Goal: Contribute content: Contribute content

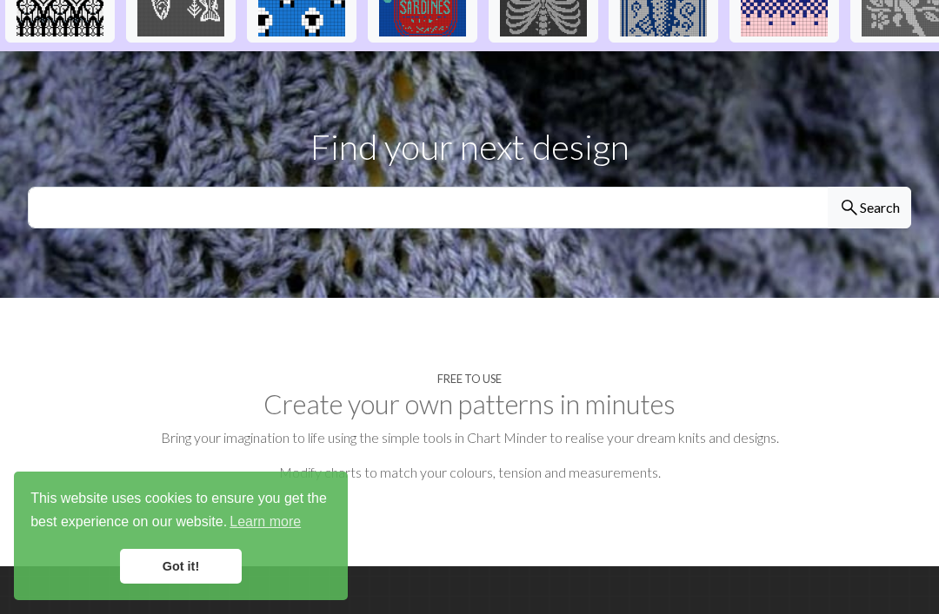
scroll to position [795, 0]
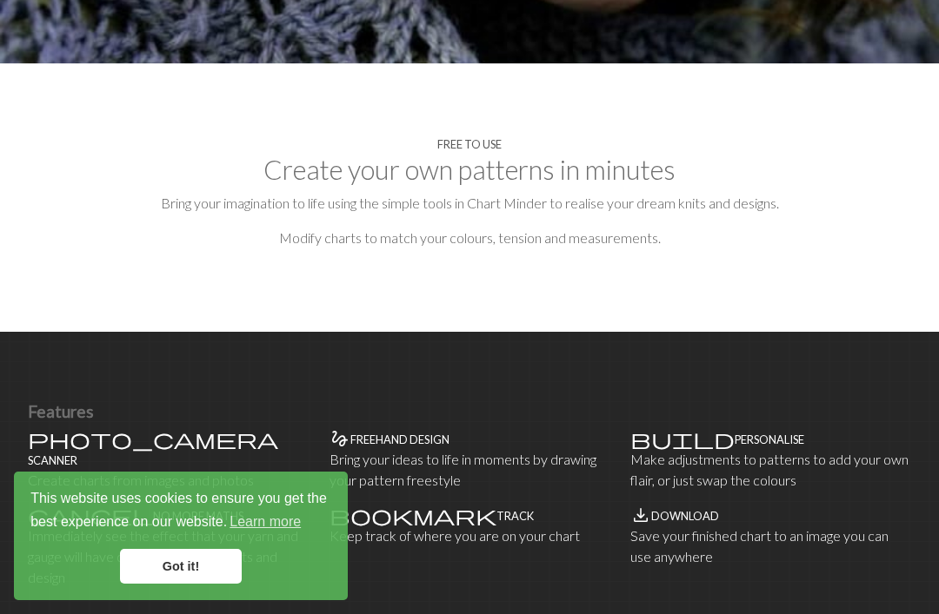
click at [624, 161] on h2 "Create your own patterns in minutes" at bounding box center [469, 170] width 883 height 32
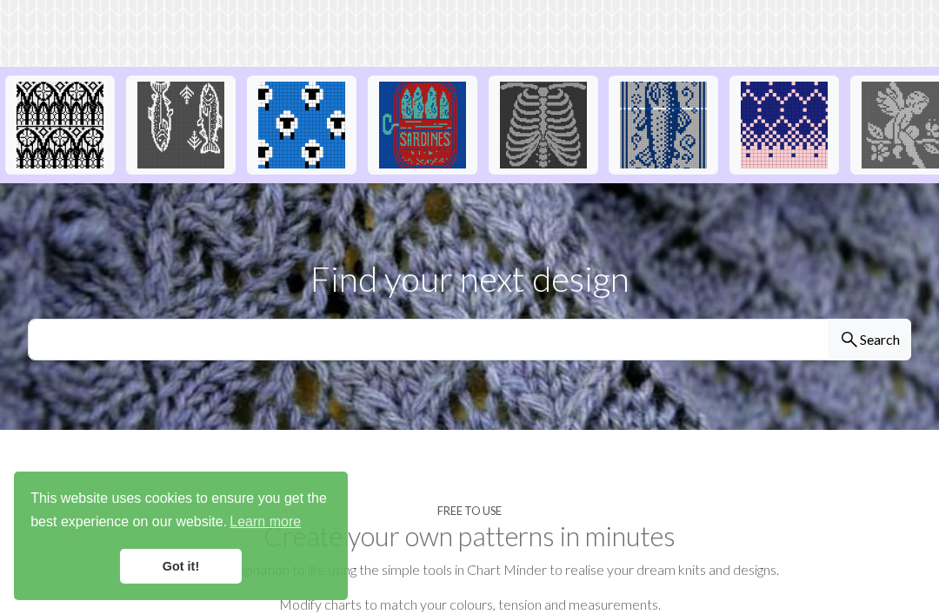
scroll to position [0, 0]
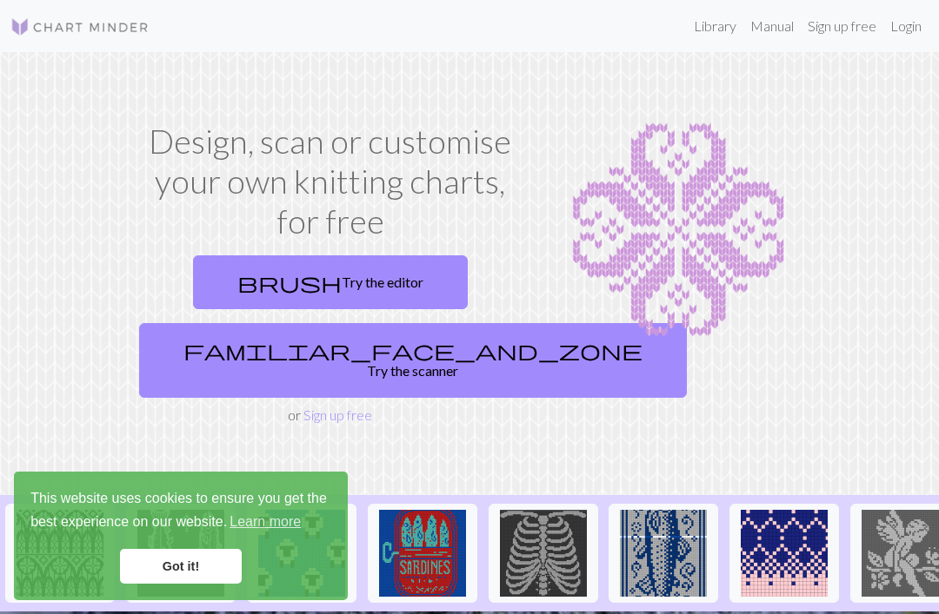
click at [716, 236] on img at bounding box center [677, 230] width 257 height 217
click at [687, 252] on img at bounding box center [677, 230] width 257 height 217
click at [260, 277] on link "brush Try the editor" at bounding box center [330, 283] width 275 height 54
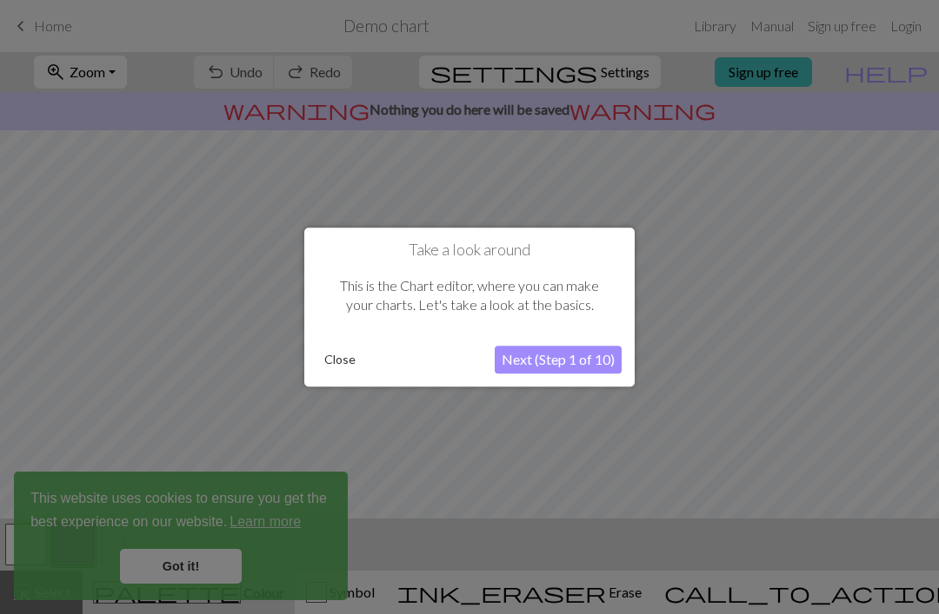
click at [589, 360] on button "Next (Step 1 of 10)" at bounding box center [558, 360] width 127 height 28
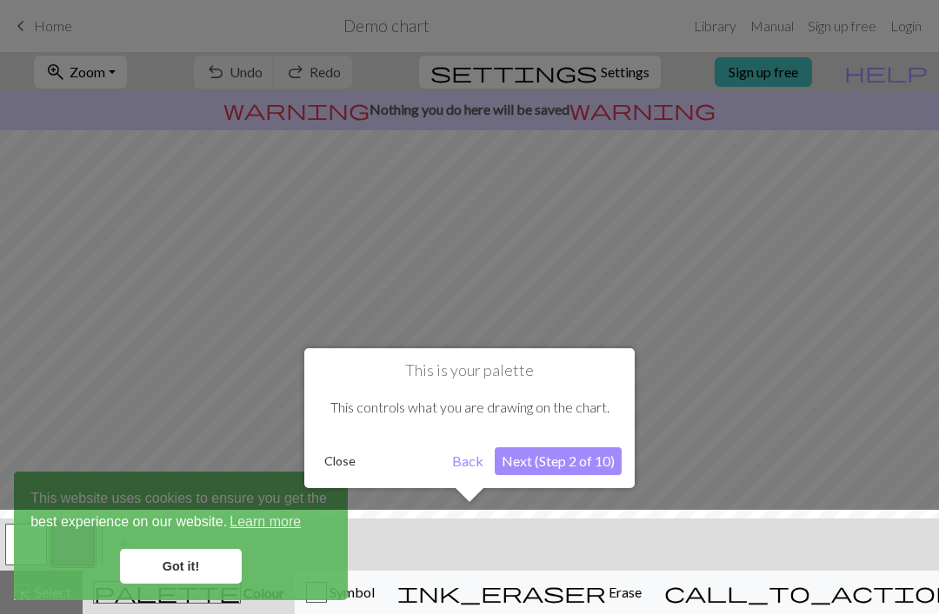
click at [186, 579] on div at bounding box center [469, 566] width 956 height 113
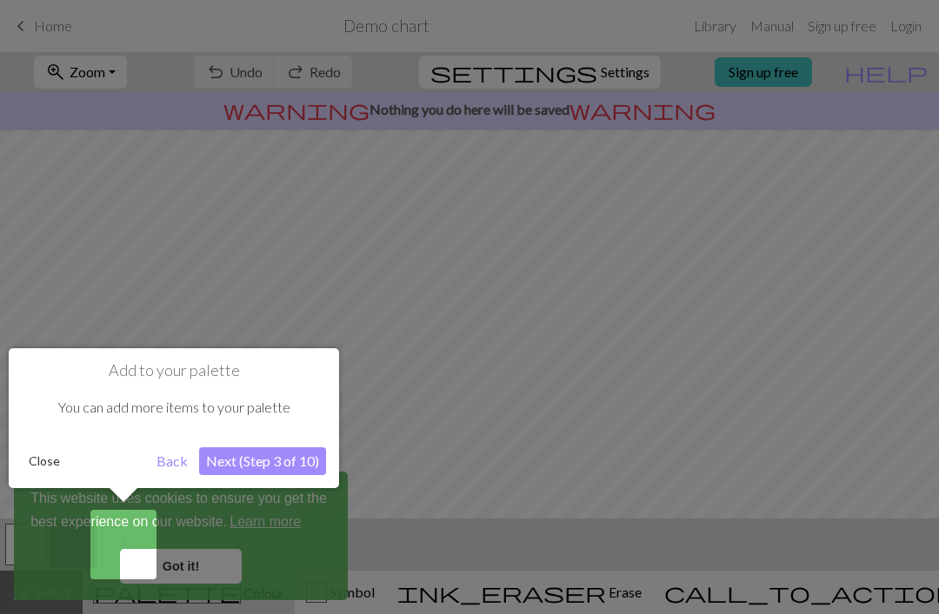
click at [177, 570] on div at bounding box center [469, 307] width 939 height 614
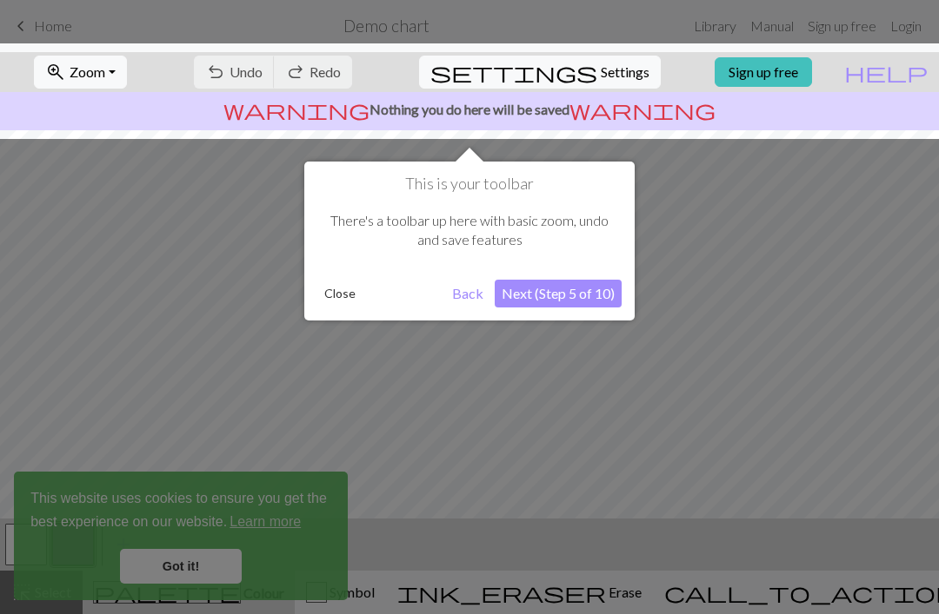
click at [464, 294] on button "Back" at bounding box center [467, 294] width 45 height 28
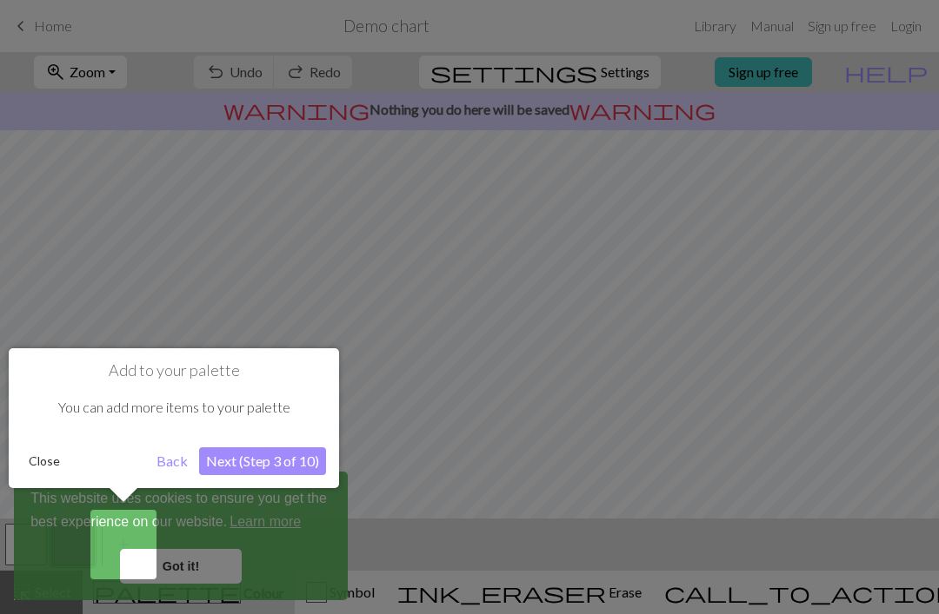
click at [171, 462] on button "Back" at bounding box center [171, 462] width 45 height 28
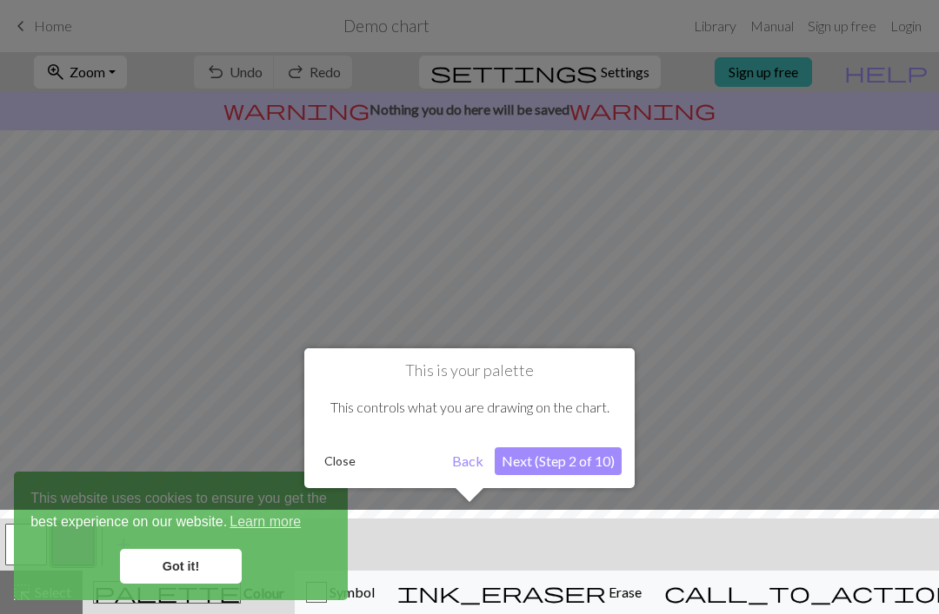
click at [597, 462] on button "Next (Step 2 of 10)" at bounding box center [558, 462] width 127 height 28
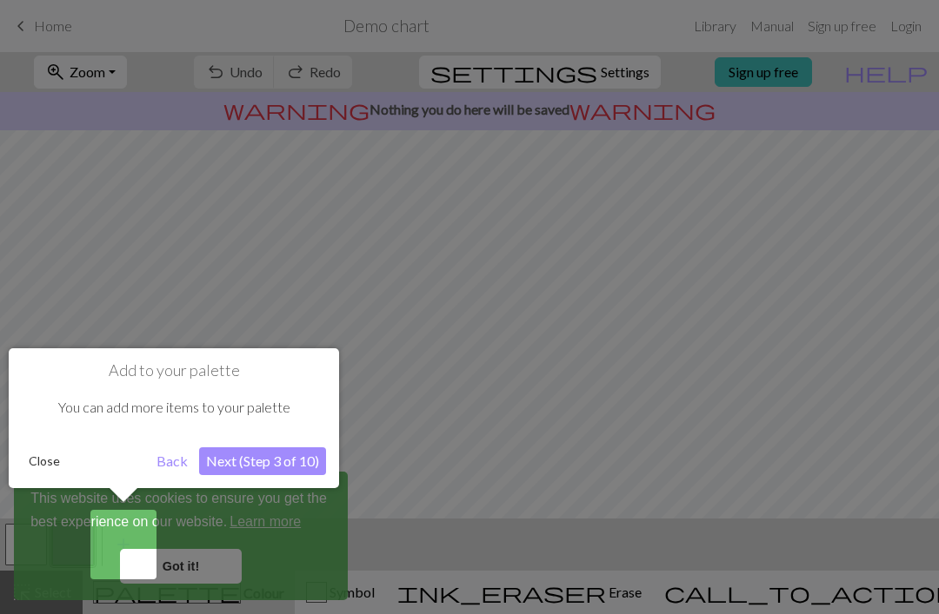
click at [296, 463] on button "Next (Step 3 of 10)" at bounding box center [262, 462] width 127 height 28
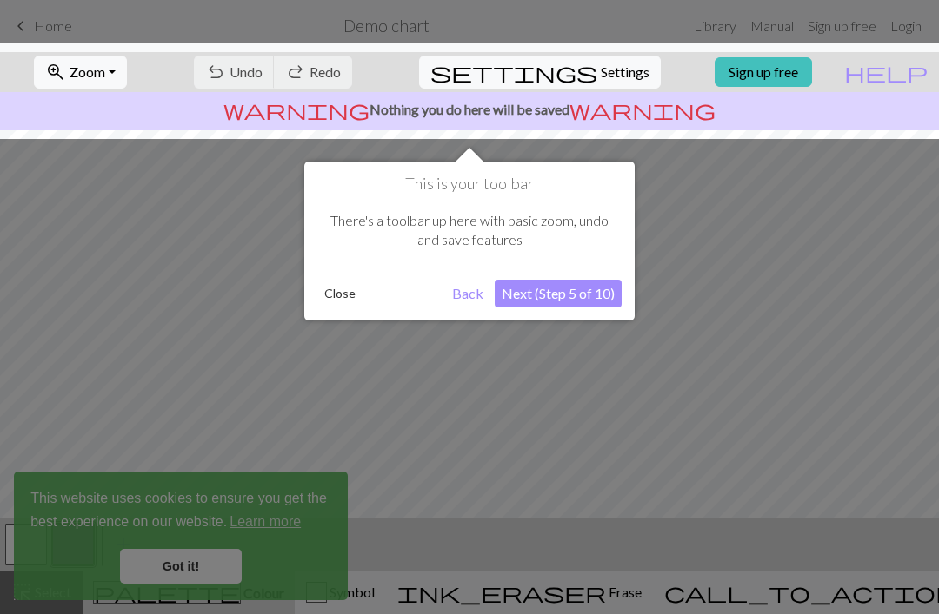
click at [599, 294] on button "Next (Step 5 of 10)" at bounding box center [558, 294] width 127 height 28
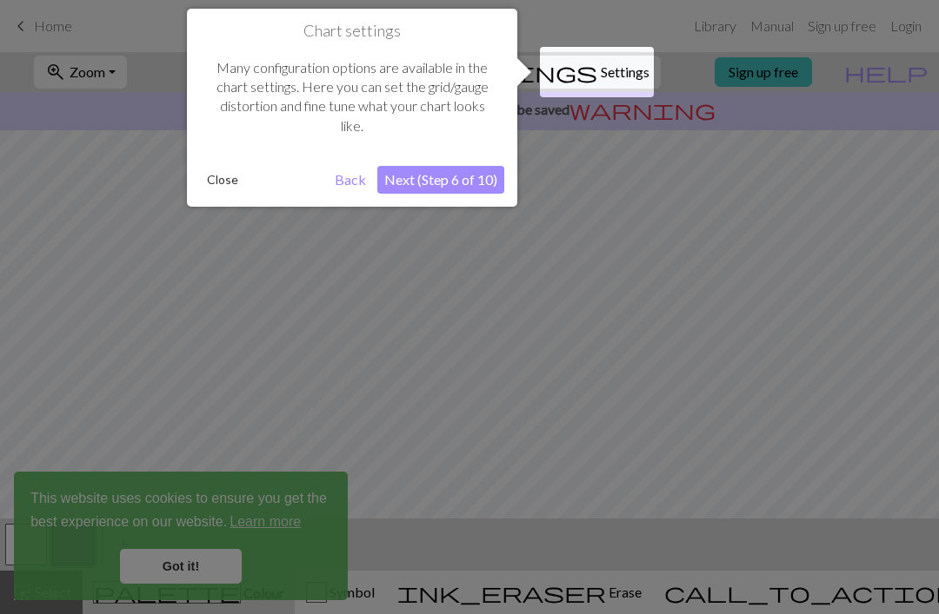
click at [480, 181] on button "Next (Step 6 of 10)" at bounding box center [440, 180] width 127 height 28
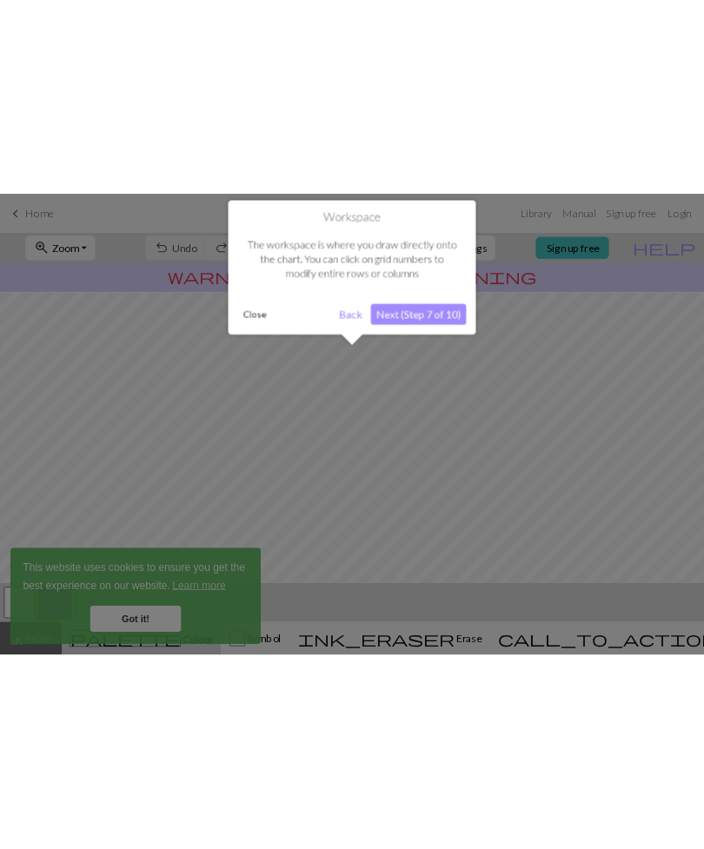
scroll to position [104, 0]
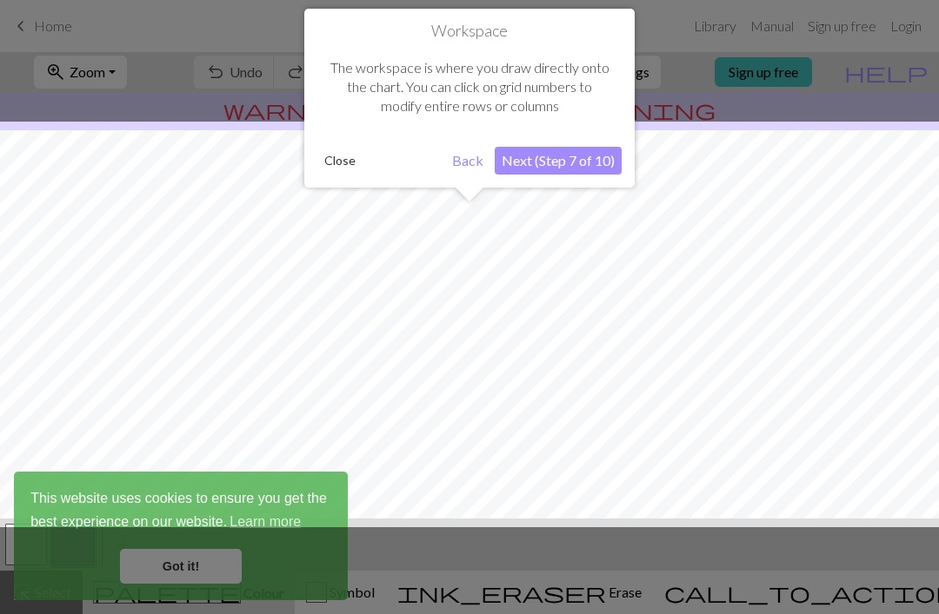
click at [569, 158] on button "Next (Step 7 of 10)" at bounding box center [558, 161] width 127 height 28
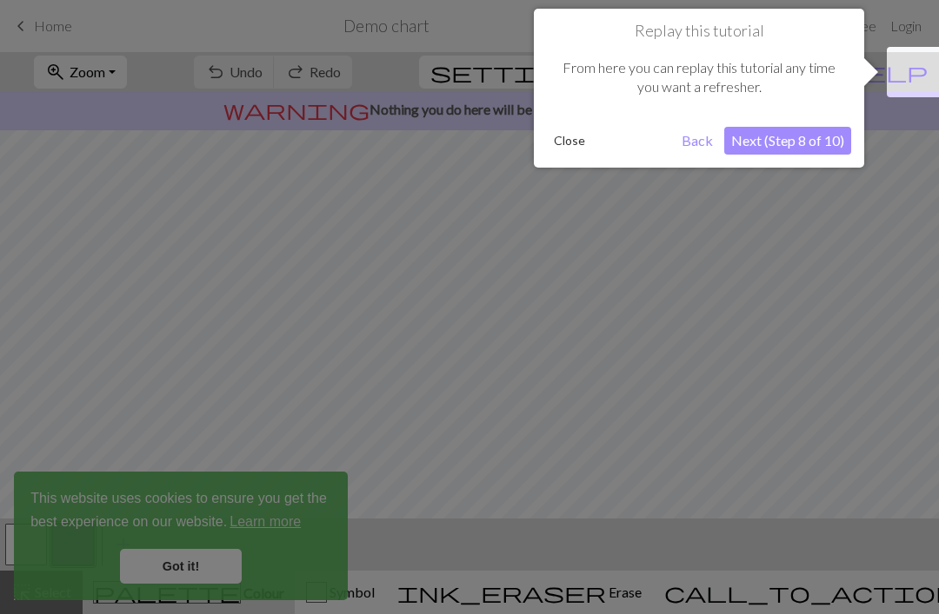
click at [827, 135] on button "Next (Step 8 of 10)" at bounding box center [787, 141] width 127 height 28
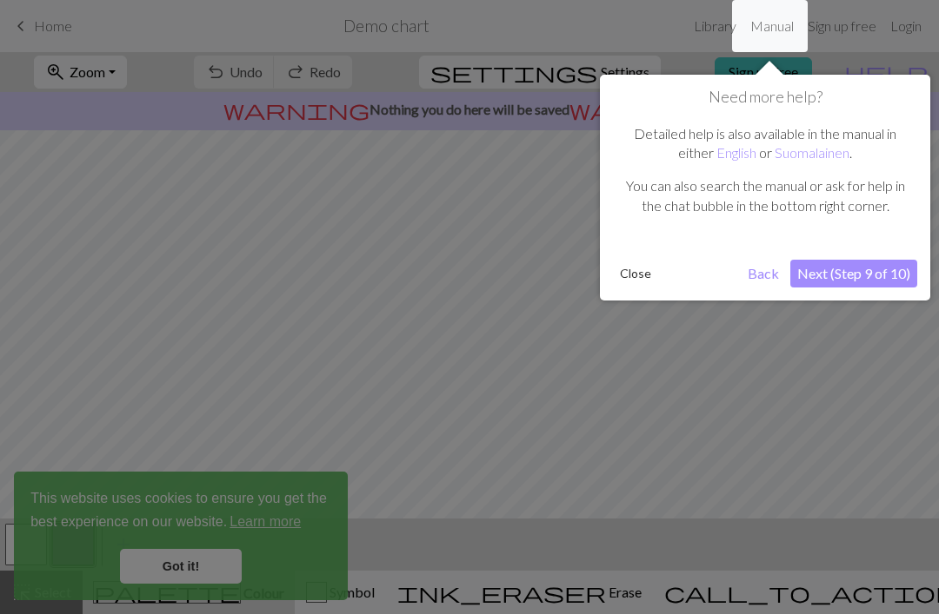
click at [882, 278] on button "Next (Step 9 of 10)" at bounding box center [853, 274] width 127 height 28
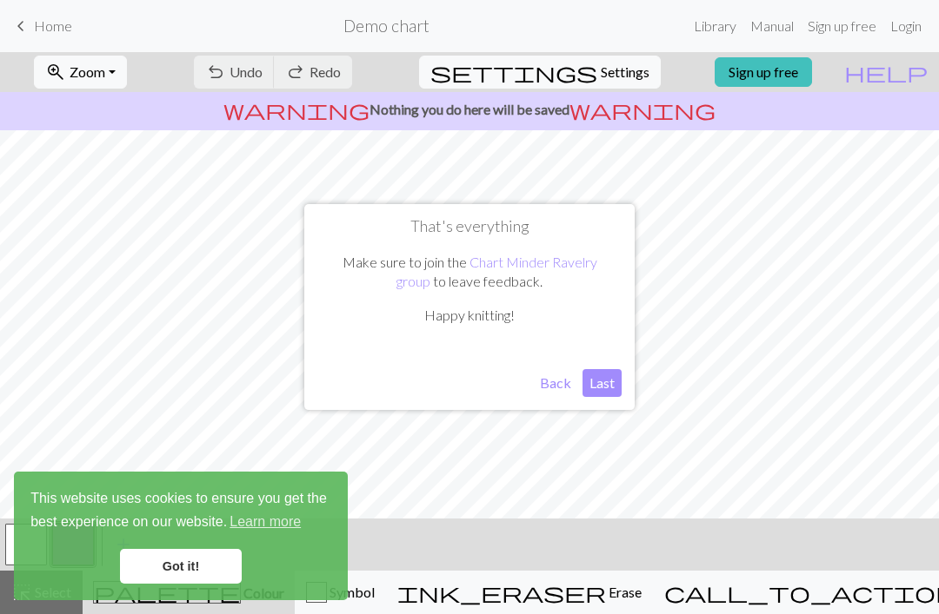
click at [601, 384] on button "Last" at bounding box center [601, 383] width 39 height 28
click at [169, 561] on link "Got it!" at bounding box center [181, 566] width 122 height 35
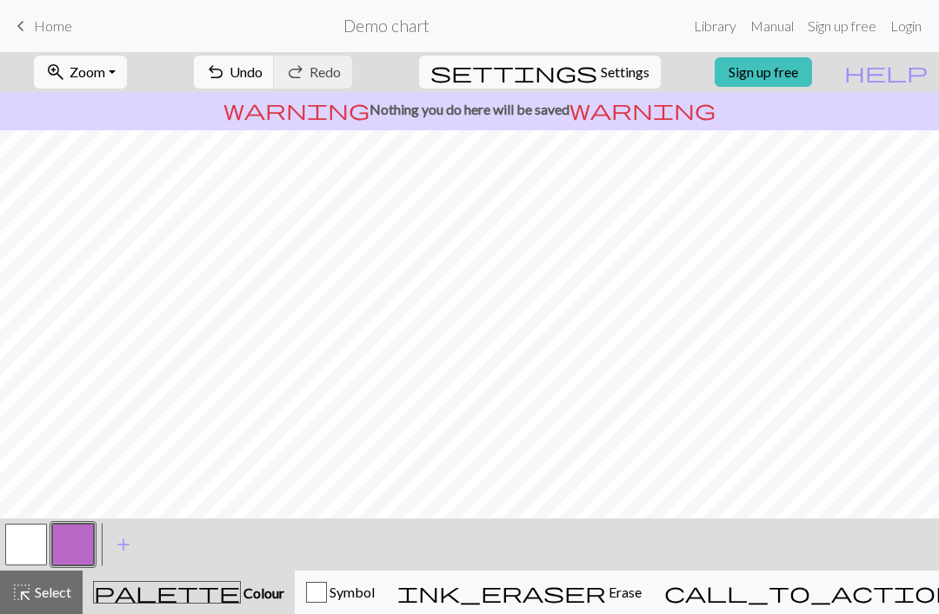
click at [32, 537] on button "button" at bounding box center [26, 545] width 42 height 42
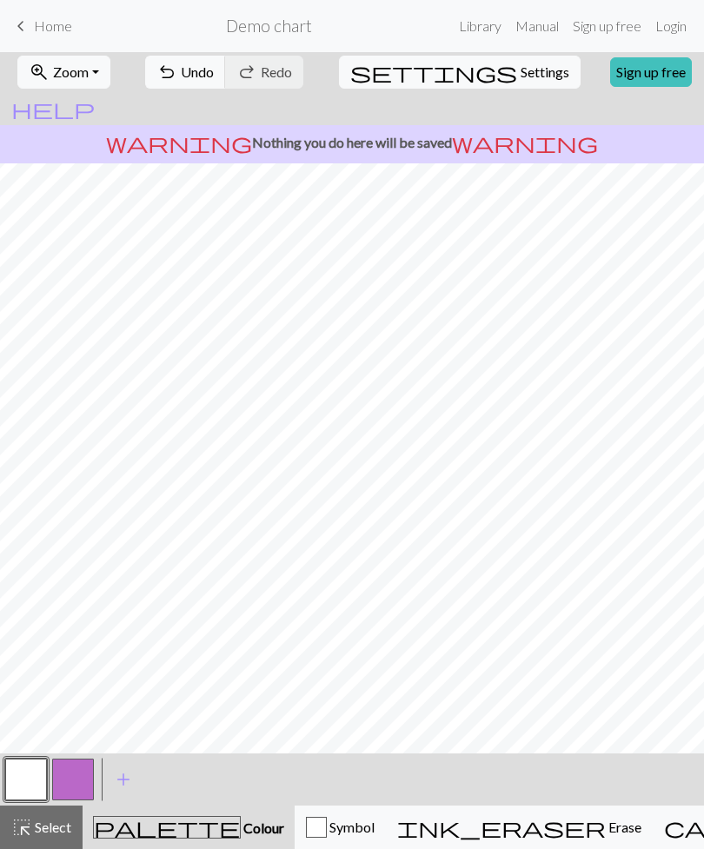
scroll to position [0, 0]
click at [300, 614] on button "Symbol" at bounding box center [340, 827] width 91 height 43
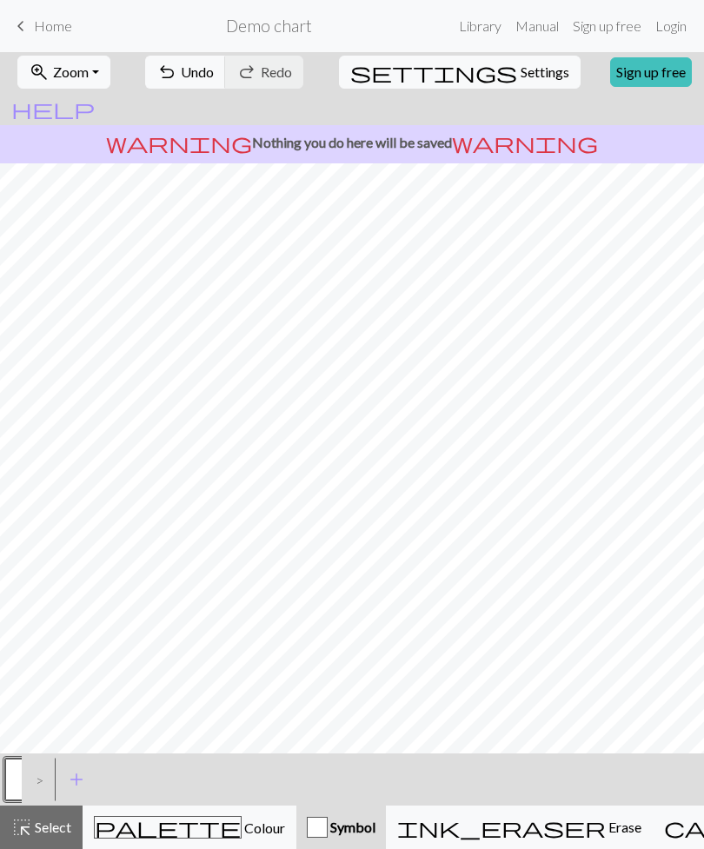
click at [242, 614] on span "Colour" at bounding box center [263, 828] width 43 height 17
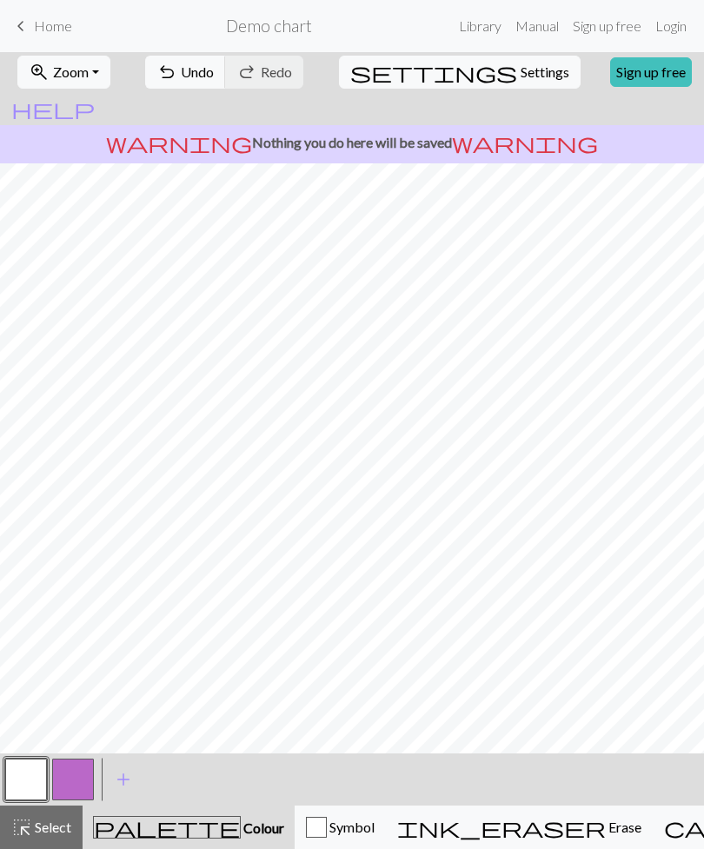
click at [327, 614] on span "Symbol" at bounding box center [351, 827] width 48 height 17
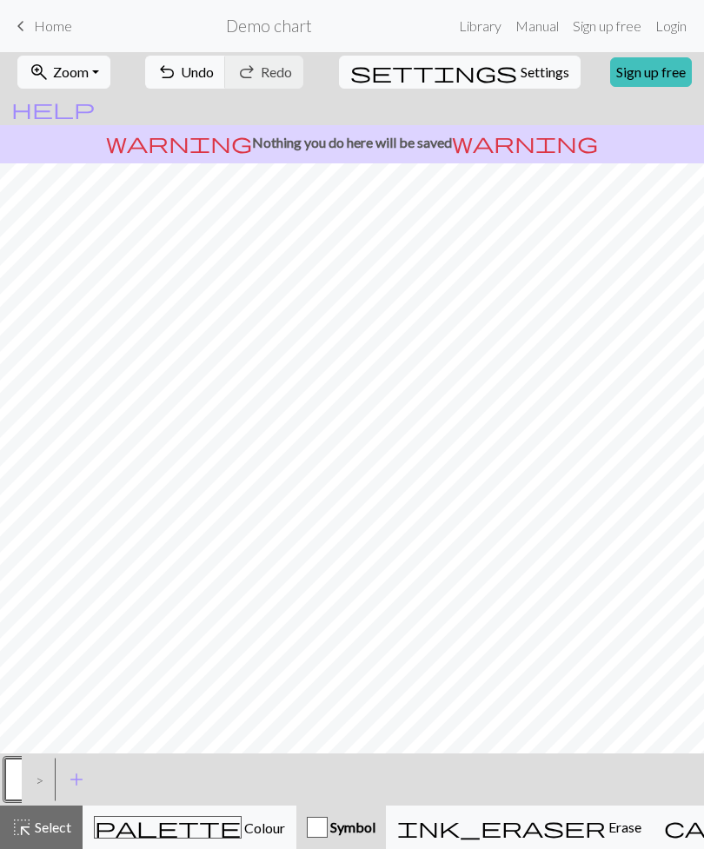
click at [470, 614] on div "ink_eraser Erase Erase" at bounding box center [519, 827] width 244 height 21
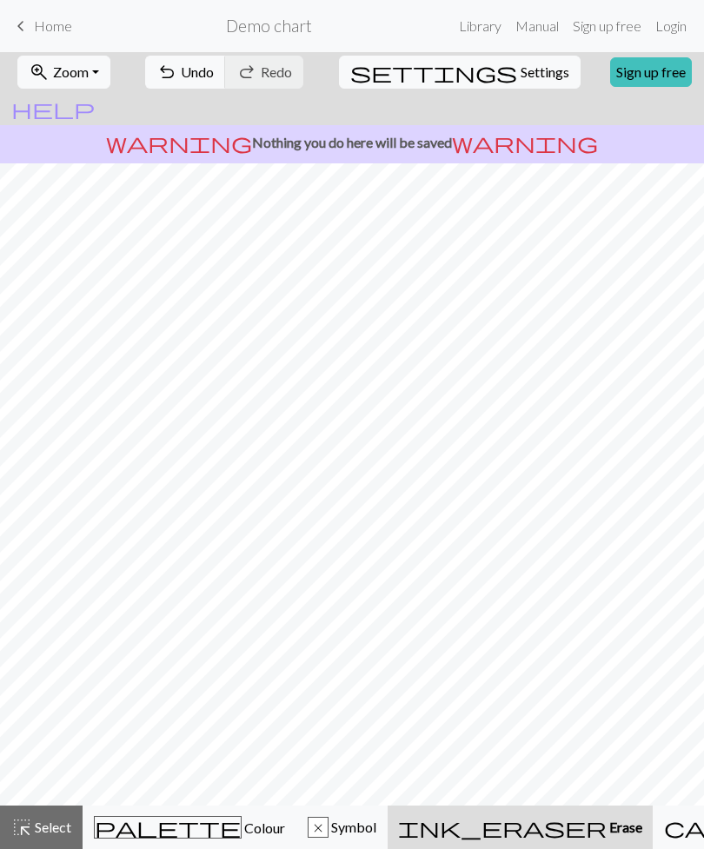
click at [214, 79] on span "Undo" at bounding box center [197, 71] width 33 height 17
click at [217, 79] on button "undo Undo Undo" at bounding box center [185, 72] width 81 height 33
click at [214, 66] on span "Undo" at bounding box center [197, 71] width 33 height 17
click at [214, 71] on span "Undo" at bounding box center [197, 71] width 33 height 17
click at [242, 614] on span "Colour" at bounding box center [263, 828] width 43 height 17
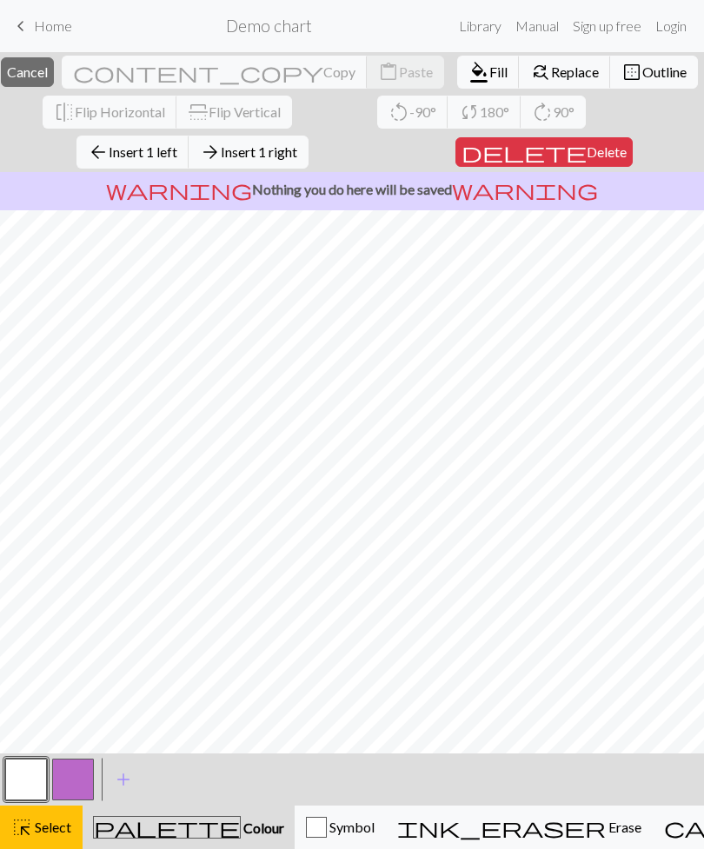
click at [150, 162] on button "arrow_back Insert 1 left" at bounding box center [132, 152] width 113 height 33
click at [109, 150] on span "arrow_back" at bounding box center [98, 152] width 21 height 24
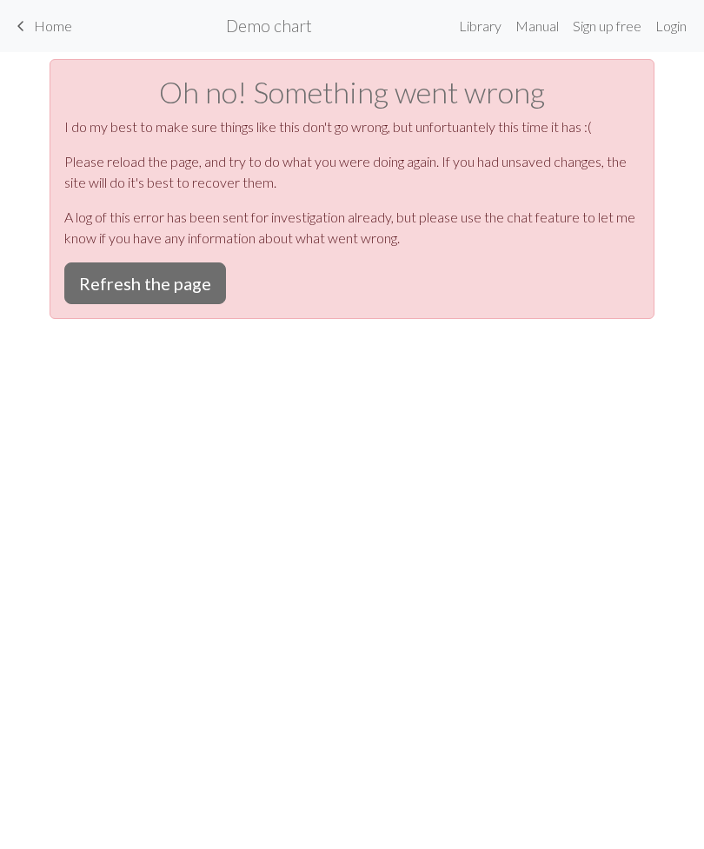
click at [129, 262] on button "Refresh the page" at bounding box center [145, 283] width 162 height 42
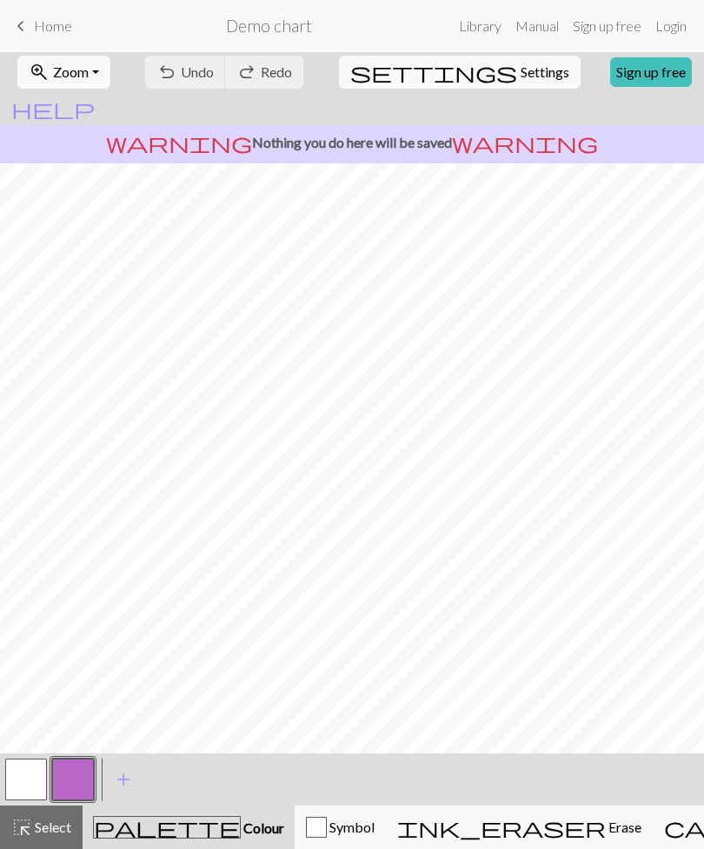
click at [35, 23] on span "Home" at bounding box center [53, 25] width 38 height 17
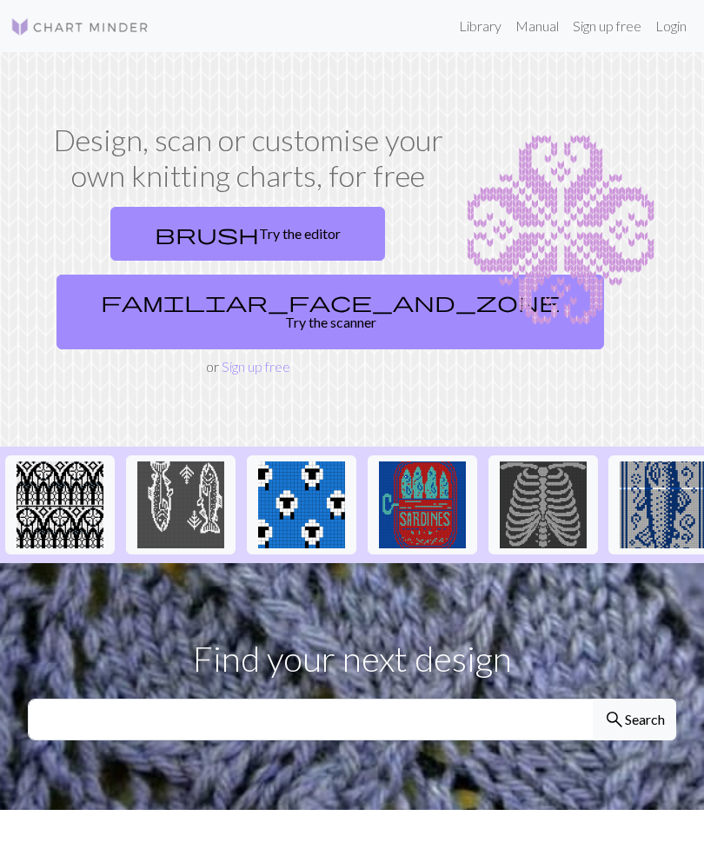
click at [183, 227] on link "brush Try the editor" at bounding box center [247, 234] width 275 height 54
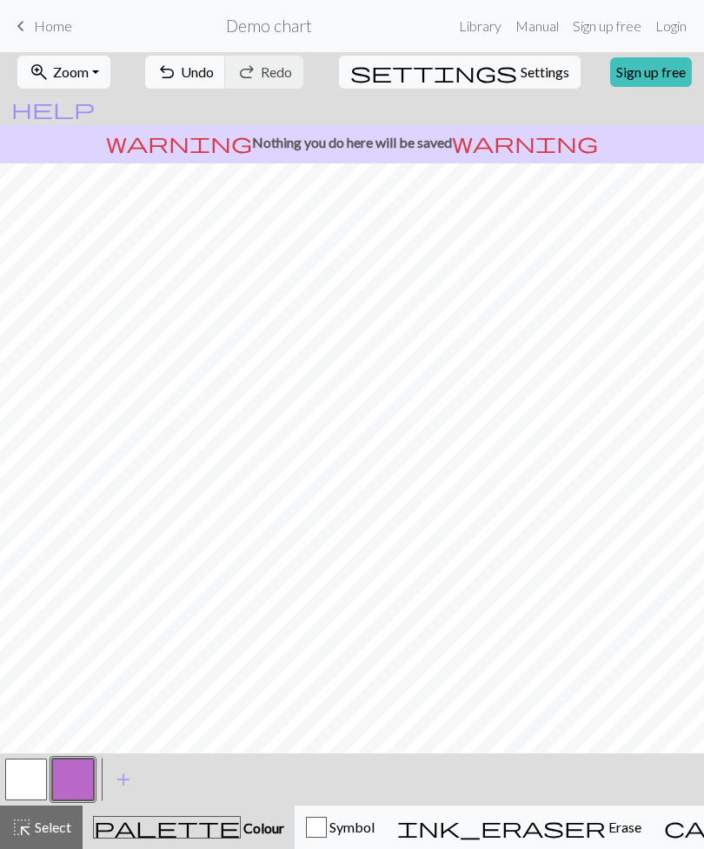
click at [272, 27] on h2 "Demo chart" at bounding box center [269, 26] width 86 height 20
click at [637, 20] on link "Sign up free" at bounding box center [607, 26] width 83 height 35
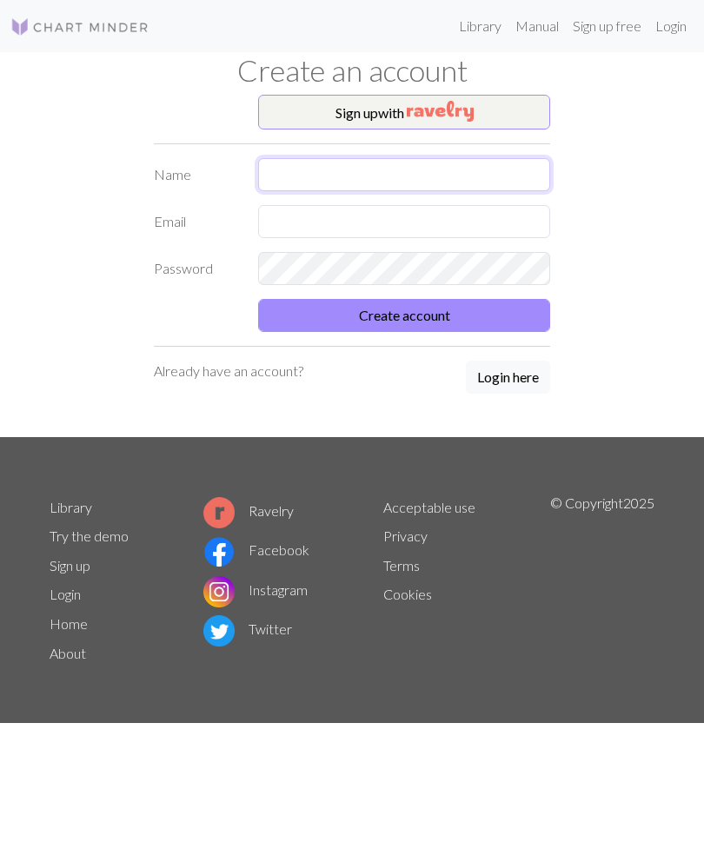
click at [422, 176] on input "text" at bounding box center [404, 174] width 292 height 33
type input "Shiri"
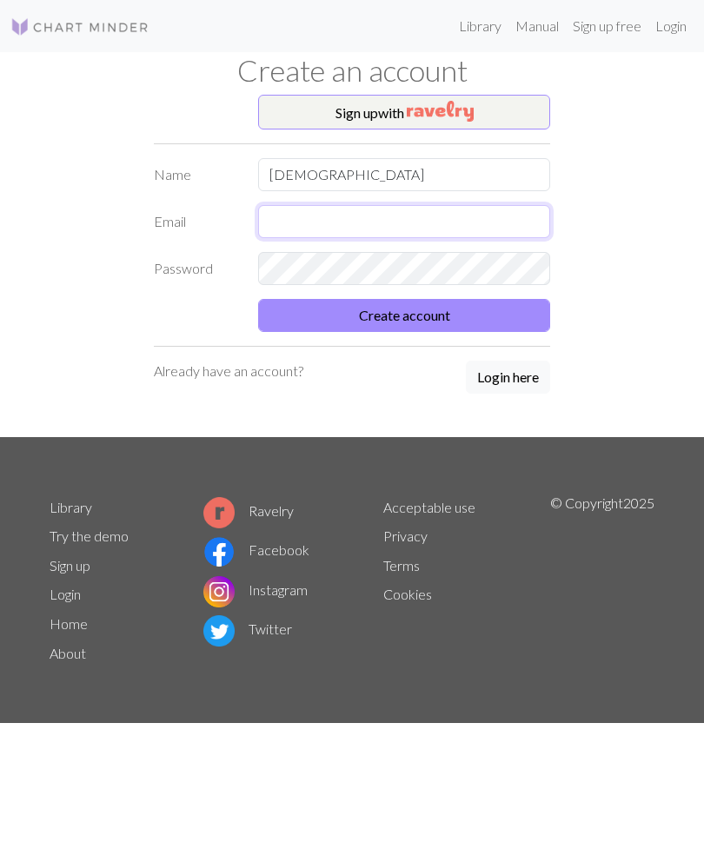
click at [437, 235] on input "text" at bounding box center [404, 221] width 292 height 33
type input "shirisilver16@gmail.com"
click at [425, 311] on button "Create account" at bounding box center [404, 315] width 292 height 33
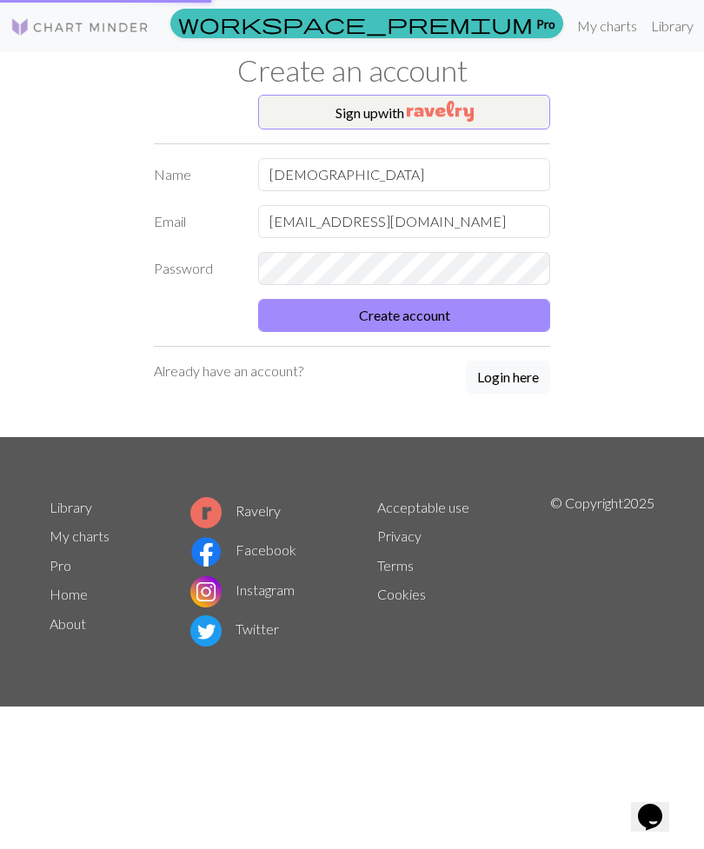
click at [447, 326] on button "Create account" at bounding box center [404, 315] width 292 height 33
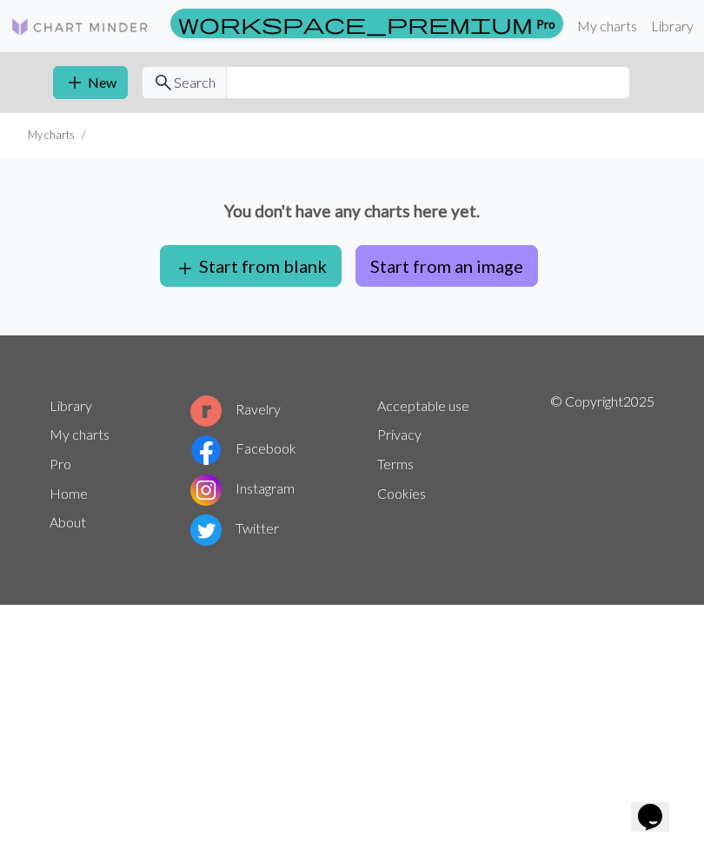
click at [193, 261] on span "add" at bounding box center [185, 268] width 21 height 24
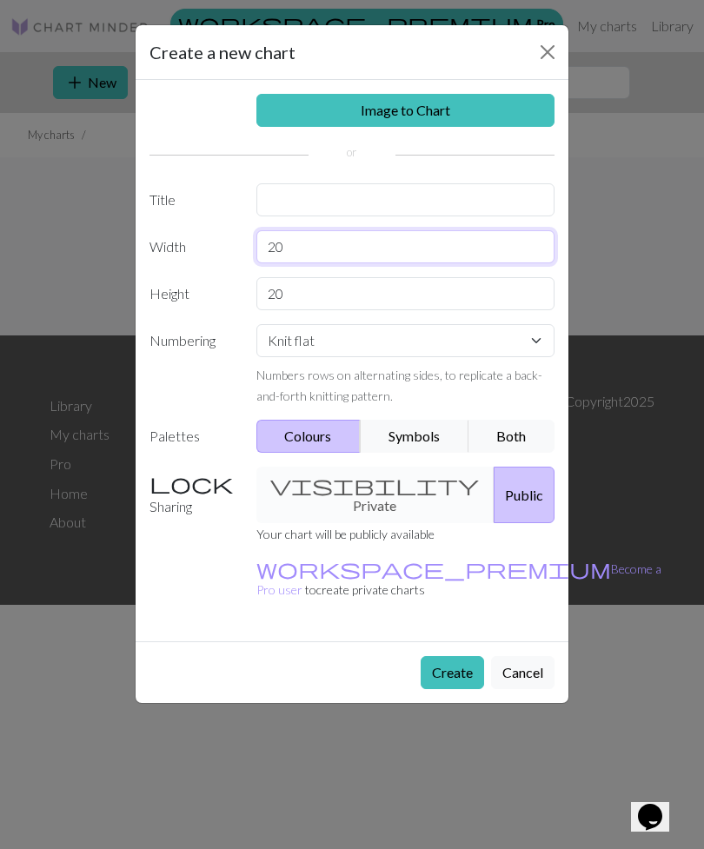
click at [282, 240] on input "20" at bounding box center [405, 246] width 299 height 33
click at [282, 239] on input "20" at bounding box center [405, 246] width 299 height 33
click at [277, 261] on input "20" at bounding box center [405, 246] width 299 height 33
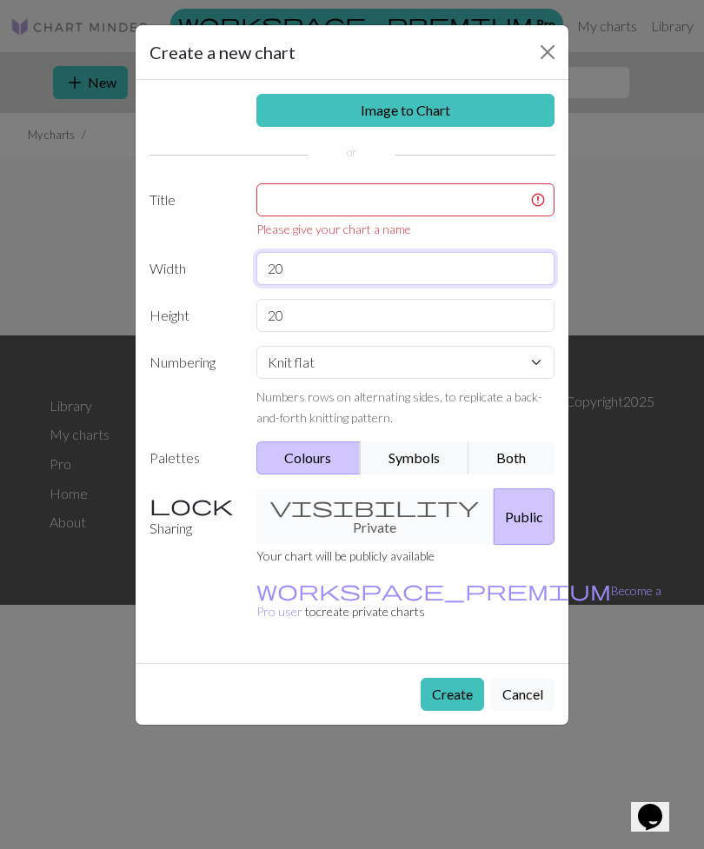
type input "2"
type input "40"
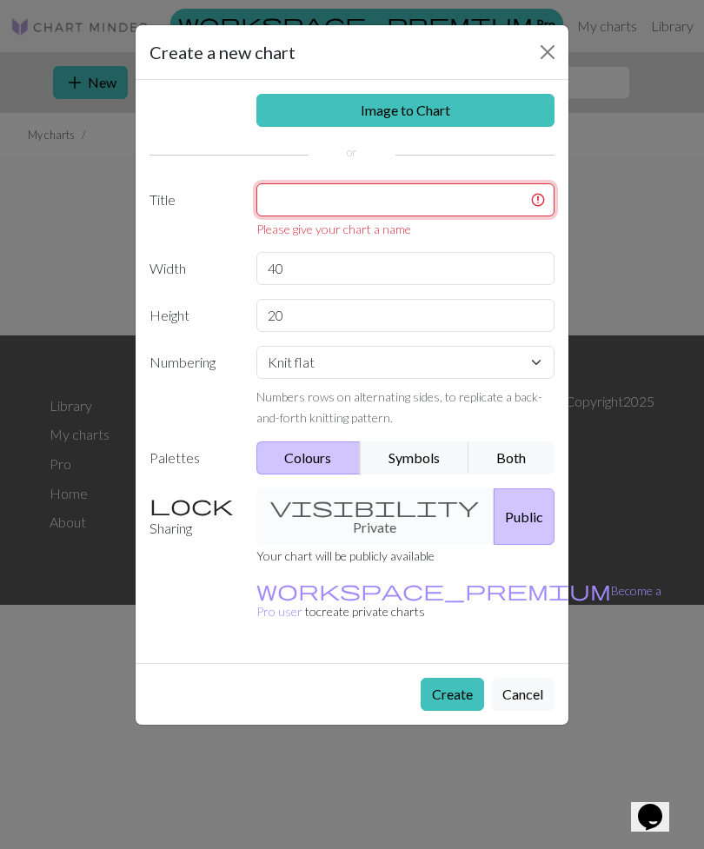
click at [362, 196] on input "text" at bounding box center [405, 199] width 299 height 33
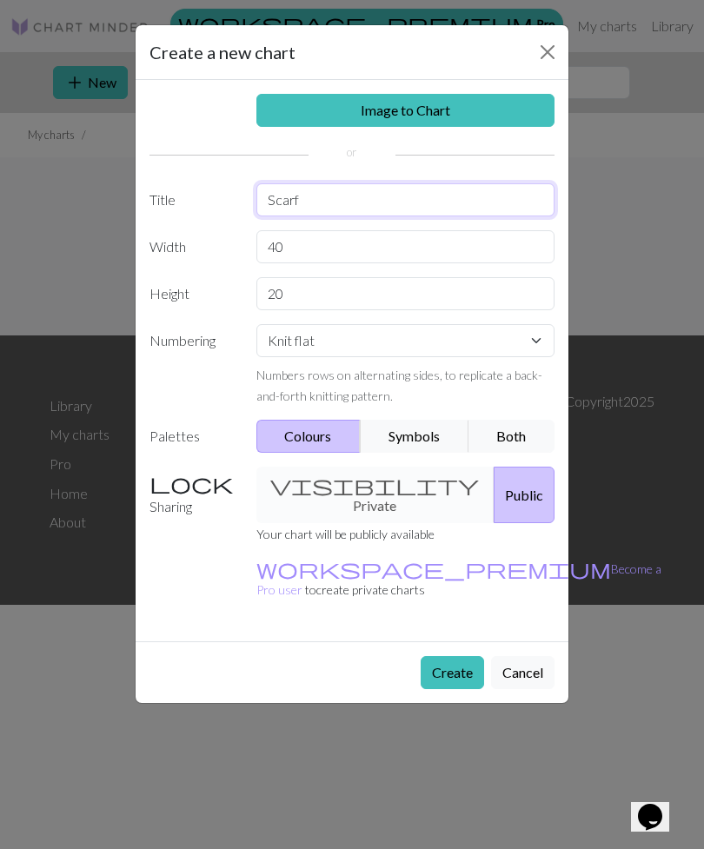
type input "Scarf"
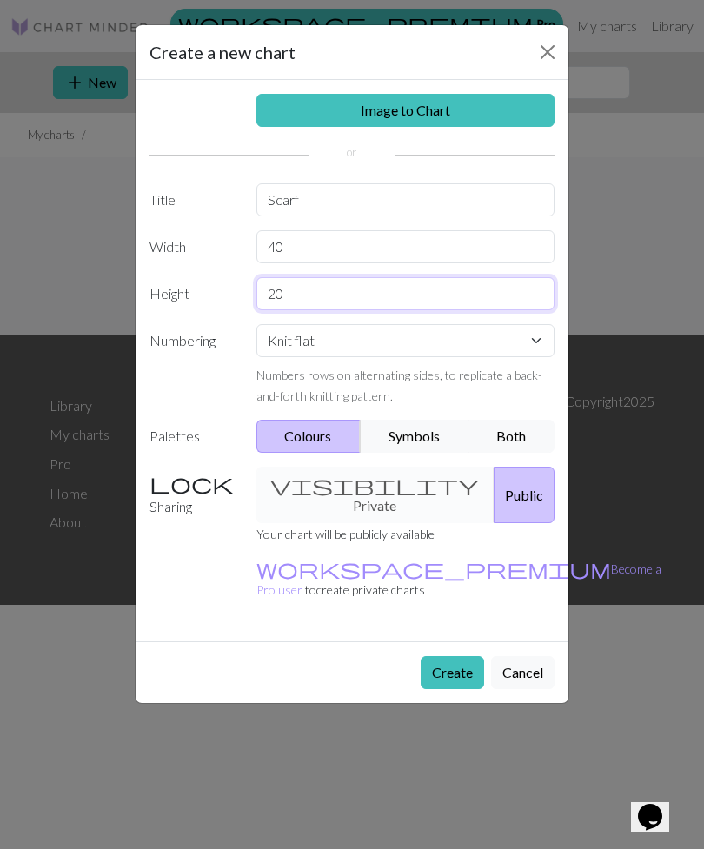
click at [277, 290] on input "20" at bounding box center [405, 293] width 299 height 33
click at [270, 298] on input "20" at bounding box center [405, 293] width 299 height 33
click at [269, 297] on input "20" at bounding box center [405, 293] width 299 height 33
click at [279, 304] on input "20" at bounding box center [405, 293] width 299 height 33
click at [278, 304] on input "20" at bounding box center [405, 293] width 299 height 33
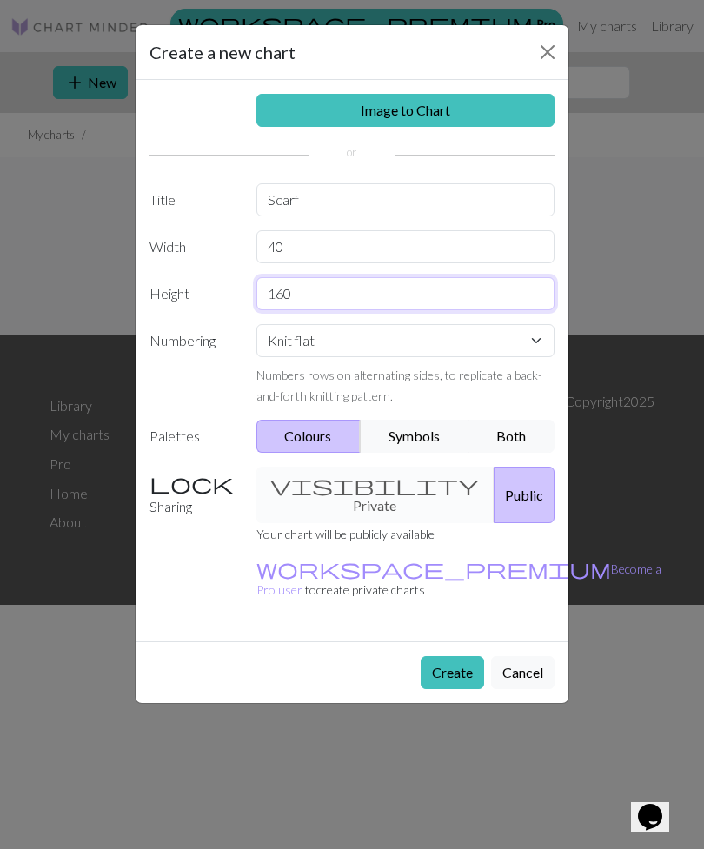
type input "160"
click at [431, 422] on button "Symbols" at bounding box center [415, 436] width 110 height 33
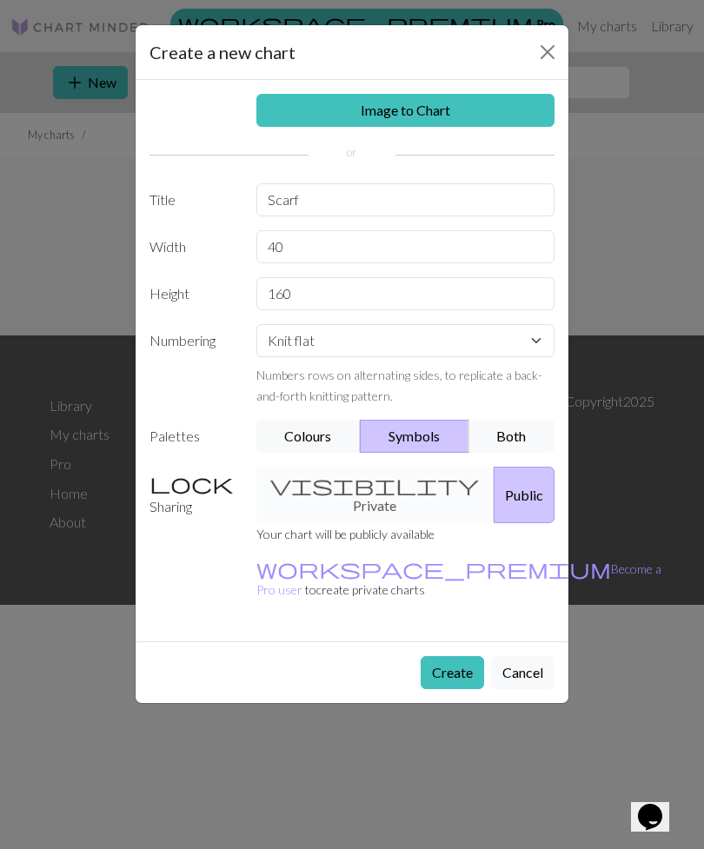
click at [511, 435] on button "Both" at bounding box center [511, 436] width 87 height 33
click at [313, 446] on button "Colours" at bounding box center [308, 436] width 105 height 33
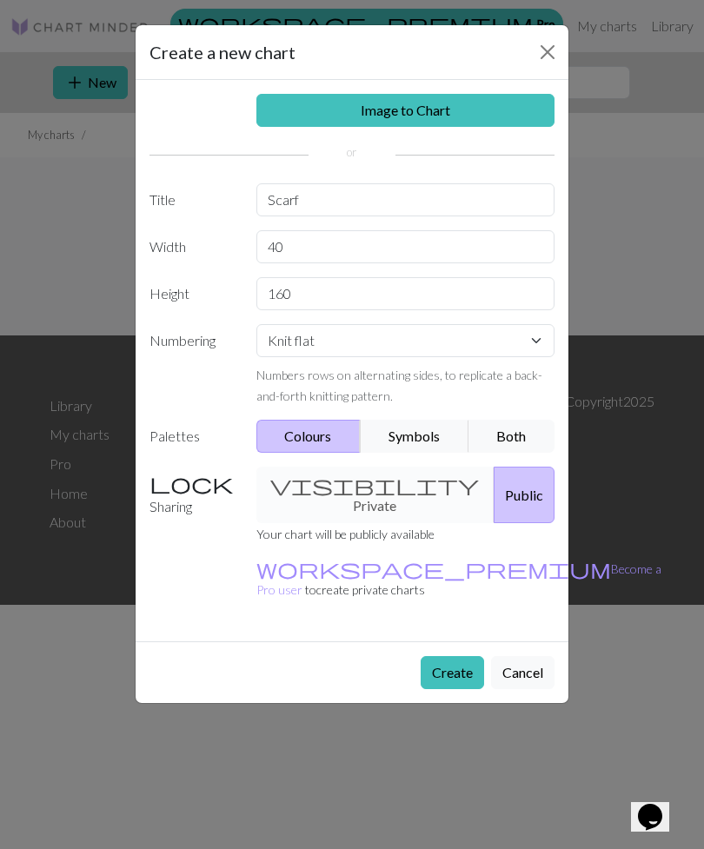
click at [382, 475] on div "visibility Private Public" at bounding box center [406, 495] width 320 height 56
click at [355, 472] on div "visibility Private Public" at bounding box center [406, 495] width 320 height 56
click at [291, 472] on div "visibility Private Public" at bounding box center [406, 495] width 320 height 56
click at [511, 489] on button "Public" at bounding box center [524, 495] width 61 height 56
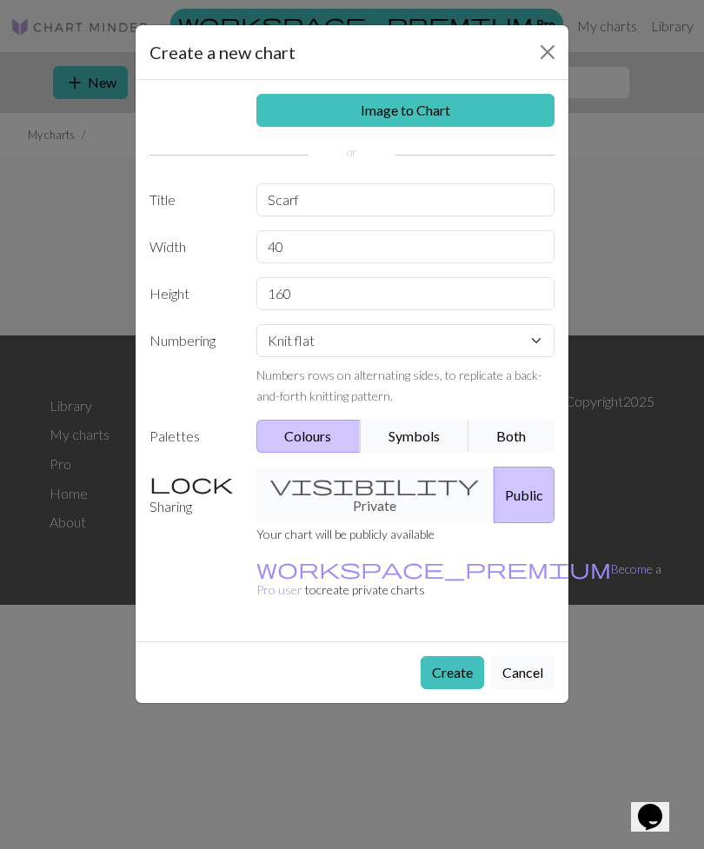
click at [289, 483] on div "visibility Private Public" at bounding box center [406, 495] width 320 height 56
click at [331, 480] on div "visibility Private Public" at bounding box center [406, 495] width 320 height 56
click at [170, 487] on label "Sharing" at bounding box center [192, 495] width 107 height 56
click at [448, 656] on button "Create" at bounding box center [452, 672] width 63 height 33
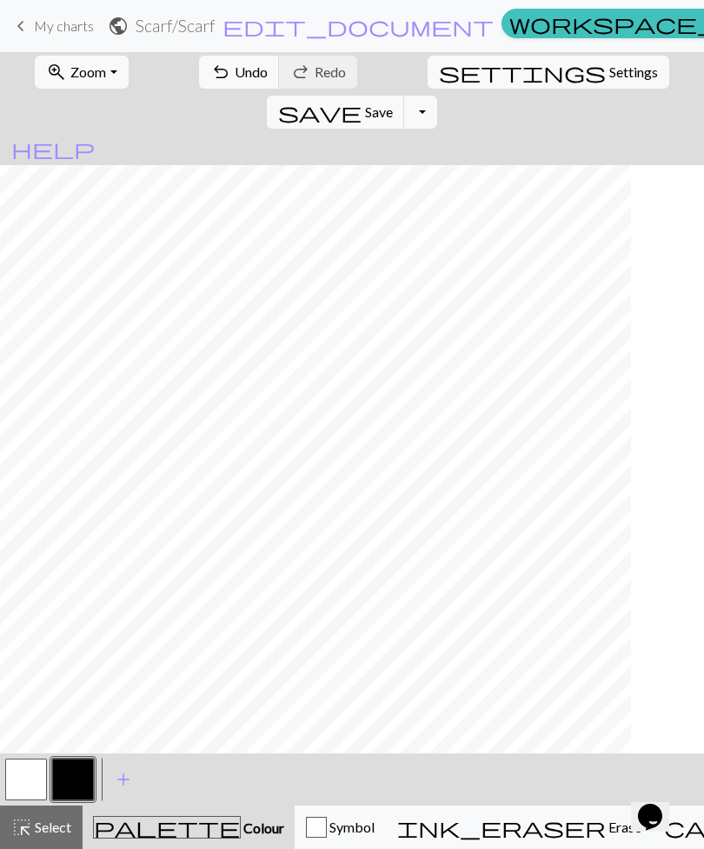
scroll to position [1607, 0]
click at [23, 788] on button "button" at bounding box center [26, 780] width 42 height 42
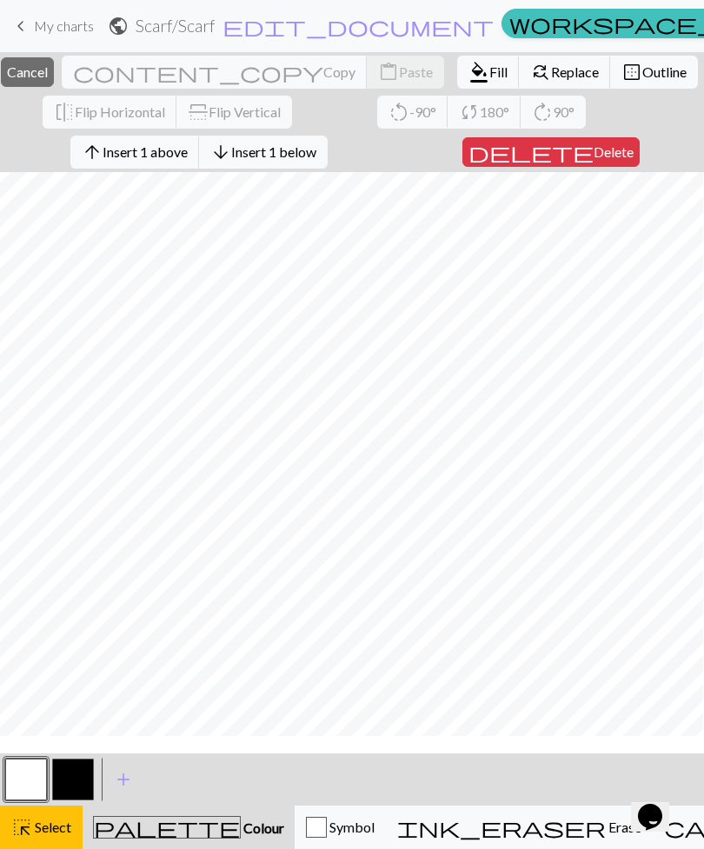
scroll to position [1233, 72]
click at [37, 785] on button "button" at bounding box center [26, 780] width 42 height 42
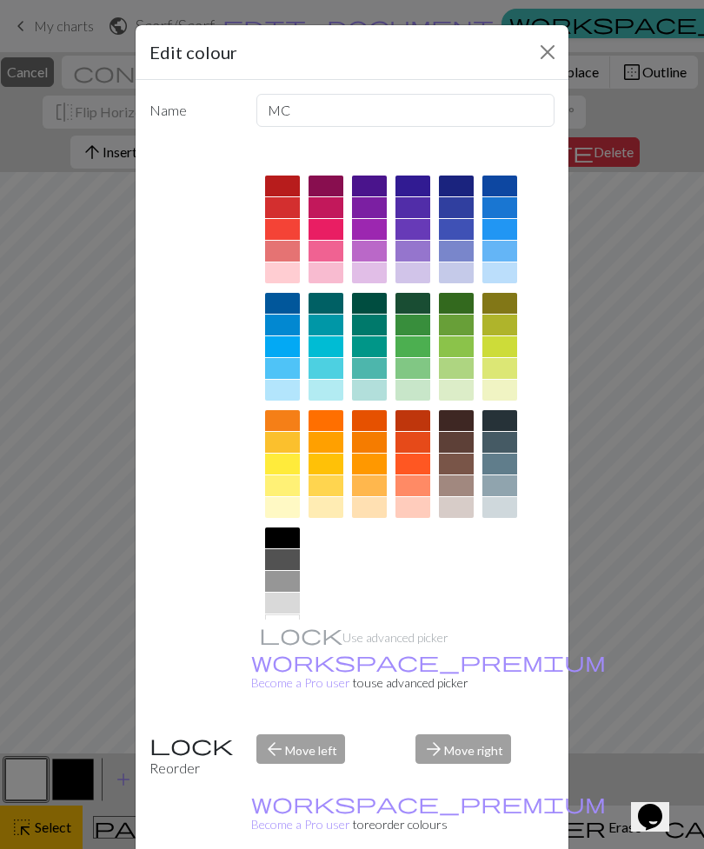
click at [591, 327] on div "Edit colour Name MC Use advanced picker workspace_premium Become a Pro user to …" at bounding box center [352, 424] width 704 height 849
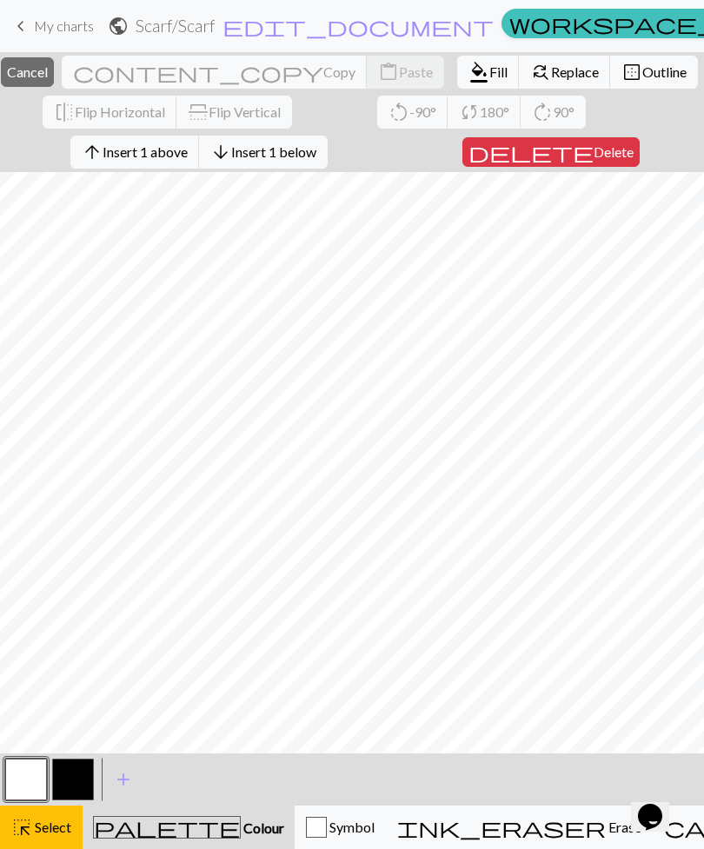
click at [317, 814] on button "Symbol" at bounding box center [340, 827] width 91 height 43
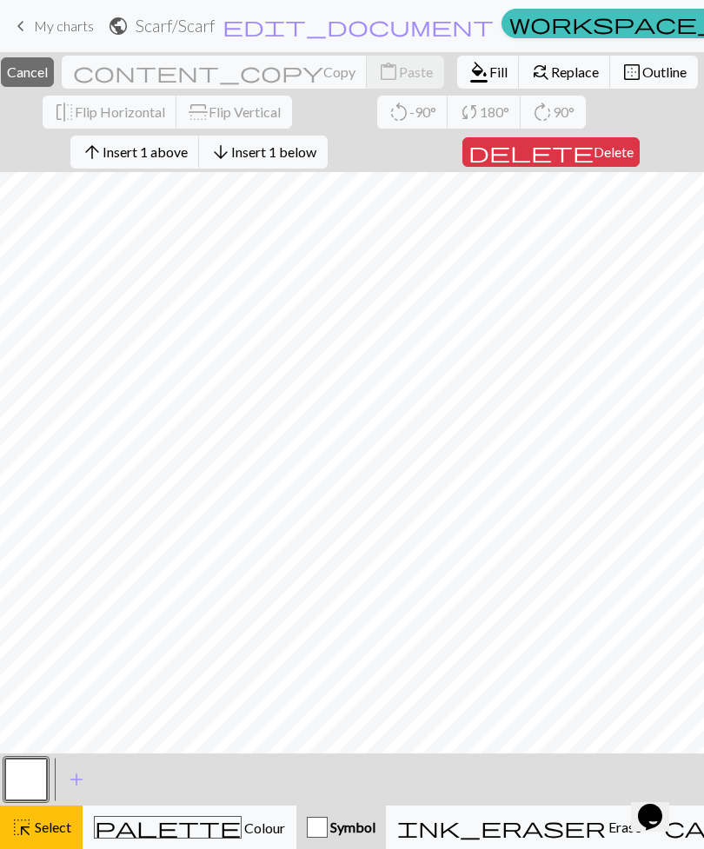
click at [430, 823] on div "ink_eraser Erase Erase" at bounding box center [519, 827] width 244 height 21
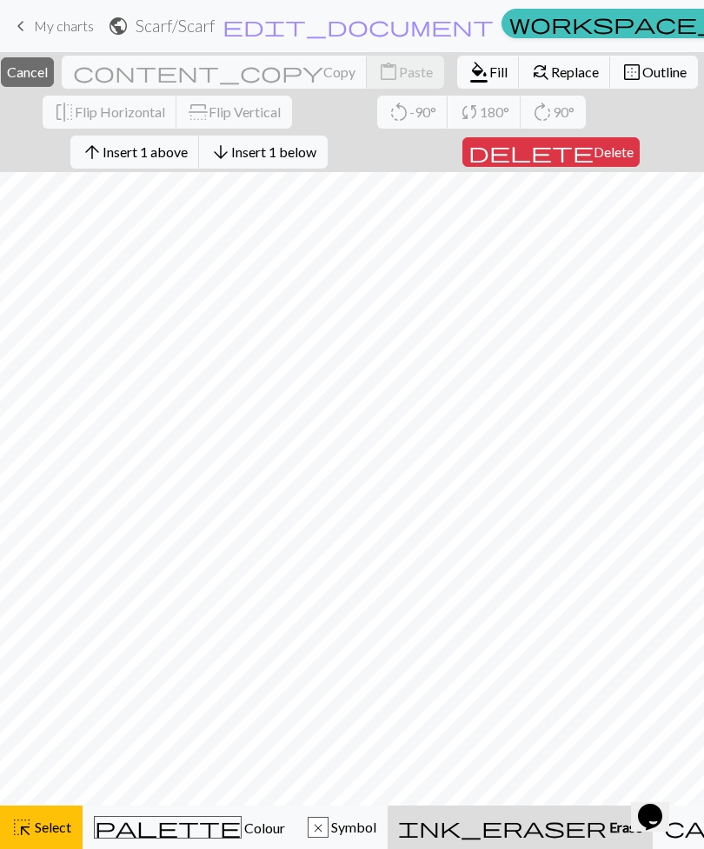
click at [169, 837] on div "palette Colour Colour" at bounding box center [189, 827] width 191 height 23
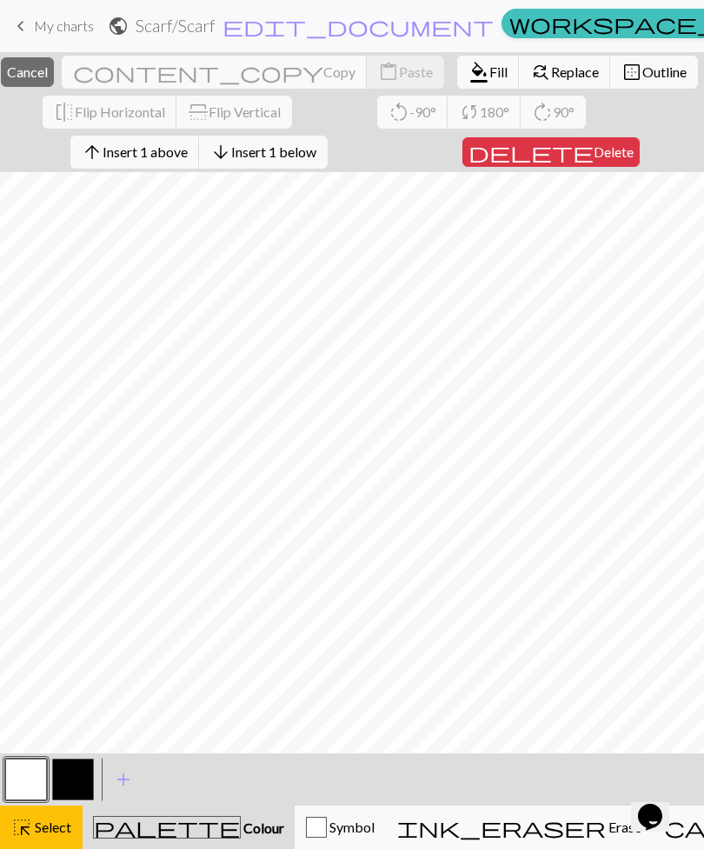
click at [594, 149] on span "Delete" at bounding box center [614, 151] width 40 height 17
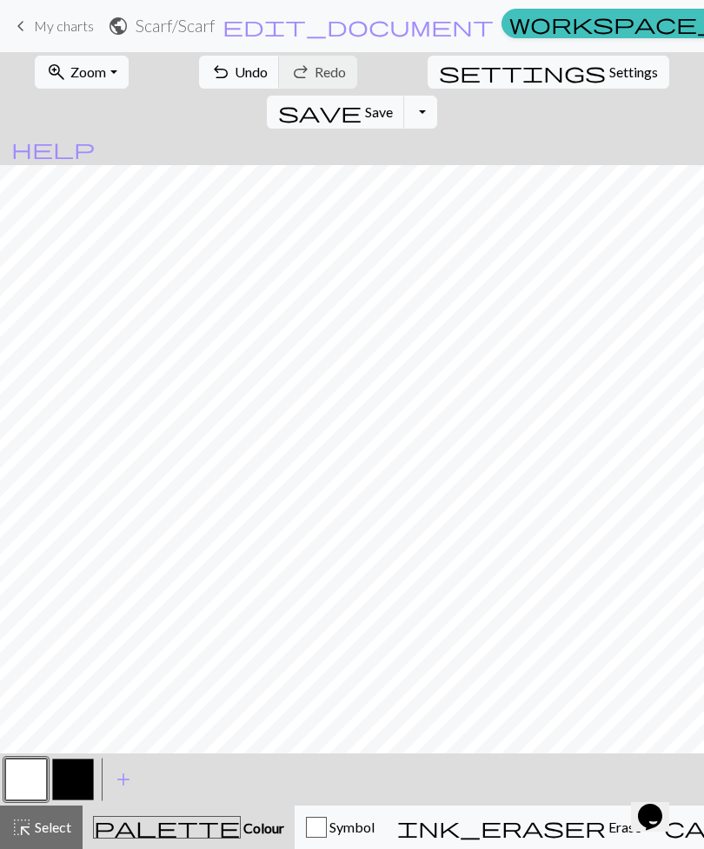
click at [74, 773] on button "button" at bounding box center [73, 780] width 42 height 42
click at [24, 769] on button "button" at bounding box center [26, 780] width 42 height 42
click at [43, 34] on span "My charts" at bounding box center [64, 25] width 60 height 17
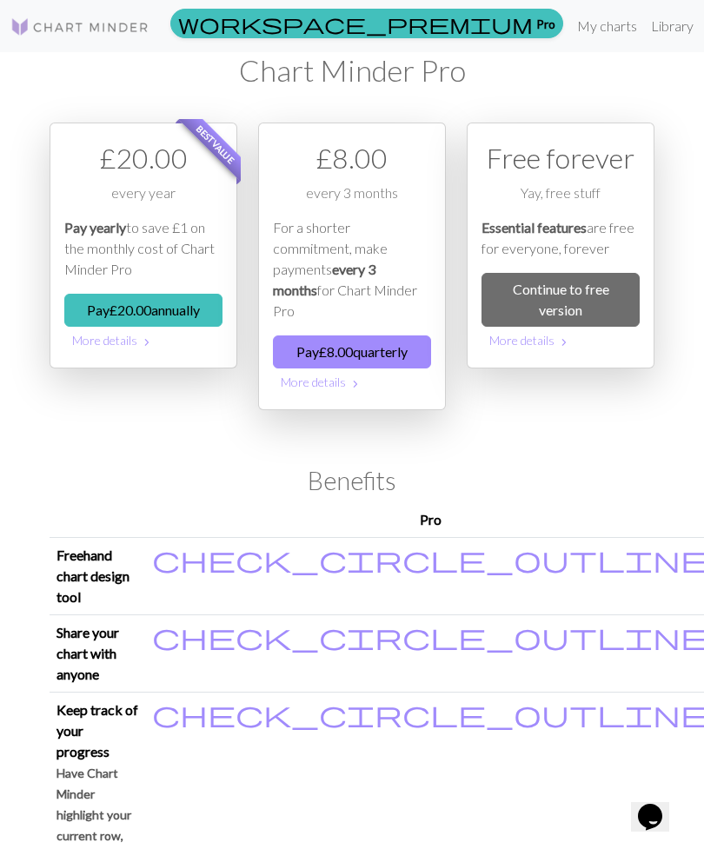
click at [570, 23] on link "My charts" at bounding box center [607, 26] width 74 height 35
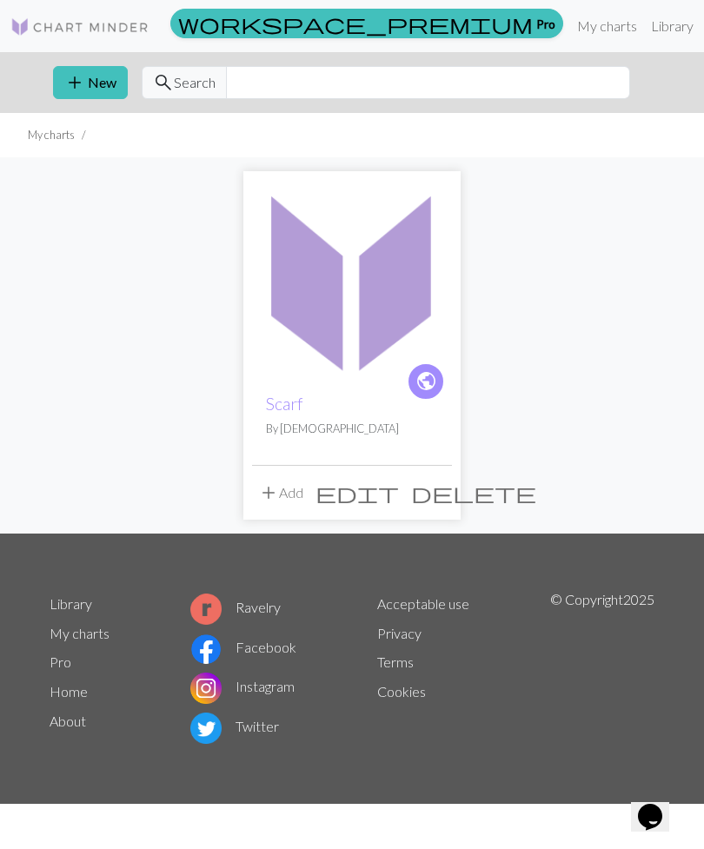
click at [357, 329] on img at bounding box center [352, 280] width 200 height 200
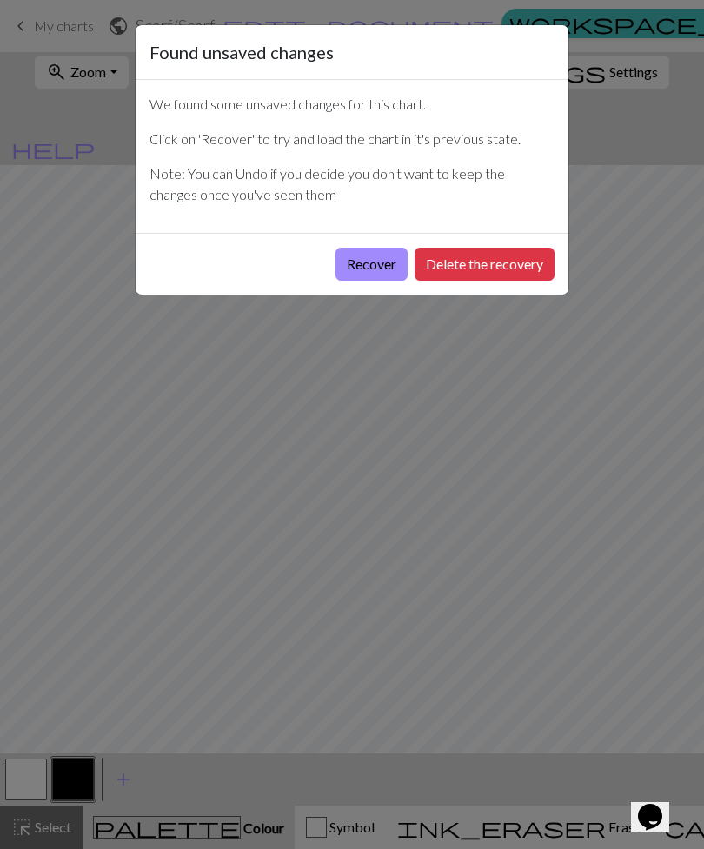
click at [501, 257] on button "Delete the recovery" at bounding box center [485, 264] width 140 height 33
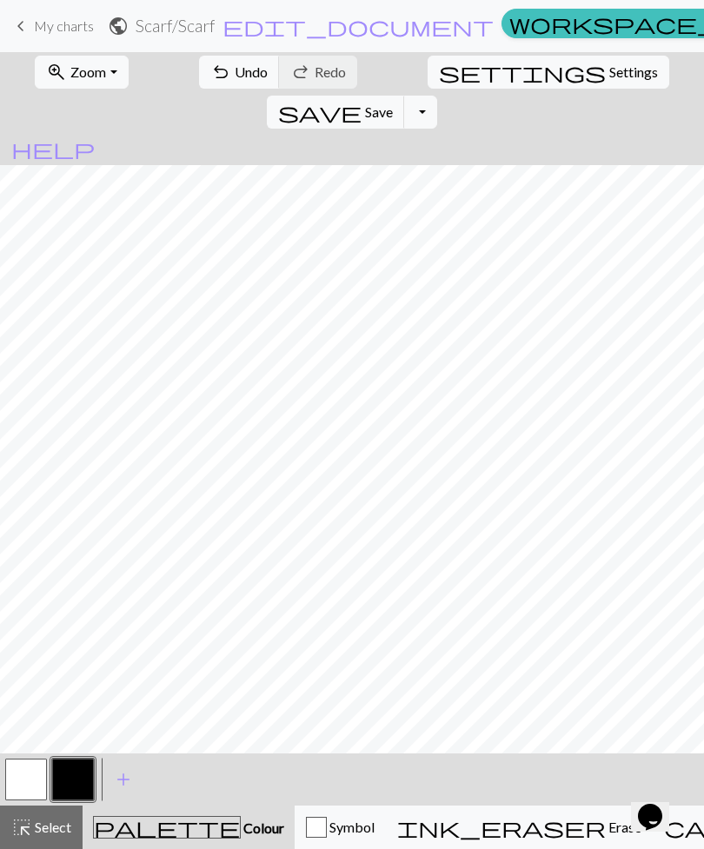
click at [11, 790] on button "button" at bounding box center [26, 780] width 42 height 42
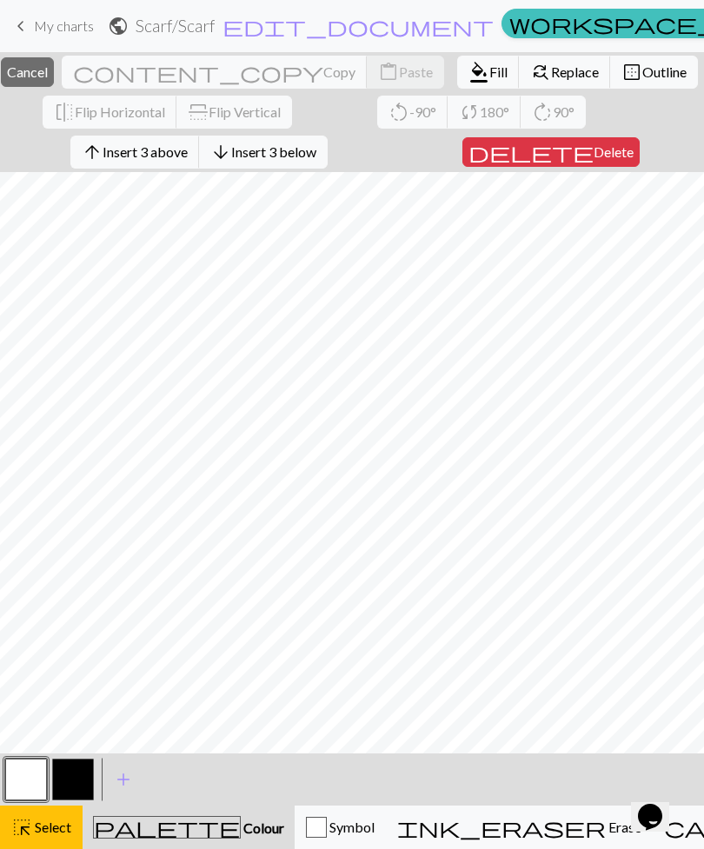
click at [48, 68] on span "Cancel" at bounding box center [27, 71] width 41 height 17
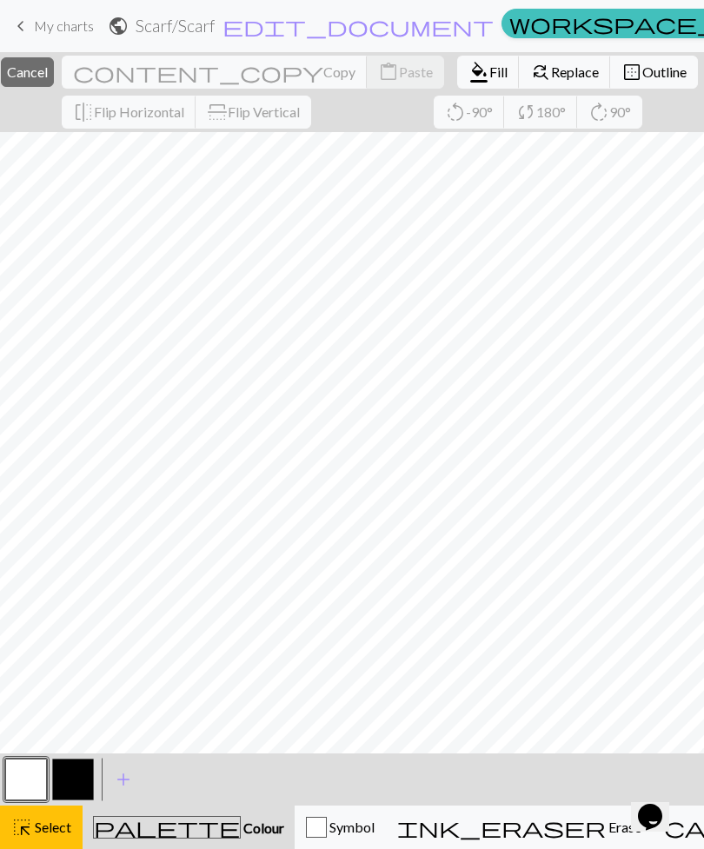
click at [48, 74] on span "Cancel" at bounding box center [27, 71] width 41 height 17
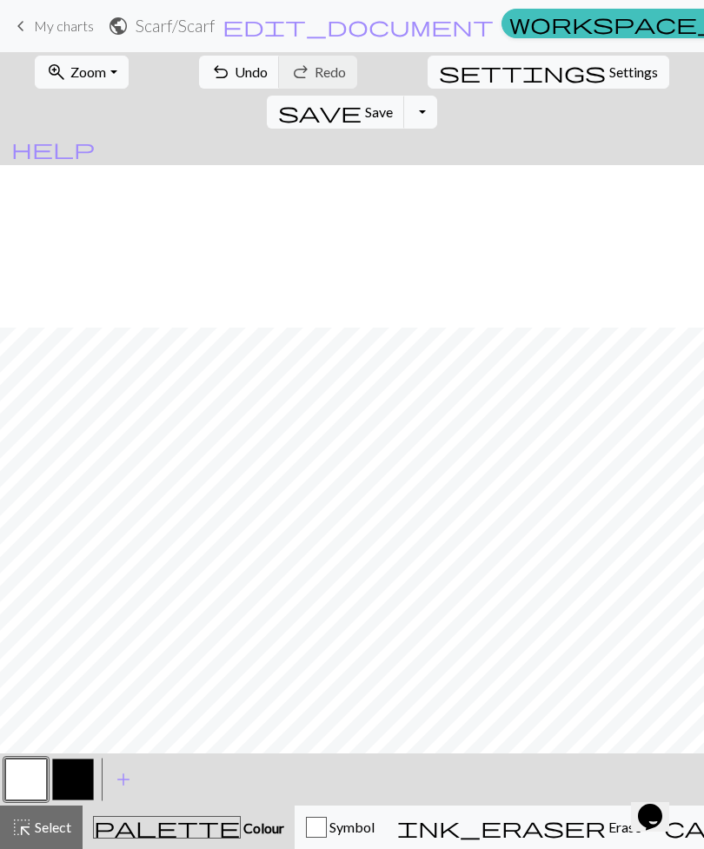
scroll to position [931, 0]
click at [86, 797] on button "button" at bounding box center [73, 780] width 42 height 42
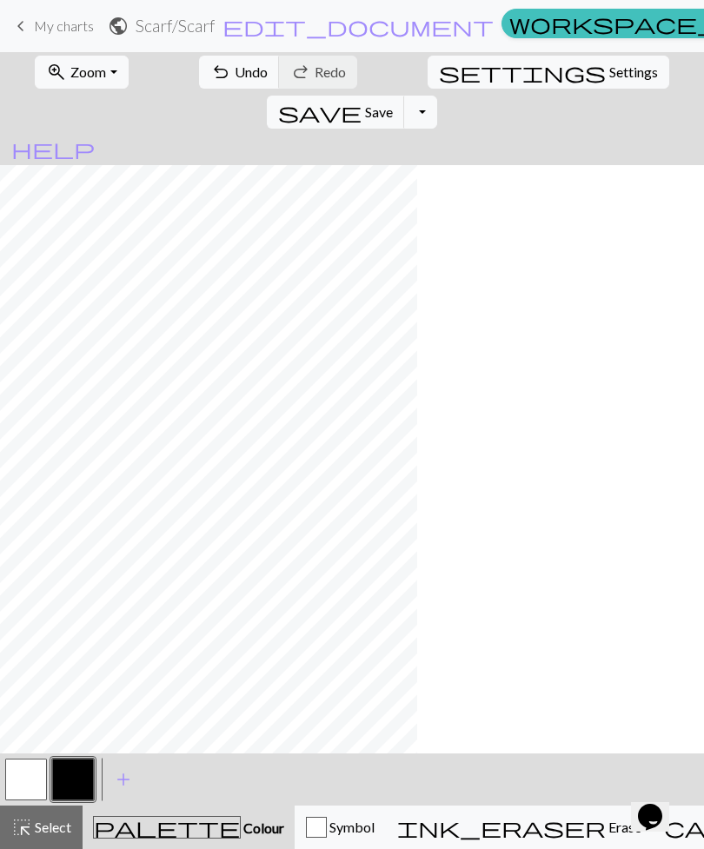
click at [235, 77] on span "Undo" at bounding box center [251, 71] width 33 height 17
click at [215, 83] on button "undo Undo Undo" at bounding box center [239, 72] width 81 height 33
click at [235, 70] on span "Undo" at bounding box center [251, 71] width 33 height 17
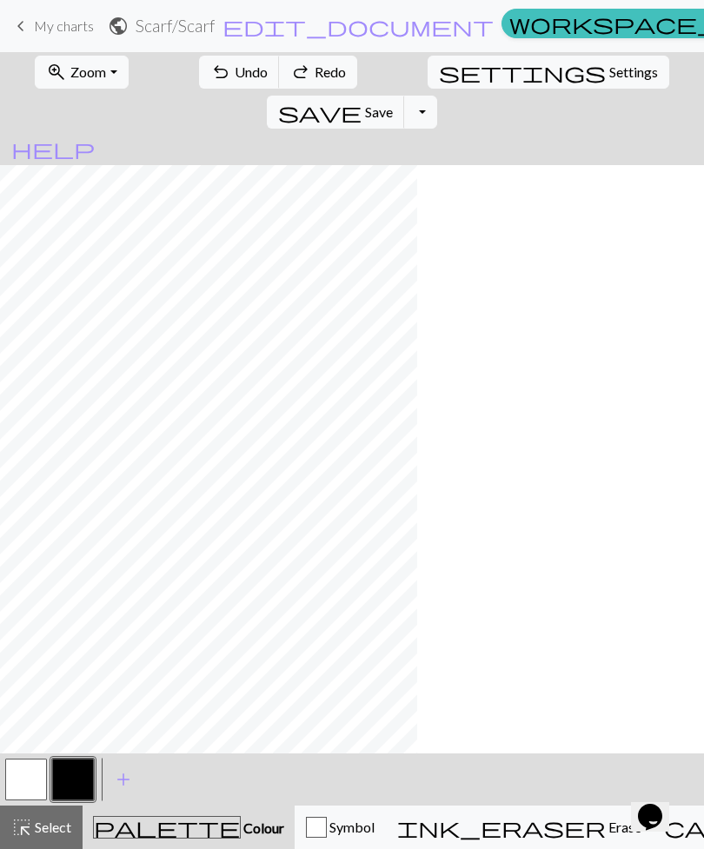
click at [235, 68] on span "Undo" at bounding box center [251, 71] width 33 height 17
click at [235, 67] on span "Undo" at bounding box center [251, 71] width 33 height 17
click at [235, 77] on span "Undo" at bounding box center [251, 71] width 33 height 17
click at [235, 76] on span "Undo" at bounding box center [251, 71] width 33 height 17
click at [235, 70] on span "Undo" at bounding box center [251, 71] width 33 height 17
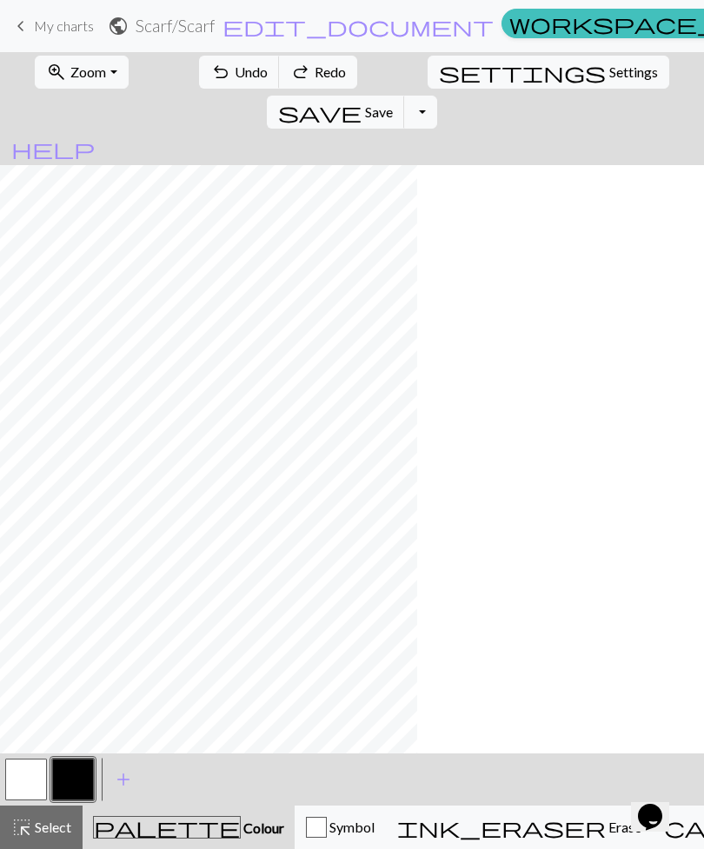
click at [235, 69] on span "Undo" at bounding box center [251, 71] width 33 height 17
click at [235, 68] on span "Undo" at bounding box center [251, 71] width 33 height 17
click at [235, 79] on span "Undo" at bounding box center [251, 71] width 33 height 17
click at [235, 78] on span "Undo" at bounding box center [251, 71] width 33 height 17
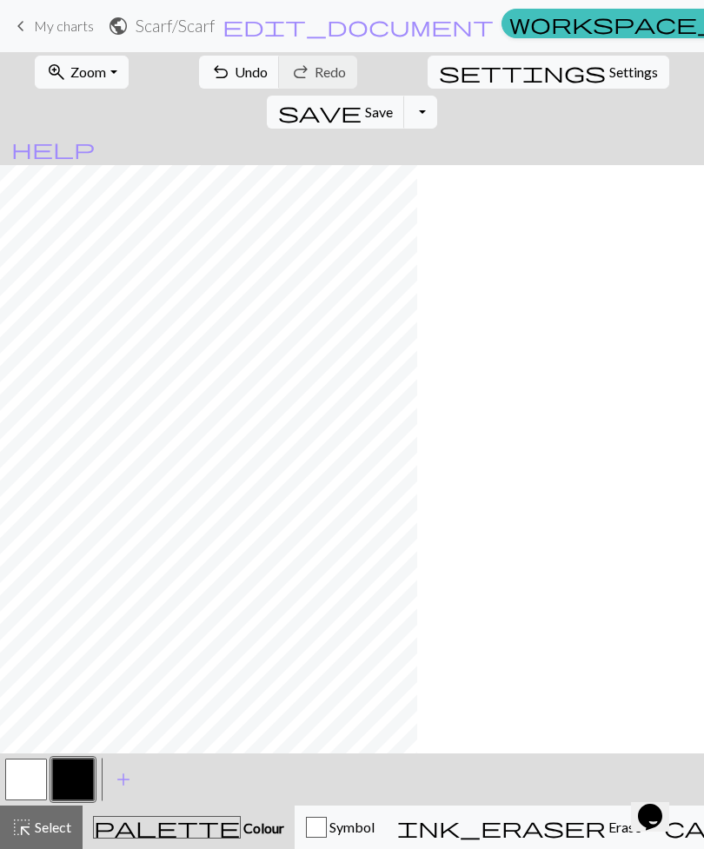
click at [235, 77] on span "Undo" at bounding box center [251, 71] width 33 height 17
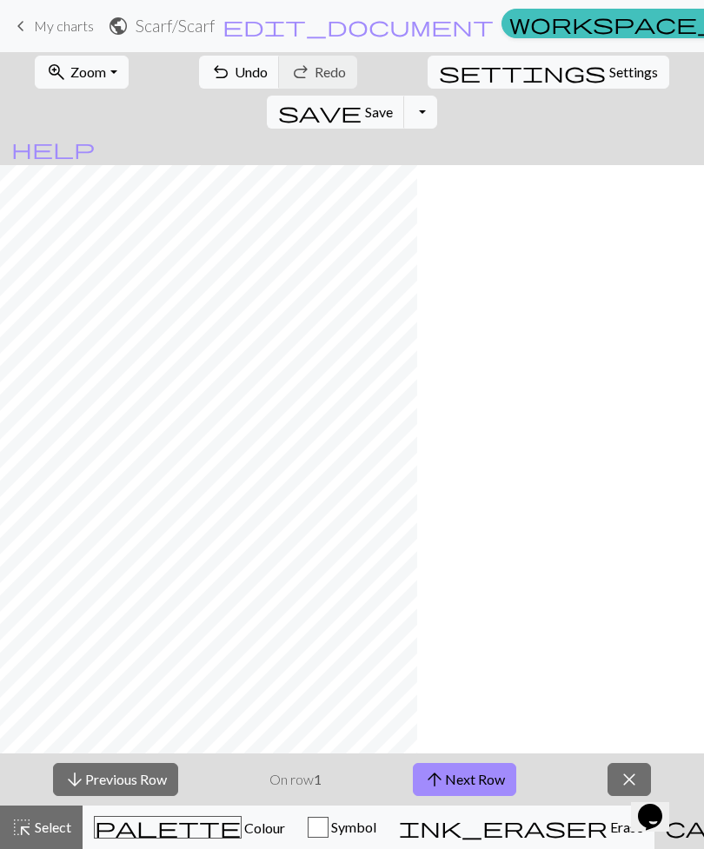
click at [242, 833] on span "Colour" at bounding box center [263, 828] width 43 height 17
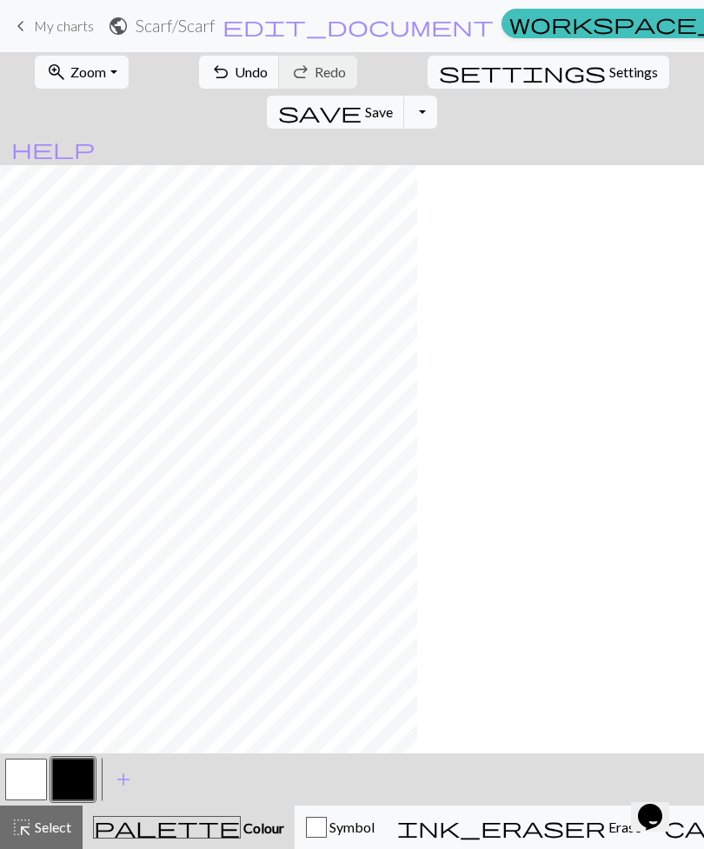
click at [235, 76] on span "Undo" at bounding box center [251, 71] width 33 height 17
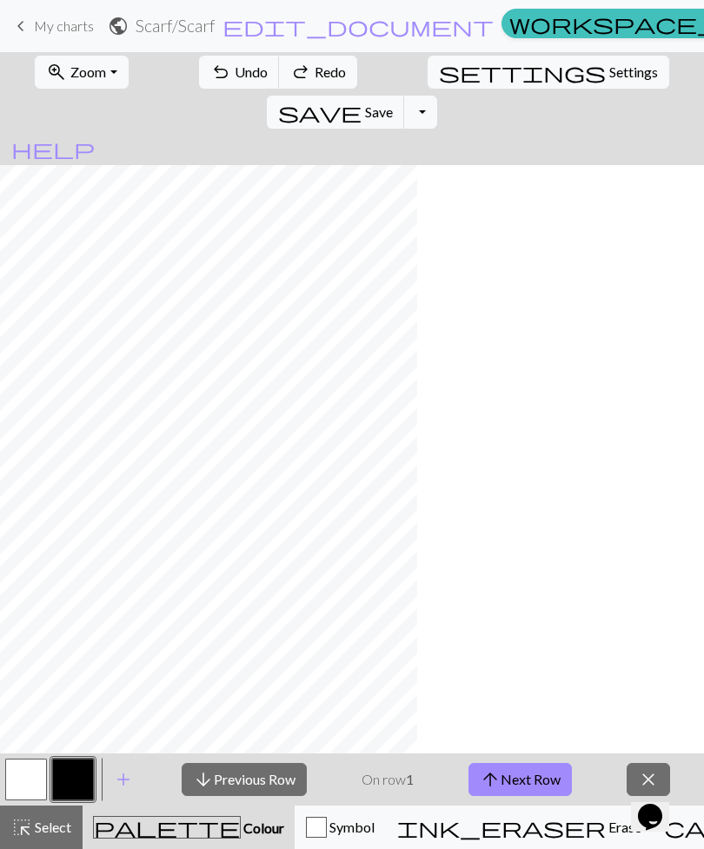
click at [212, 88] on button "undo Undo Undo" at bounding box center [239, 72] width 81 height 33
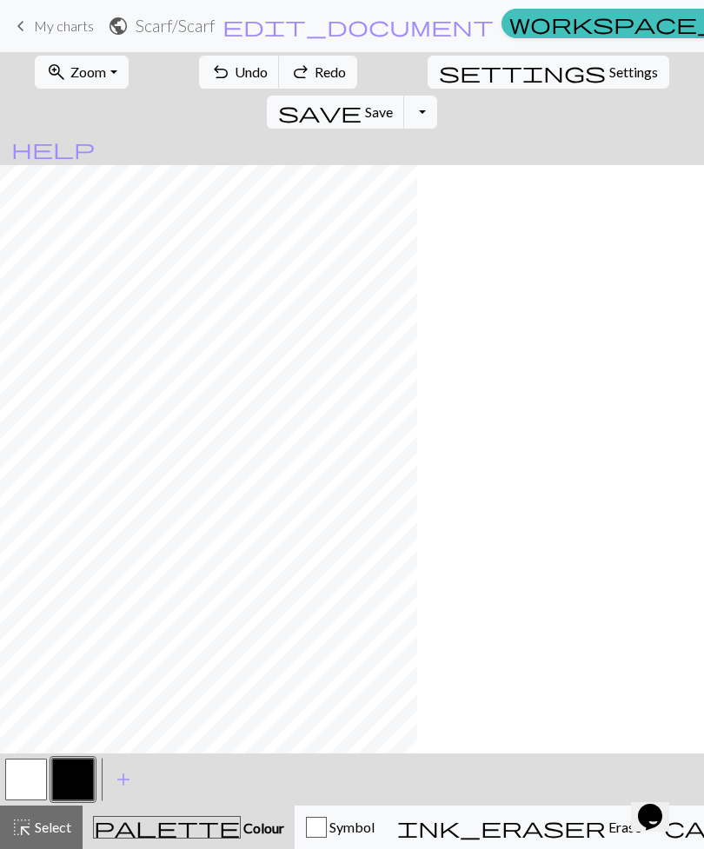
click at [235, 72] on span "Undo" at bounding box center [251, 71] width 33 height 17
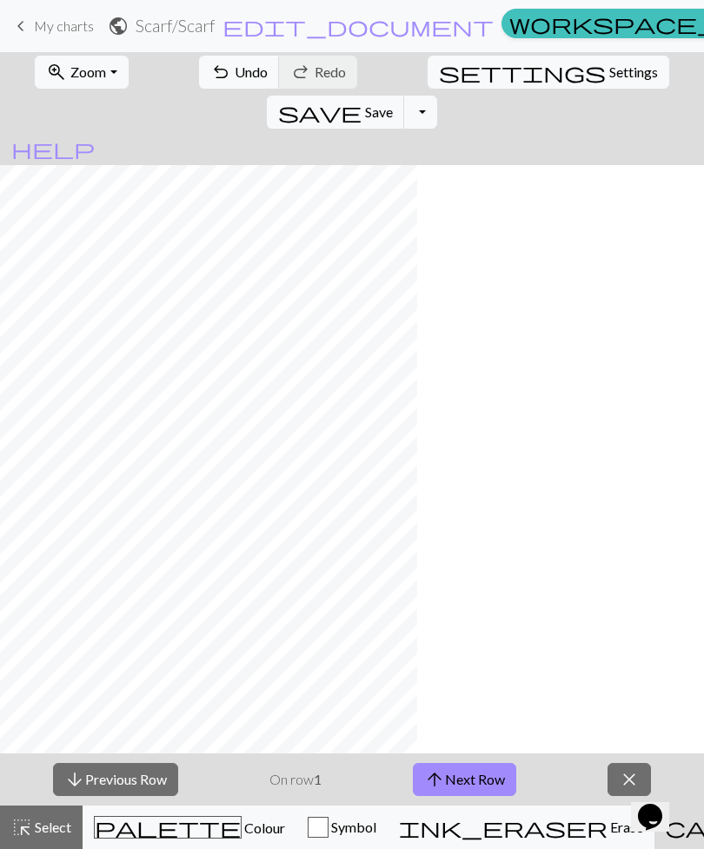
click at [478, 787] on button "arrow_upward Next Row" at bounding box center [464, 779] width 103 height 33
click at [469, 780] on button "arrow_upward Next Row" at bounding box center [464, 779] width 103 height 33
click at [468, 780] on button "arrow_upward Next Row" at bounding box center [464, 779] width 103 height 33
click at [467, 780] on button "arrow_upward Next Row" at bounding box center [464, 779] width 103 height 33
click at [466, 780] on button "arrow_upward Next Row" at bounding box center [464, 779] width 103 height 33
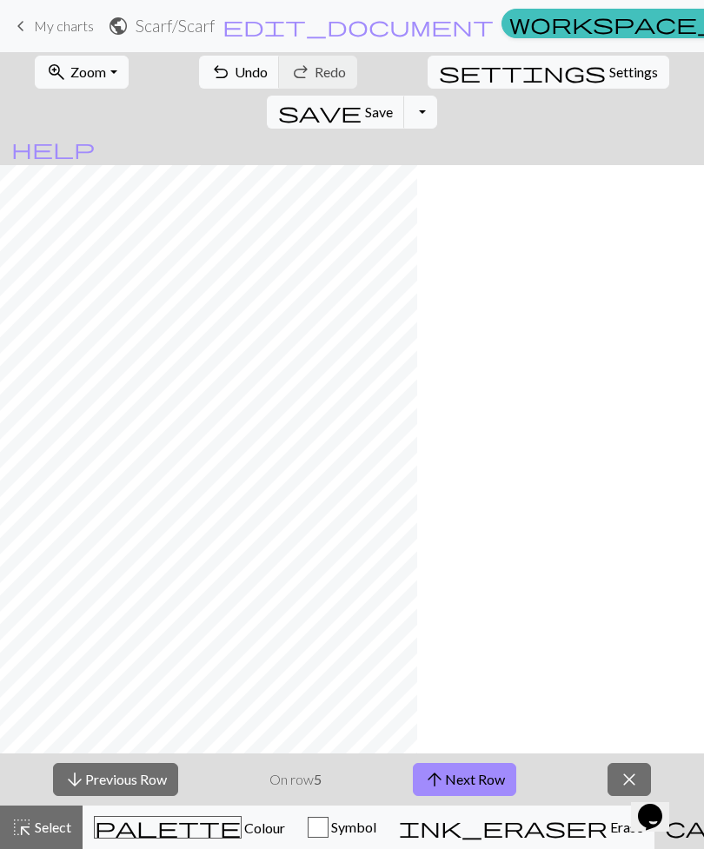
click at [465, 773] on button "arrow_upward Next Row" at bounding box center [464, 779] width 103 height 33
click at [147, 780] on button "arrow_downward Previous Row" at bounding box center [115, 779] width 125 height 33
click at [141, 786] on button "arrow_downward Previous Row" at bounding box center [115, 779] width 125 height 33
click at [140, 785] on button "arrow_downward Previous Row" at bounding box center [115, 779] width 125 height 33
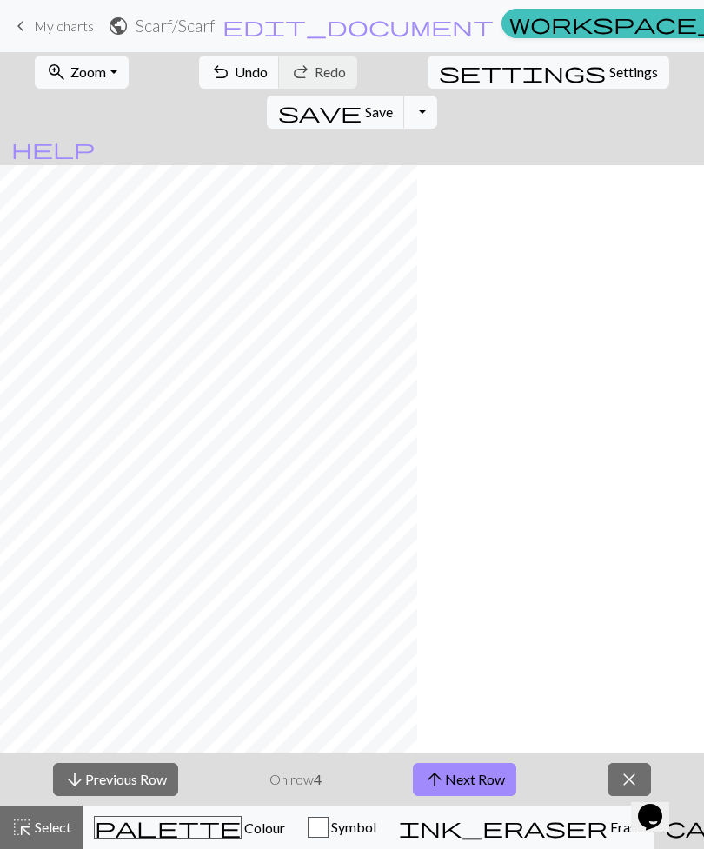
click at [142, 776] on button "arrow_downward Previous Row" at bounding box center [115, 779] width 125 height 33
click at [136, 776] on button "arrow_downward Previous Row" at bounding box center [115, 779] width 125 height 33
click at [136, 775] on button "arrow_downward Previous Row" at bounding box center [115, 779] width 125 height 33
click at [162, 843] on button "palette Colour Colour" at bounding box center [190, 827] width 214 height 43
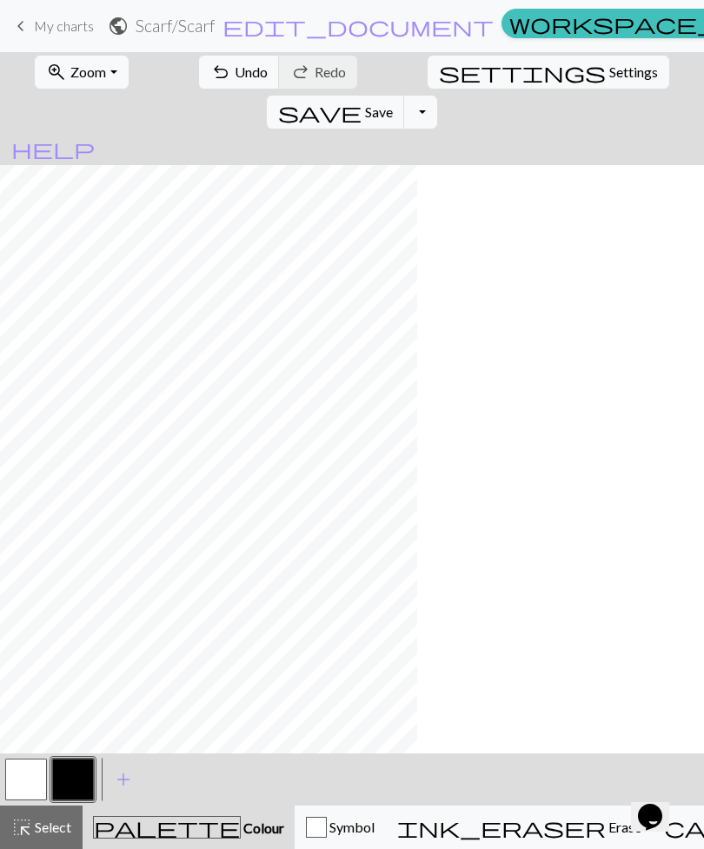
click at [48, 17] on span "My charts" at bounding box center [64, 25] width 60 height 17
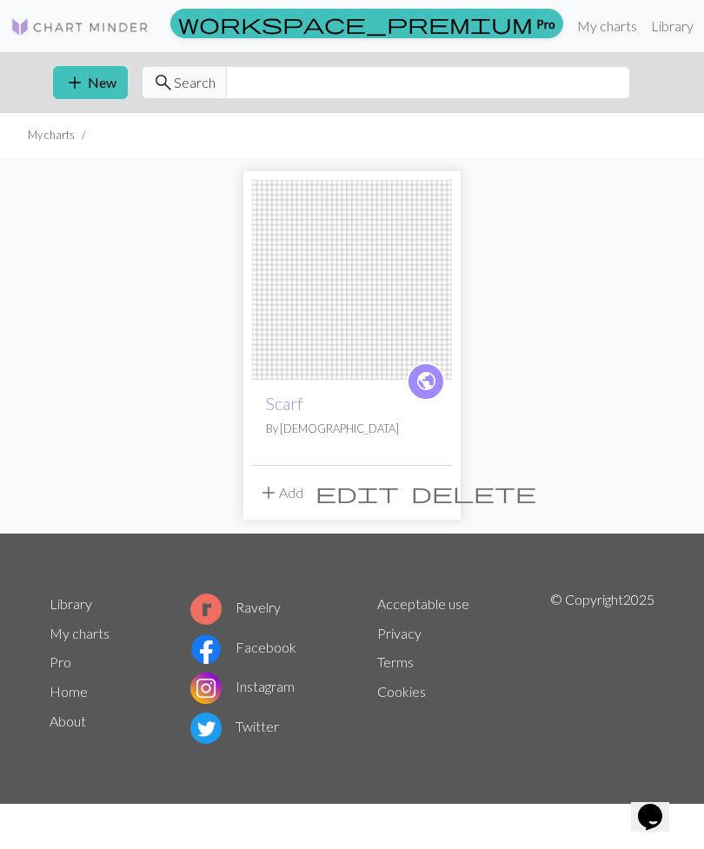
click at [607, 244] on div "public Scarf By Shiri add Add edit delete" at bounding box center [352, 345] width 626 height 376
click at [570, 27] on link "My charts" at bounding box center [607, 26] width 74 height 35
click at [644, 28] on link "Library" at bounding box center [672, 26] width 56 height 35
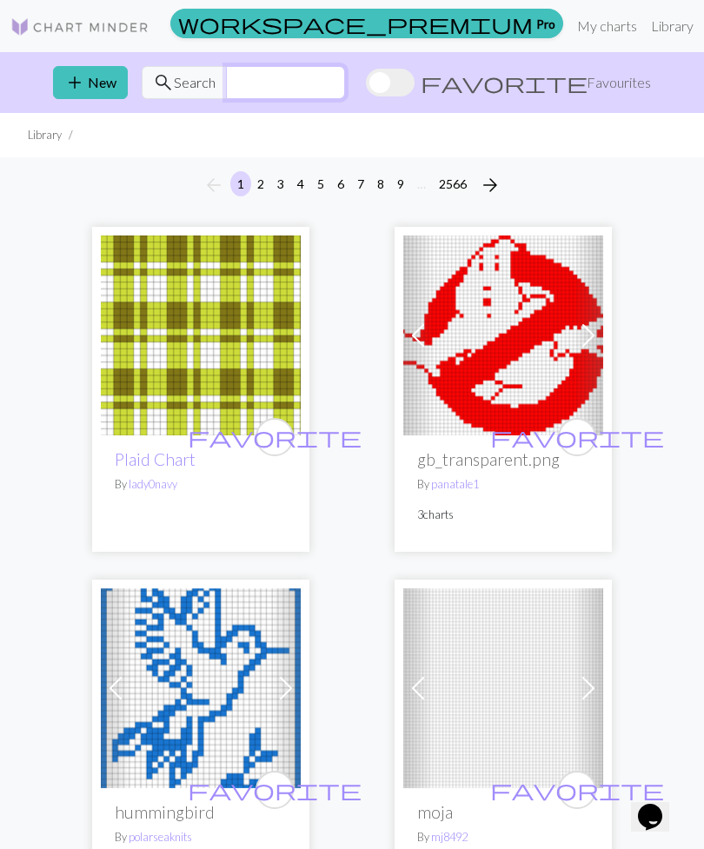
click at [345, 73] on input "text" at bounding box center [285, 82] width 119 height 33
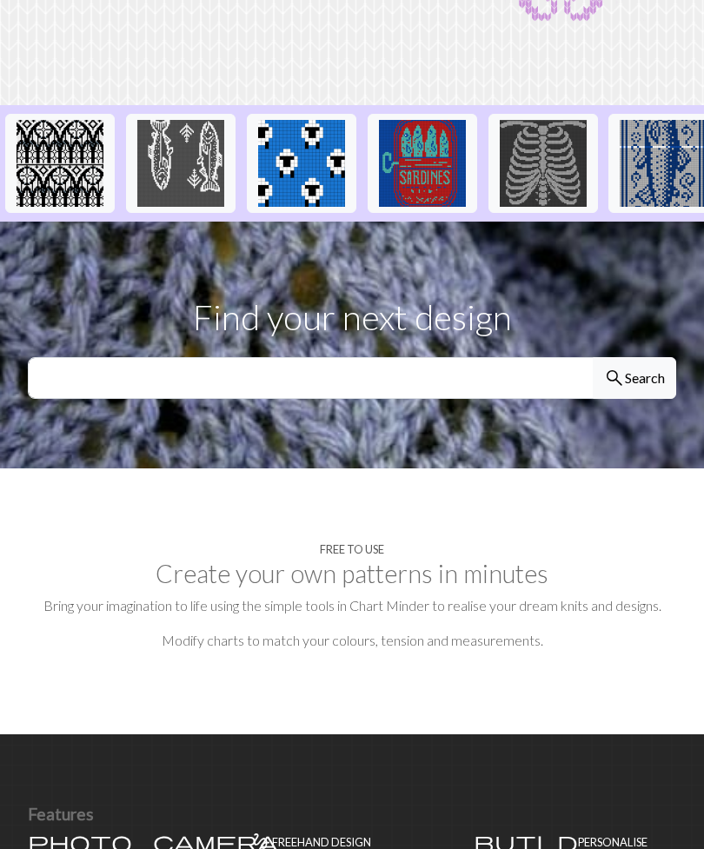
scroll to position [378, 0]
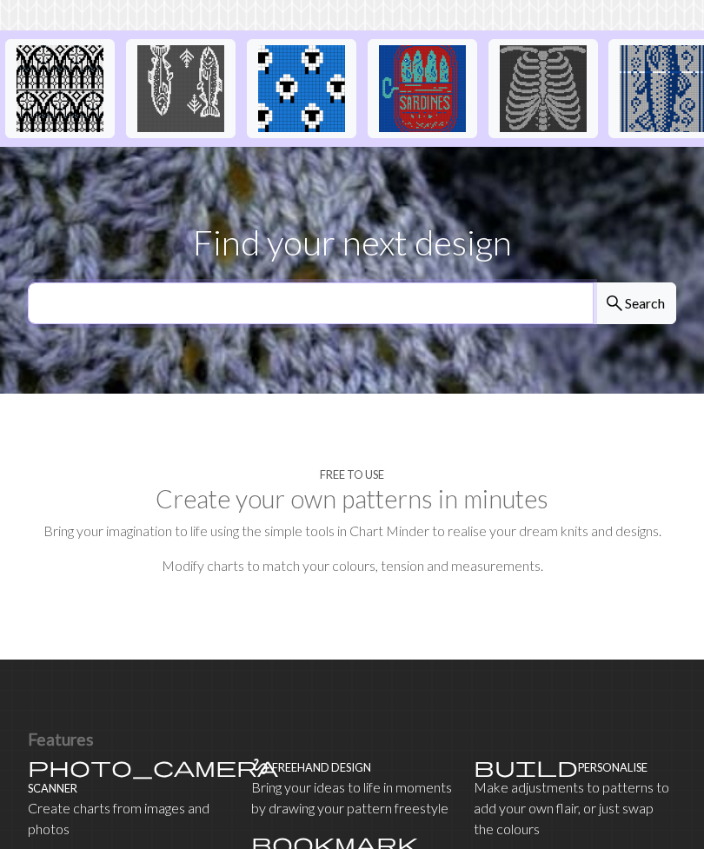
click at [523, 315] on input "text" at bounding box center [311, 303] width 566 height 42
type input "40st"
click at [634, 303] on button "search Search" at bounding box center [634, 303] width 83 height 42
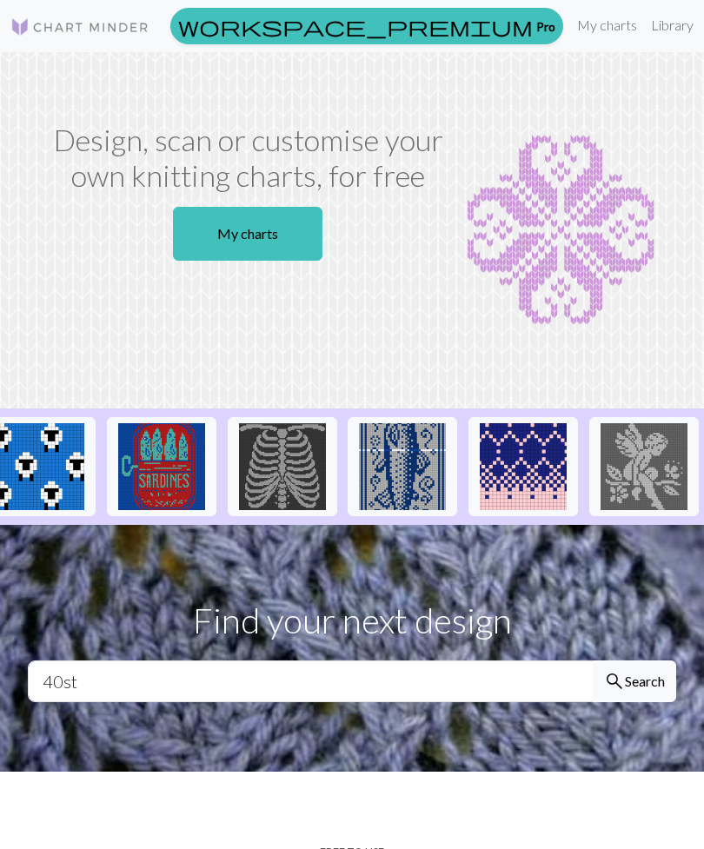
click at [644, 29] on link "Library" at bounding box center [672, 25] width 56 height 35
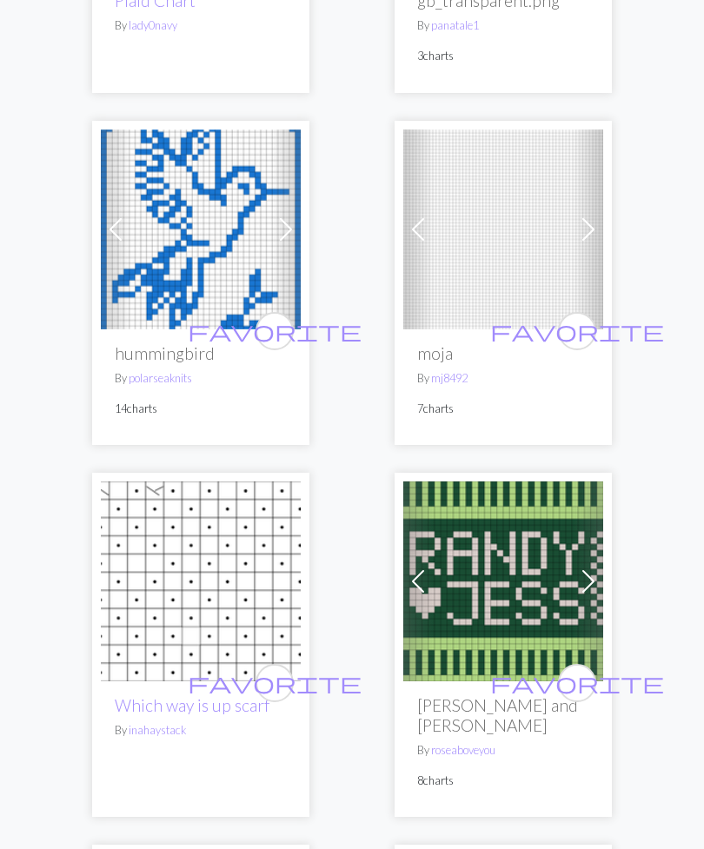
scroll to position [459, 0]
click at [222, 229] on img at bounding box center [201, 229] width 200 height 200
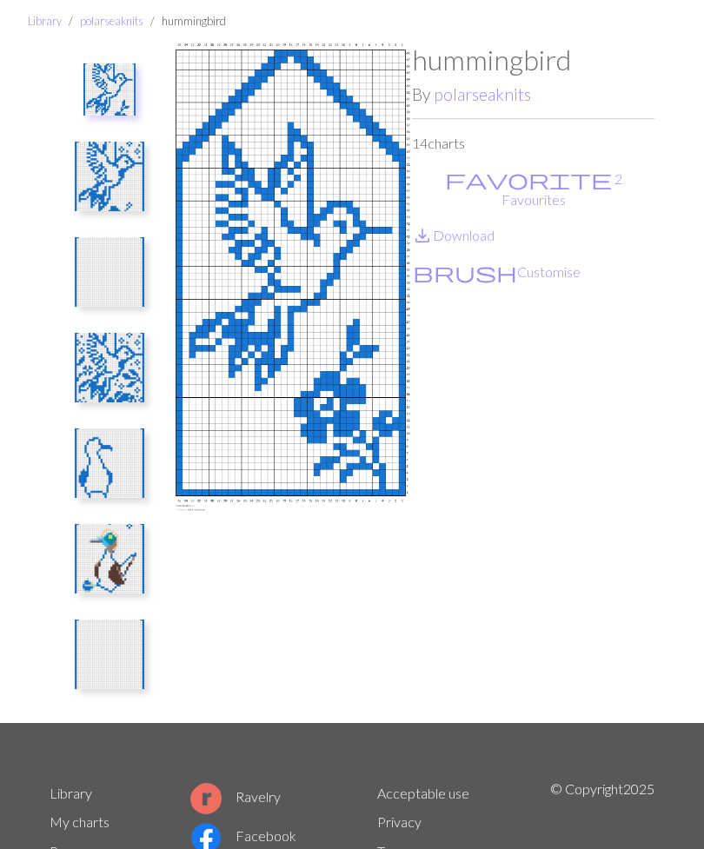
scroll to position [56, 0]
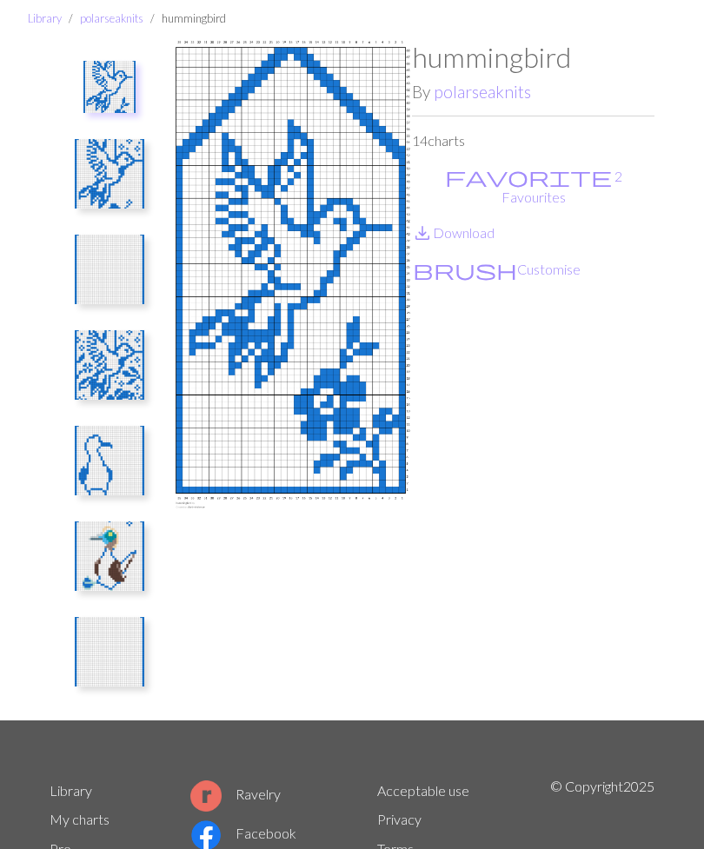
click at [104, 360] on img at bounding box center [110, 365] width 70 height 70
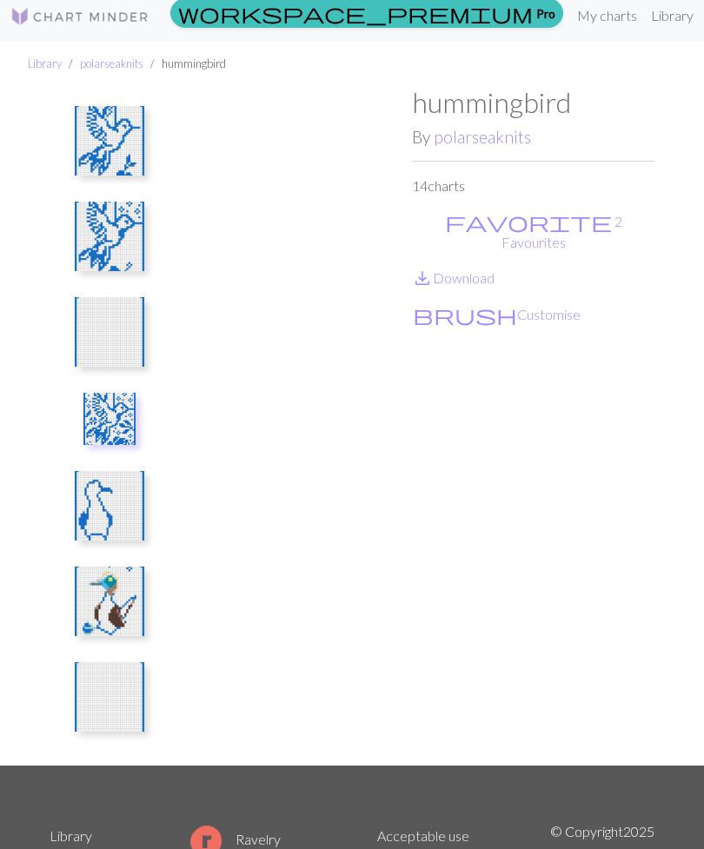
scroll to position [0, 0]
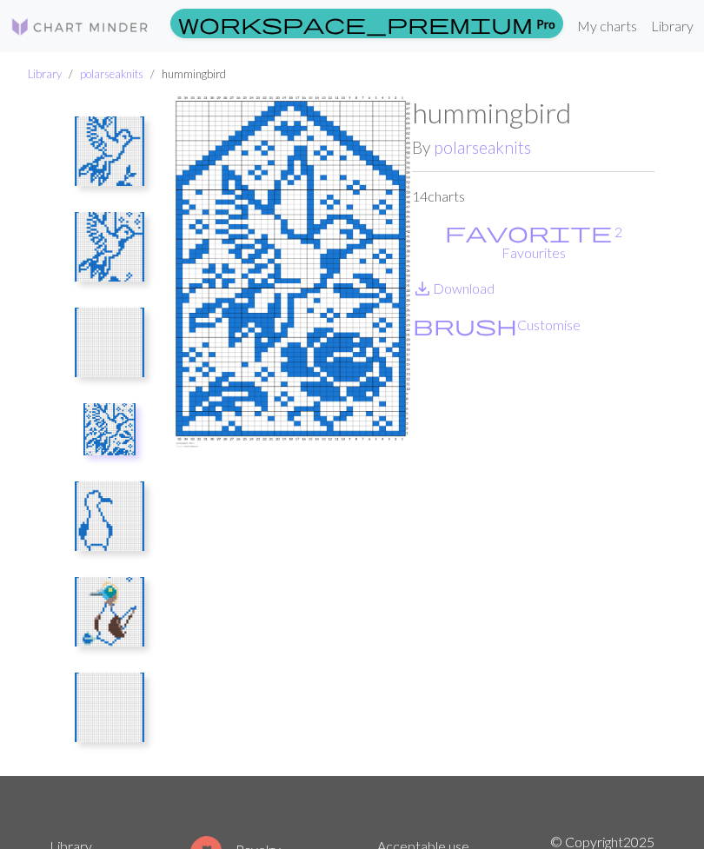
scroll to position [241, 0]
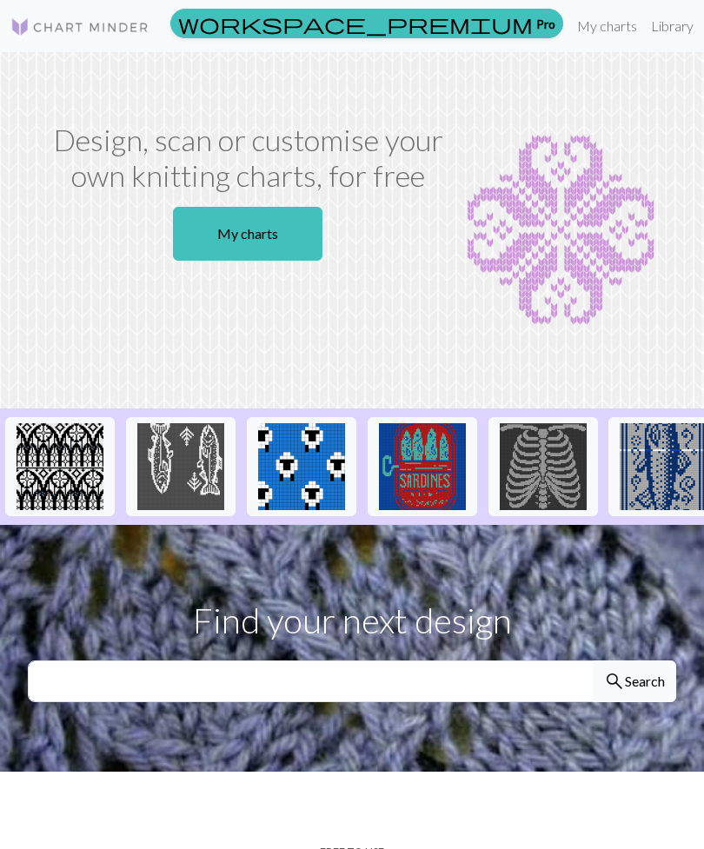
click at [644, 30] on link "Library" at bounding box center [672, 26] width 56 height 35
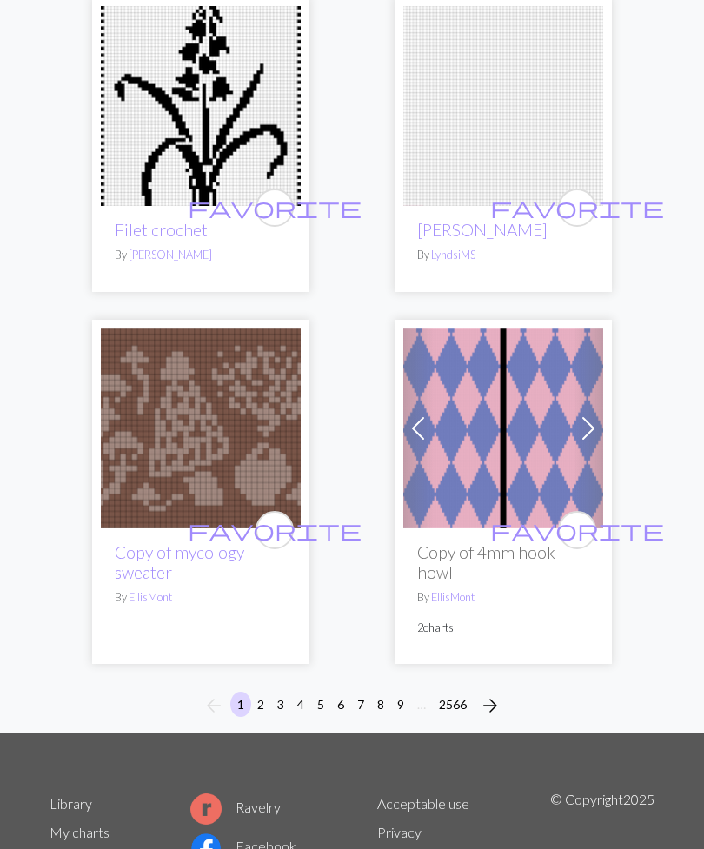
scroll to position [8196, 0]
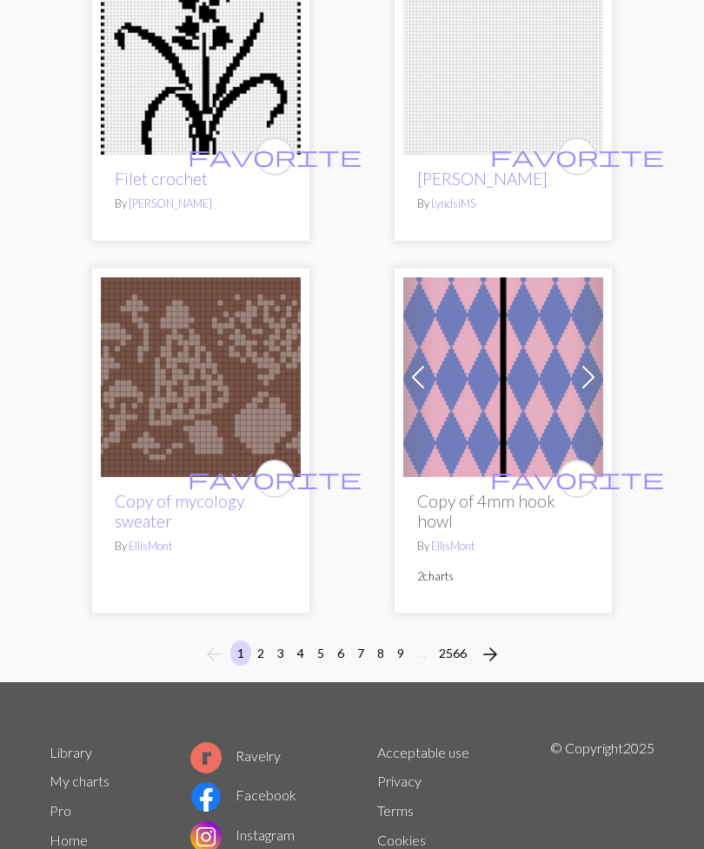
click at [488, 642] on span "arrow_forward" at bounding box center [490, 654] width 21 height 24
click at [495, 642] on span "arrow_forward" at bounding box center [490, 654] width 21 height 24
click at [484, 642] on span "arrow_forward" at bounding box center [490, 654] width 21 height 24
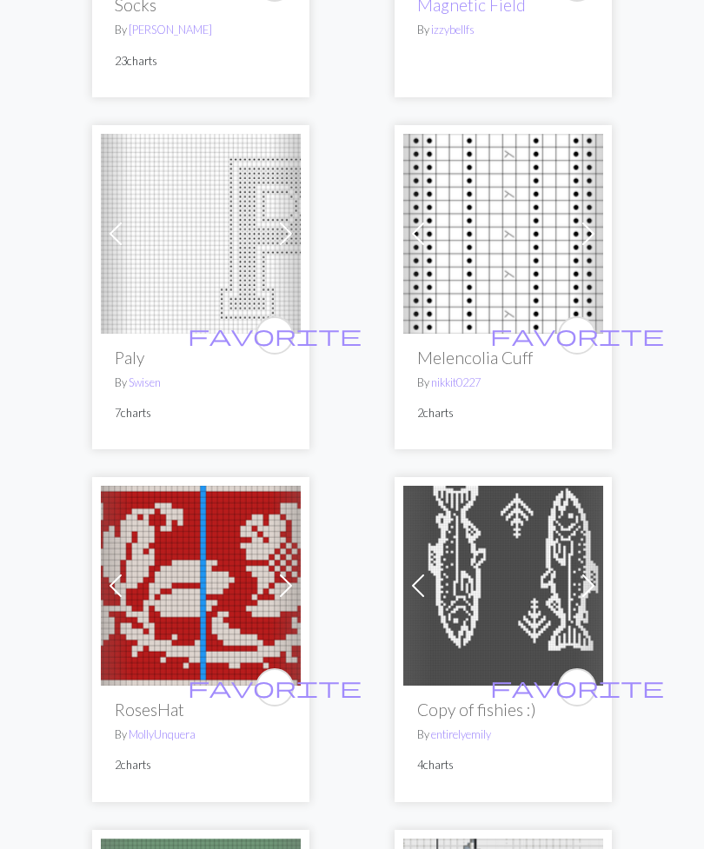
scroll to position [6842, 0]
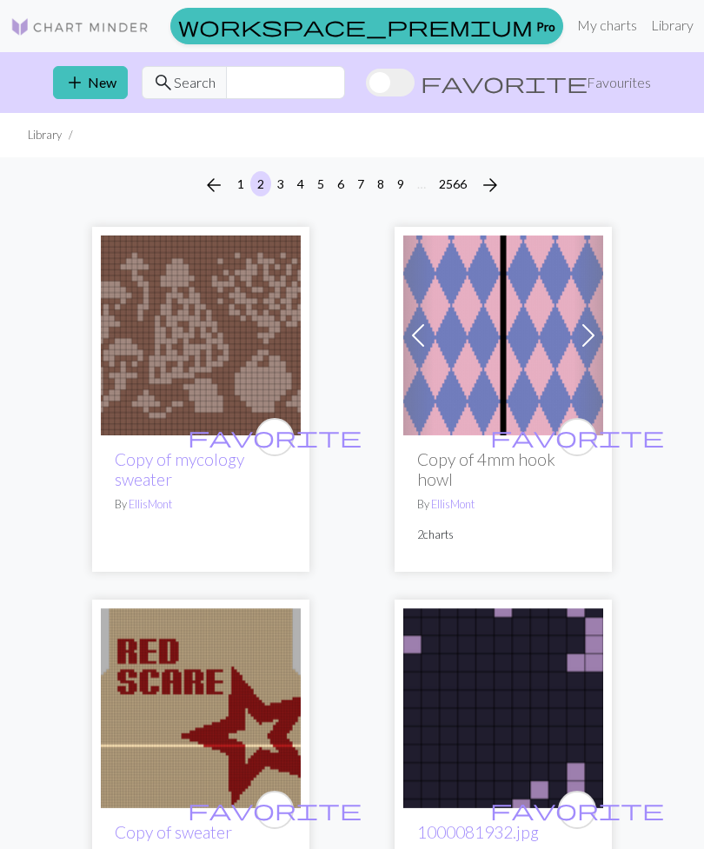
click at [570, 27] on link "My charts" at bounding box center [607, 25] width 74 height 35
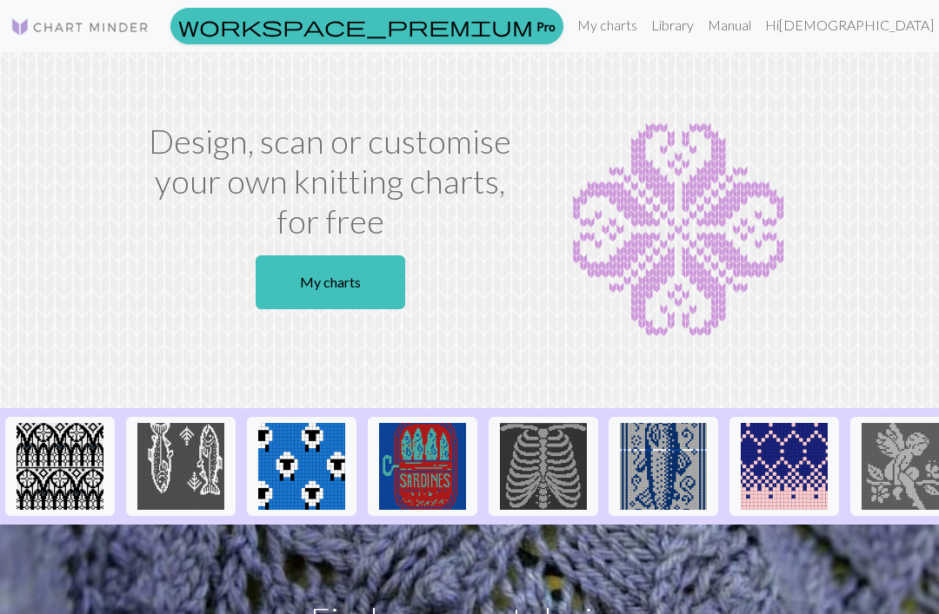
click at [700, 17] on link "Library" at bounding box center [672, 25] width 56 height 35
click at [758, 30] on link "Manual" at bounding box center [728, 25] width 57 height 35
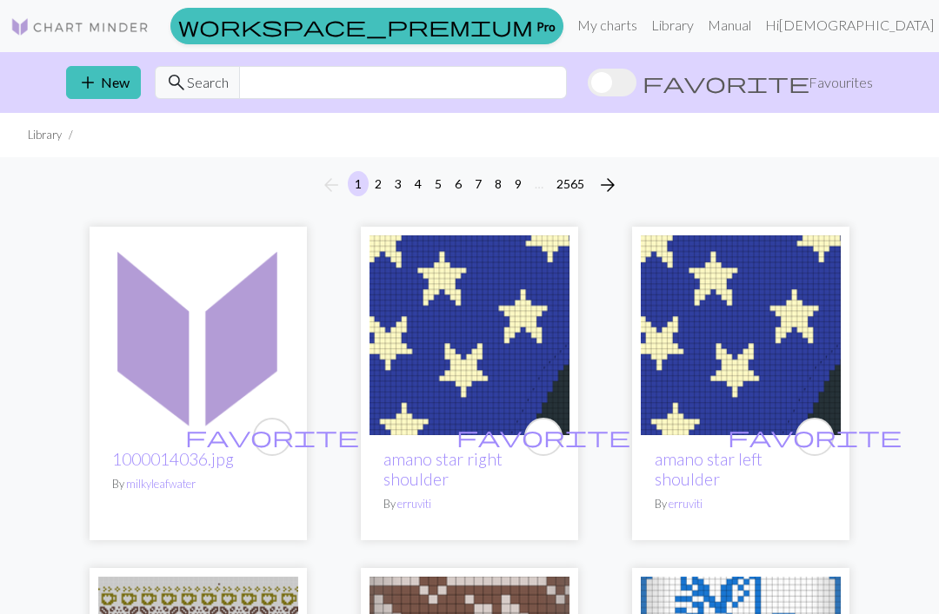
click at [758, 21] on link "Manual" at bounding box center [728, 25] width 57 height 35
click at [534, 94] on input "text" at bounding box center [403, 82] width 328 height 33
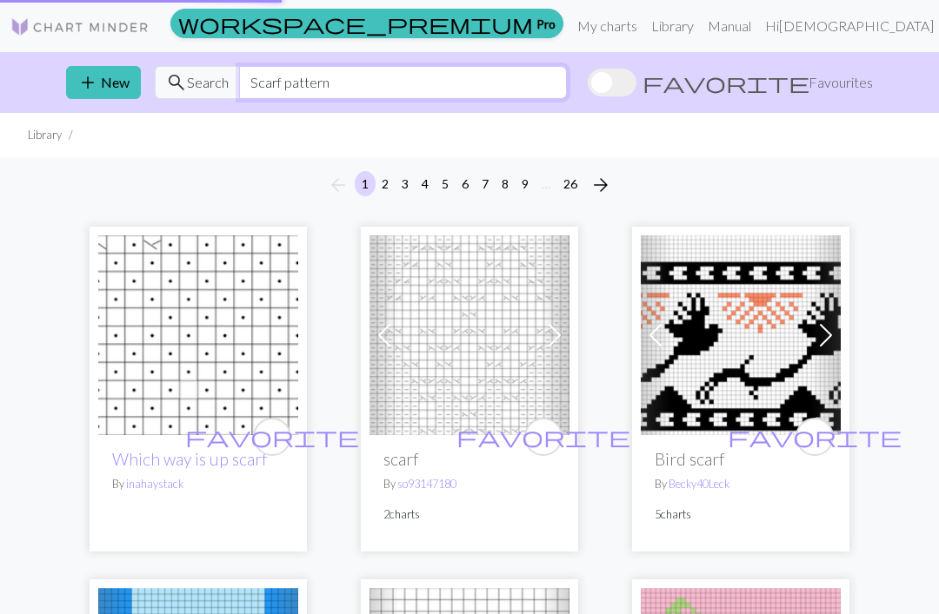
type input "Scarf pattern"
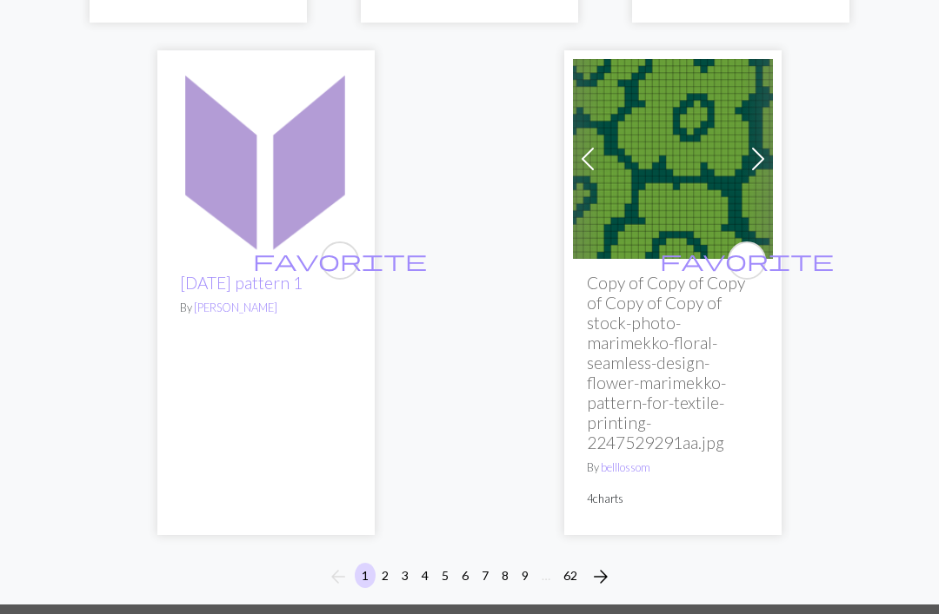
scroll to position [6769, 0]
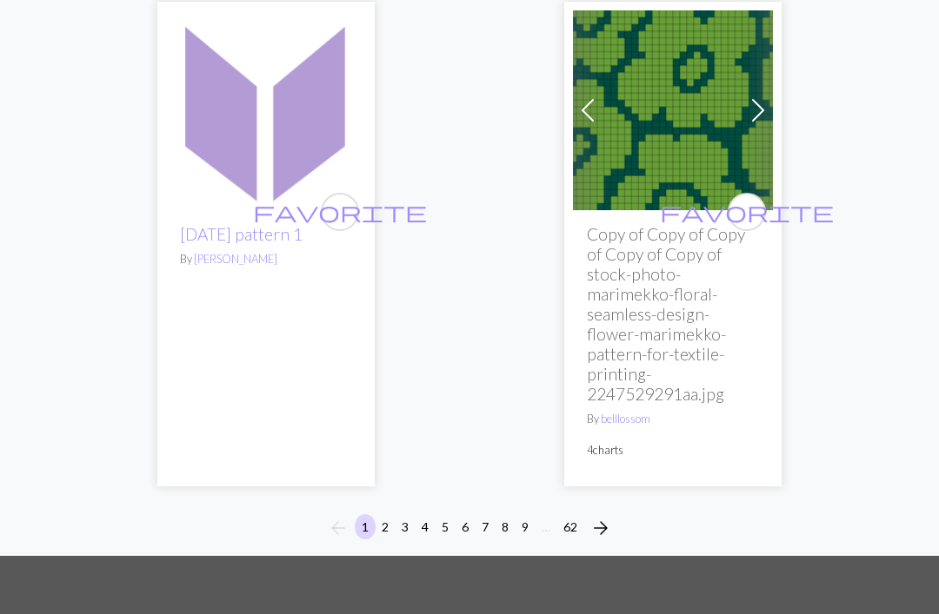
click at [607, 516] on span "arrow_forward" at bounding box center [600, 528] width 21 height 24
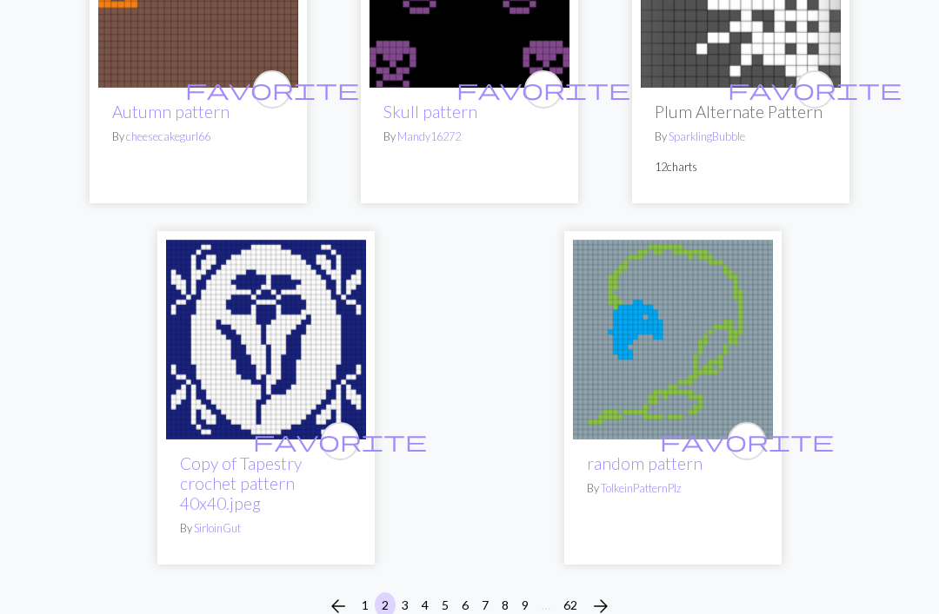
scroll to position [6222, 0]
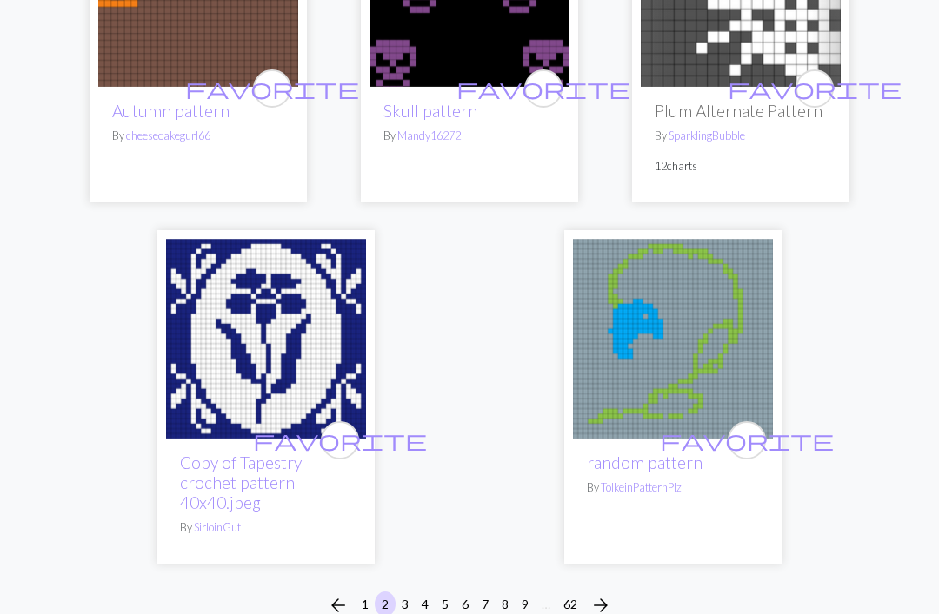
click at [614, 592] on button "arrow_forward" at bounding box center [600, 606] width 35 height 28
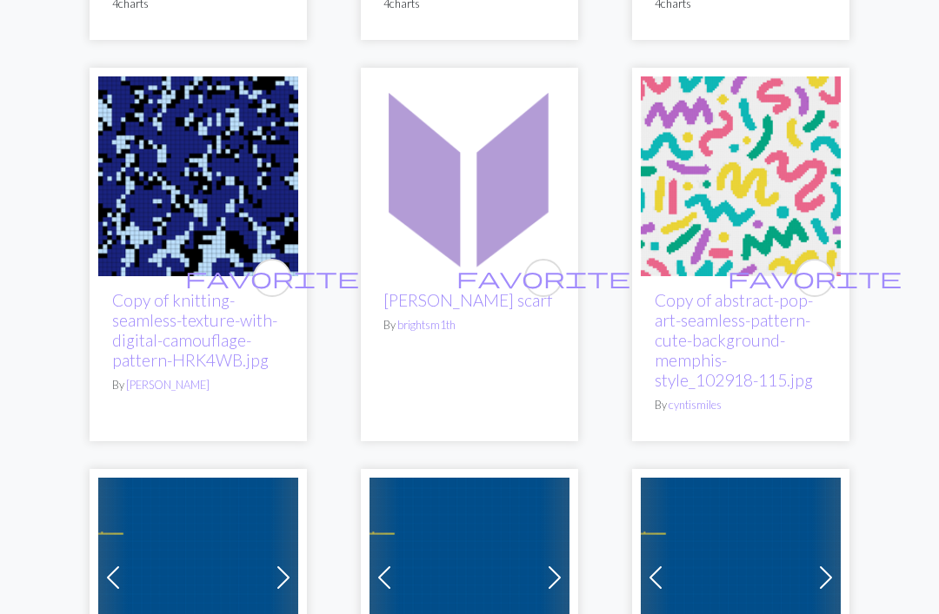
scroll to position [947, 0]
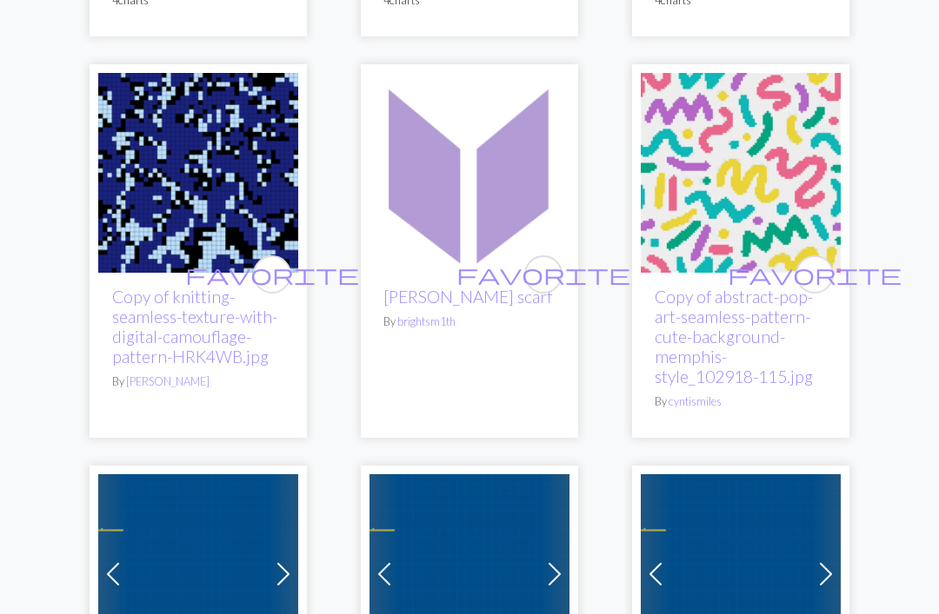
click at [534, 172] on img at bounding box center [469, 173] width 200 height 200
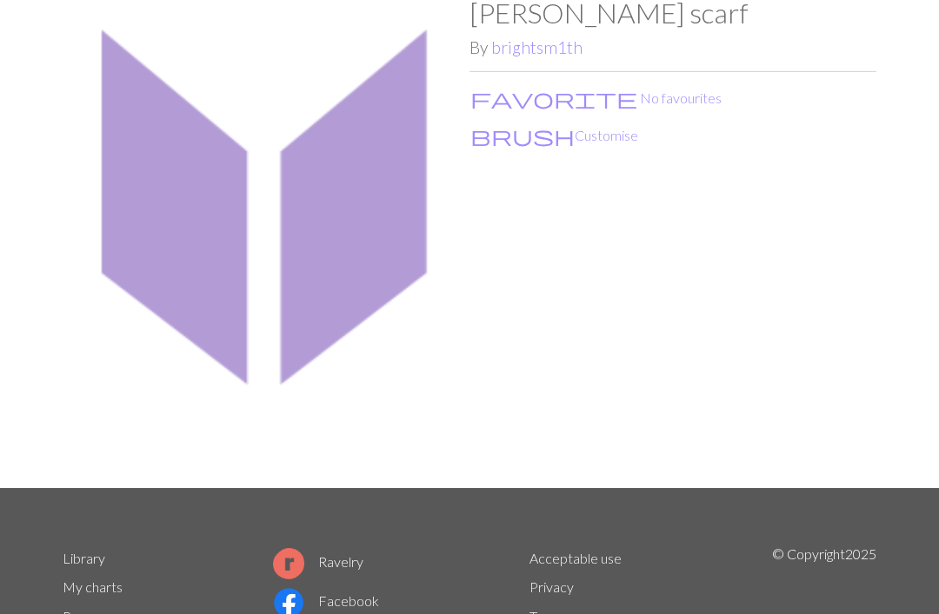
click at [190, 224] on img at bounding box center [266, 243] width 407 height 492
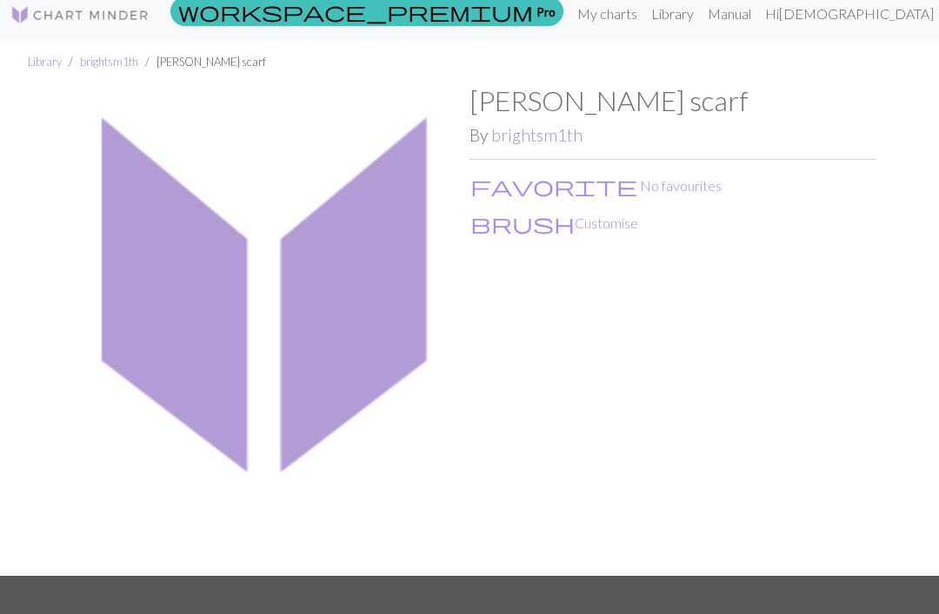
scroll to position [6, 0]
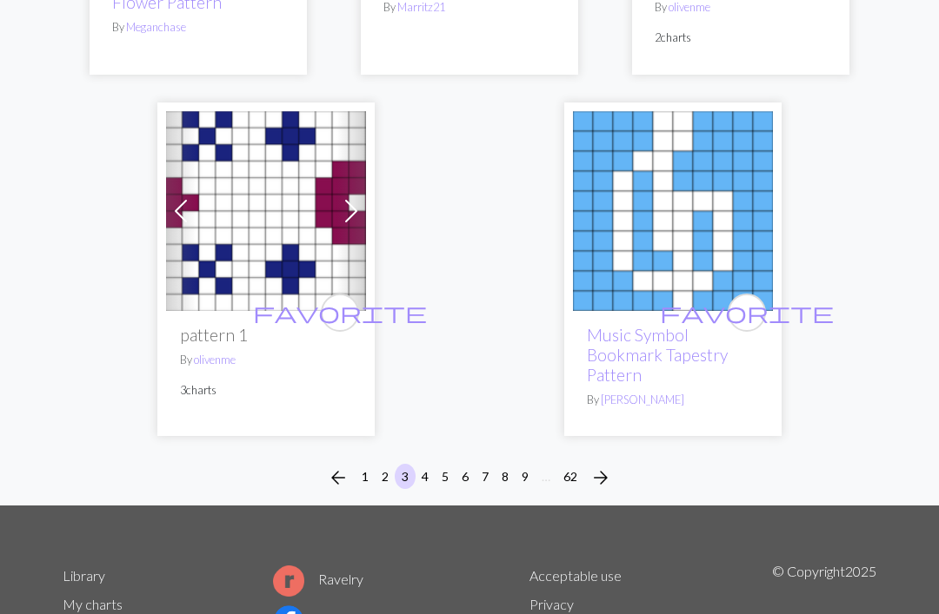
scroll to position [6060, 0]
click at [609, 466] on span "arrow_forward" at bounding box center [600, 478] width 21 height 24
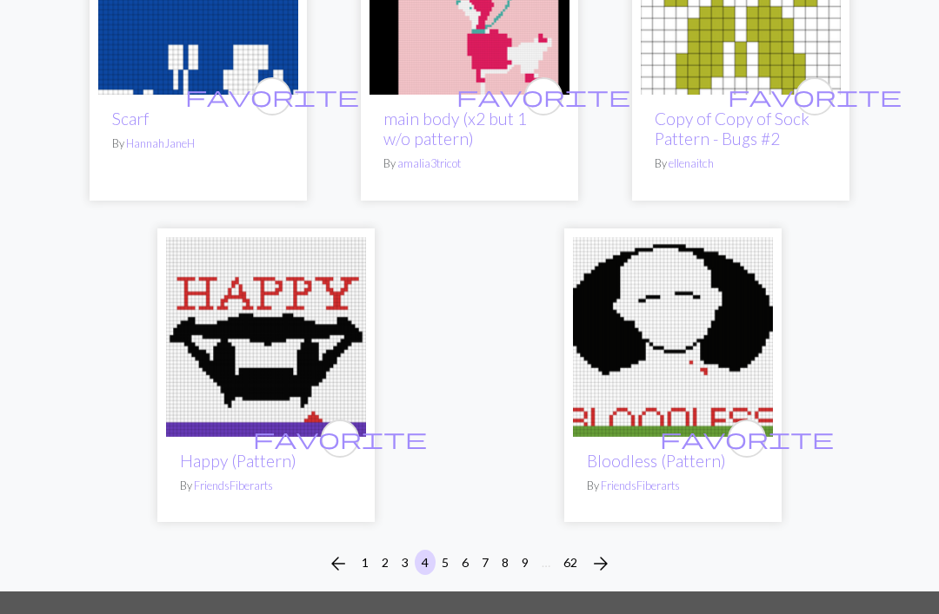
click at [608, 553] on span "arrow_forward" at bounding box center [600, 565] width 21 height 24
click at [584, 550] on button "arrow_forward" at bounding box center [600, 564] width 35 height 28
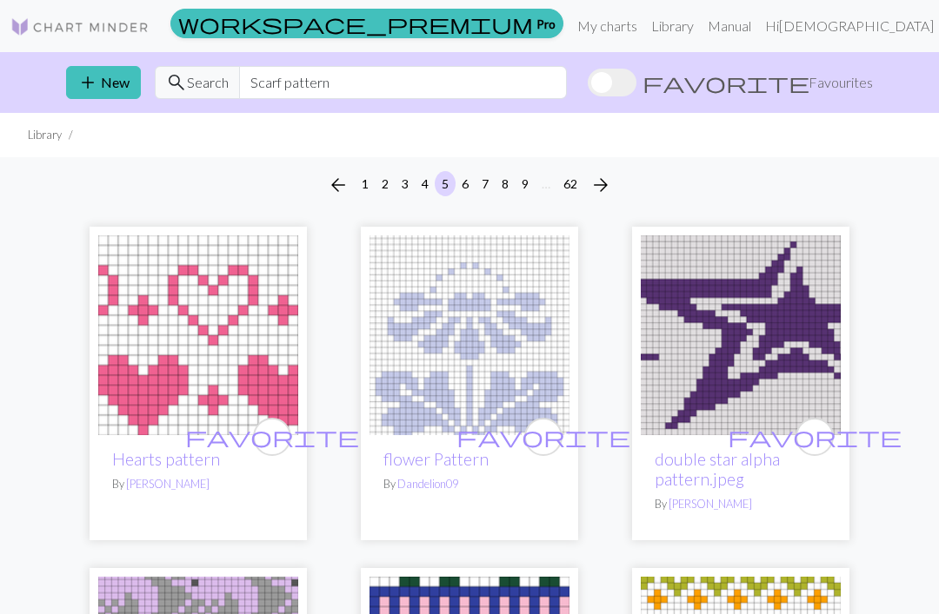
click at [644, 23] on link "My charts" at bounding box center [607, 26] width 74 height 35
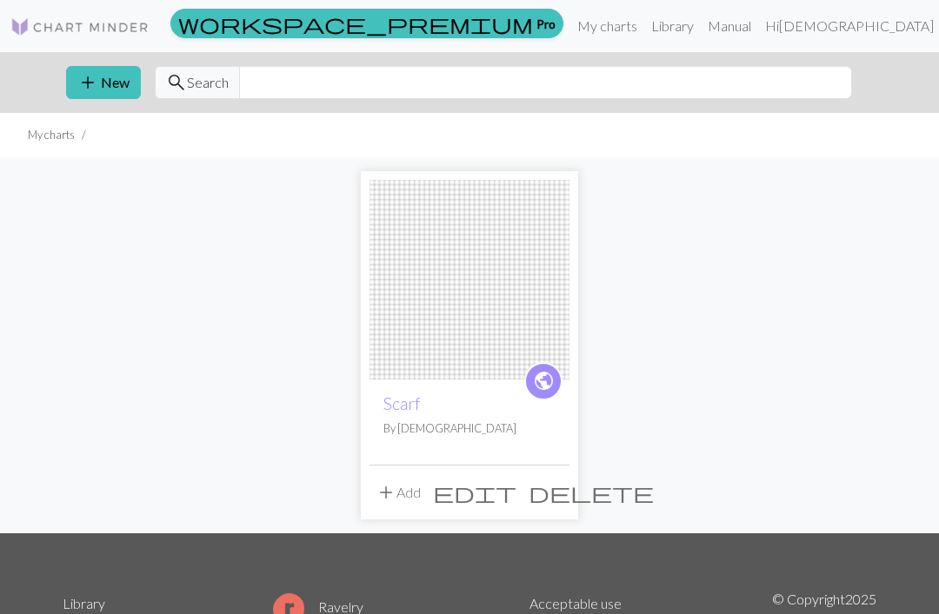
click at [480, 311] on img at bounding box center [469, 280] width 200 height 200
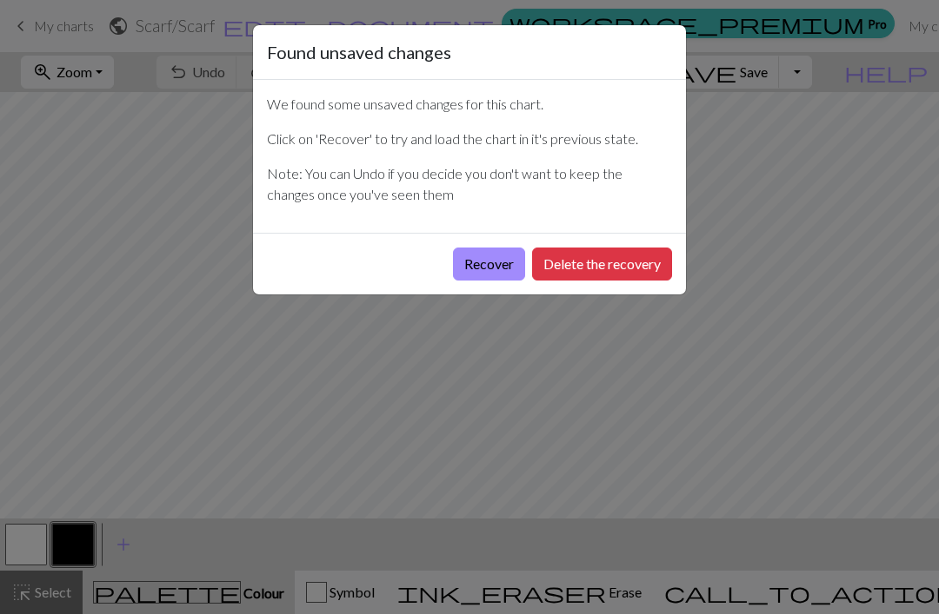
click at [630, 255] on button "Delete the recovery" at bounding box center [602, 264] width 140 height 33
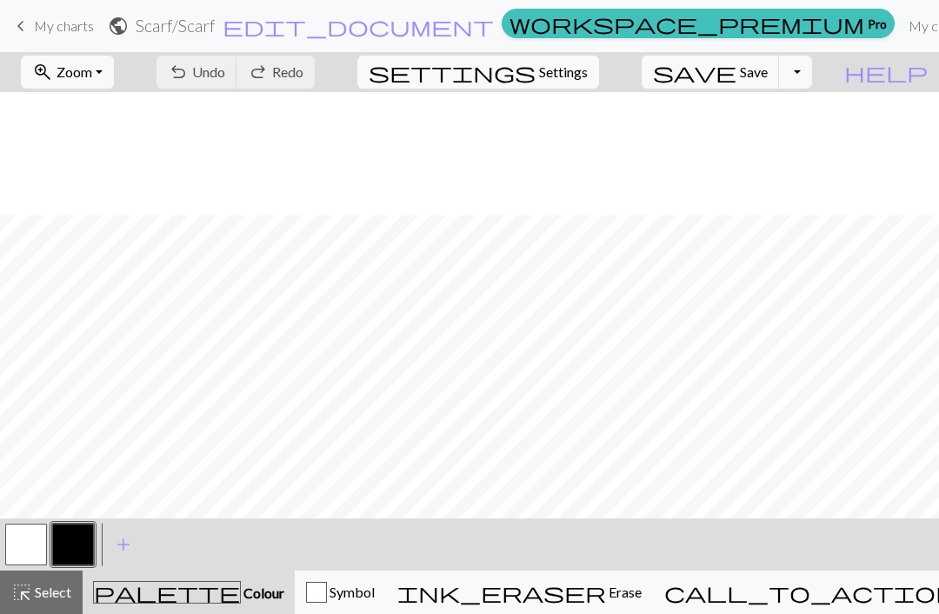
scroll to position [1672, 0]
click at [62, 546] on button "button" at bounding box center [73, 545] width 42 height 42
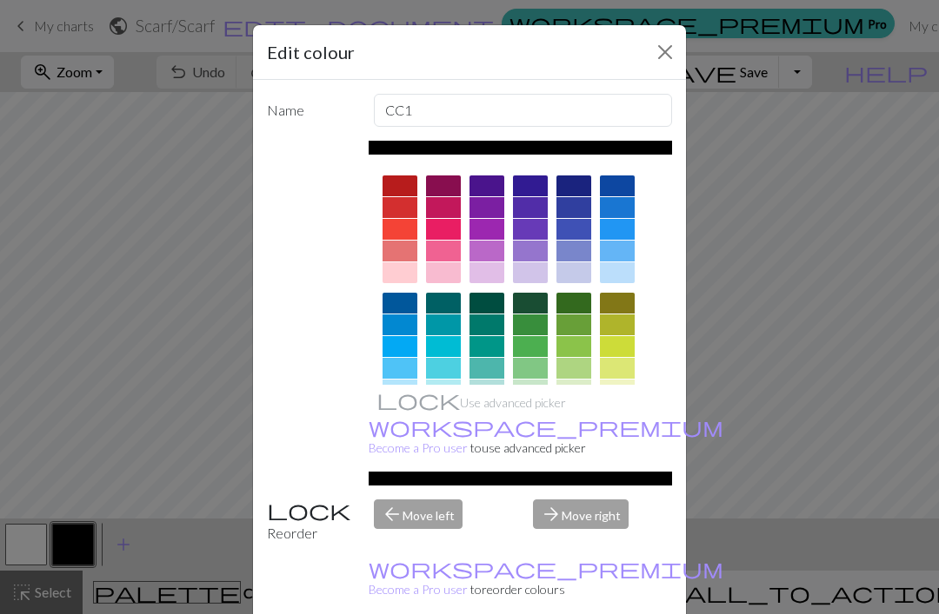
click at [615, 209] on div at bounding box center [617, 207] width 35 height 21
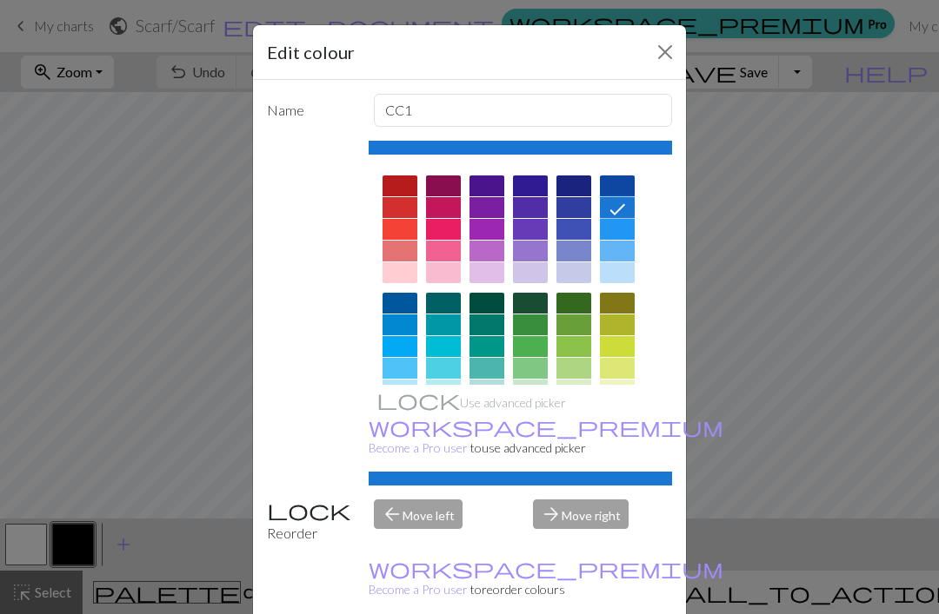
click at [885, 312] on div "Edit colour Name CC1 Use advanced picker workspace_premium Become a Pro user to…" at bounding box center [469, 307] width 939 height 614
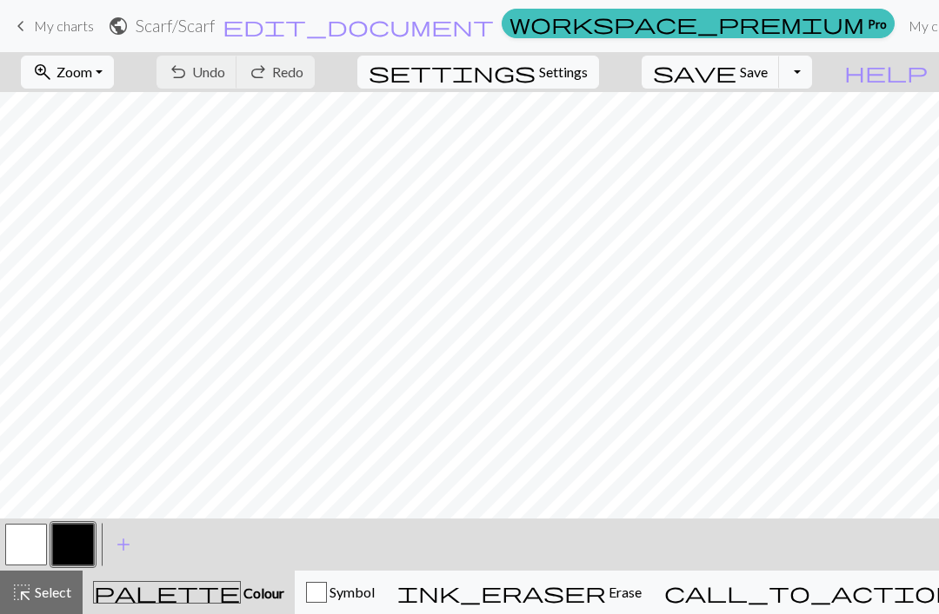
click at [26, 551] on button "button" at bounding box center [26, 545] width 42 height 42
click at [74, 555] on button "button" at bounding box center [73, 545] width 42 height 42
click at [127, 555] on span "add" at bounding box center [123, 545] width 21 height 24
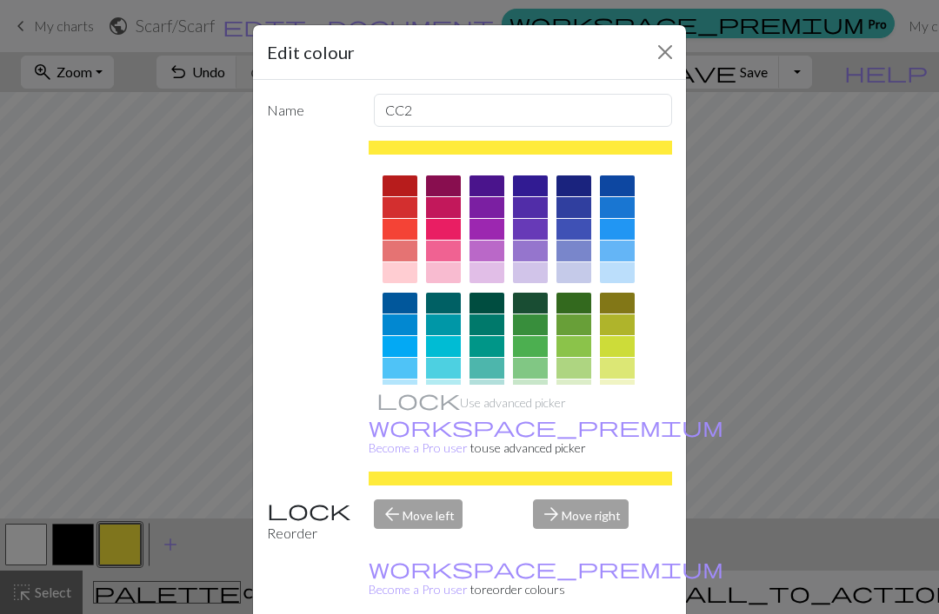
click at [623, 203] on div at bounding box center [617, 207] width 35 height 21
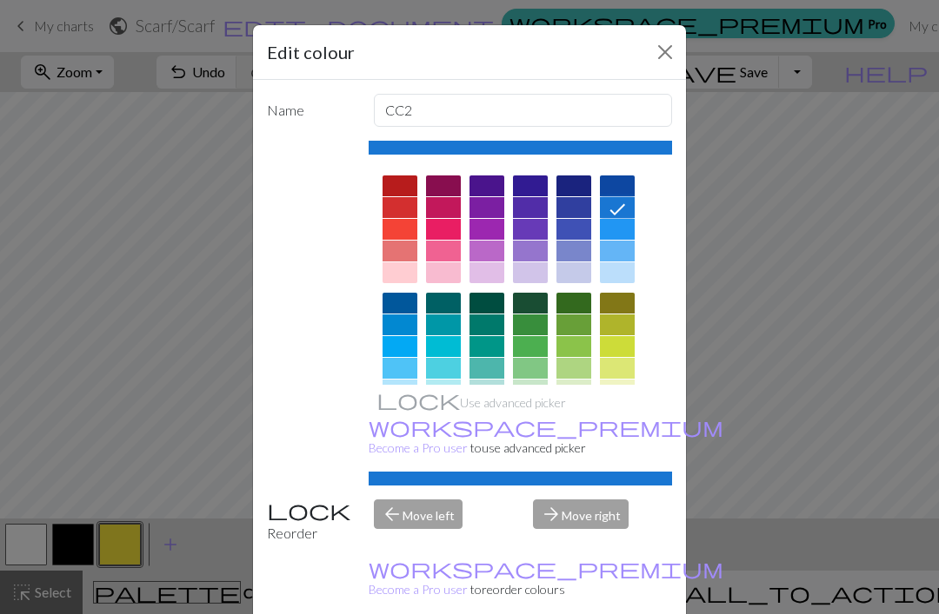
click at [588, 544] on div "arrow_forward Move right" at bounding box center [602, 522] width 160 height 44
click at [902, 464] on div "Edit colour Name CC2 Use advanced picker workspace_premium Become a Pro user to…" at bounding box center [469, 307] width 939 height 614
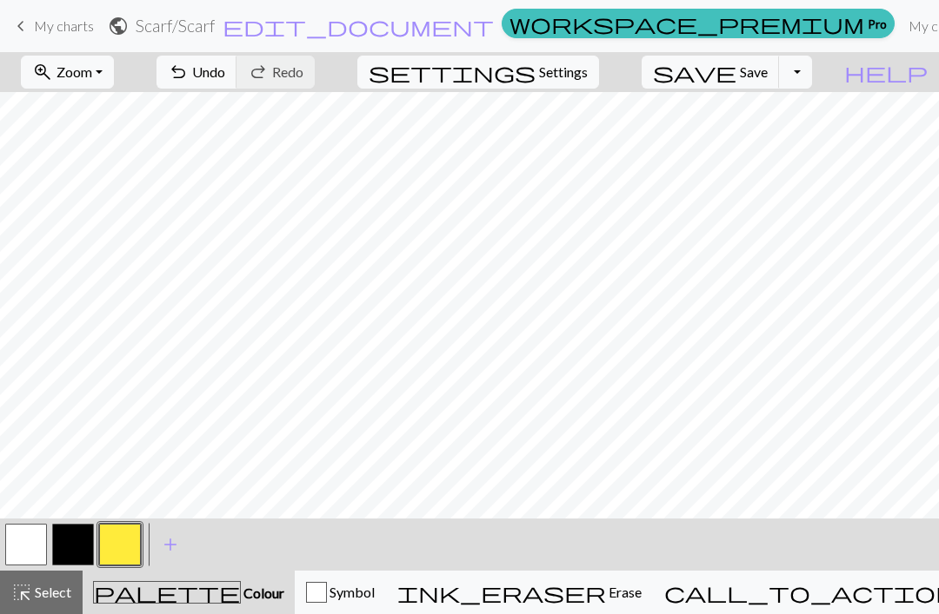
click at [117, 539] on button "button" at bounding box center [120, 545] width 42 height 42
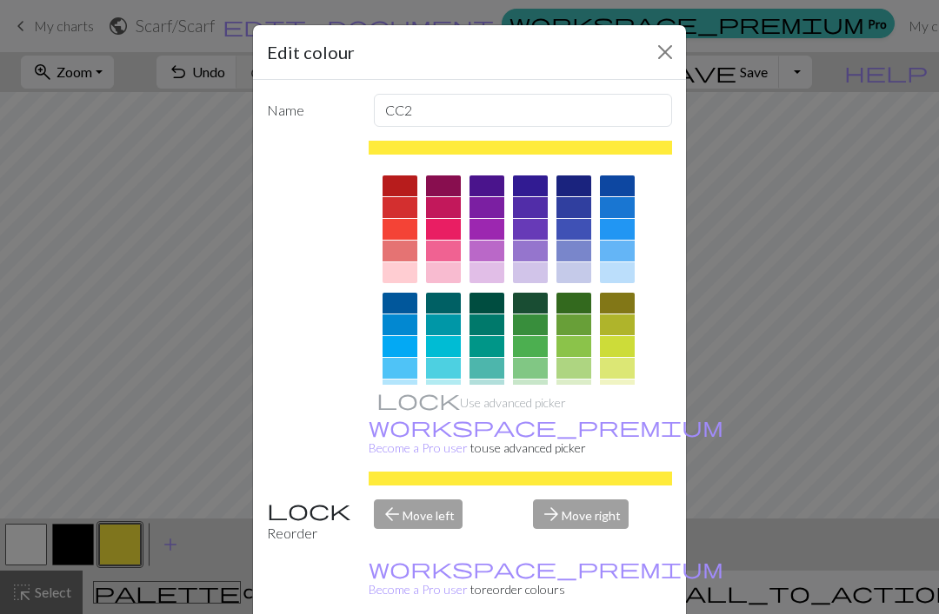
click at [614, 228] on div at bounding box center [617, 229] width 35 height 21
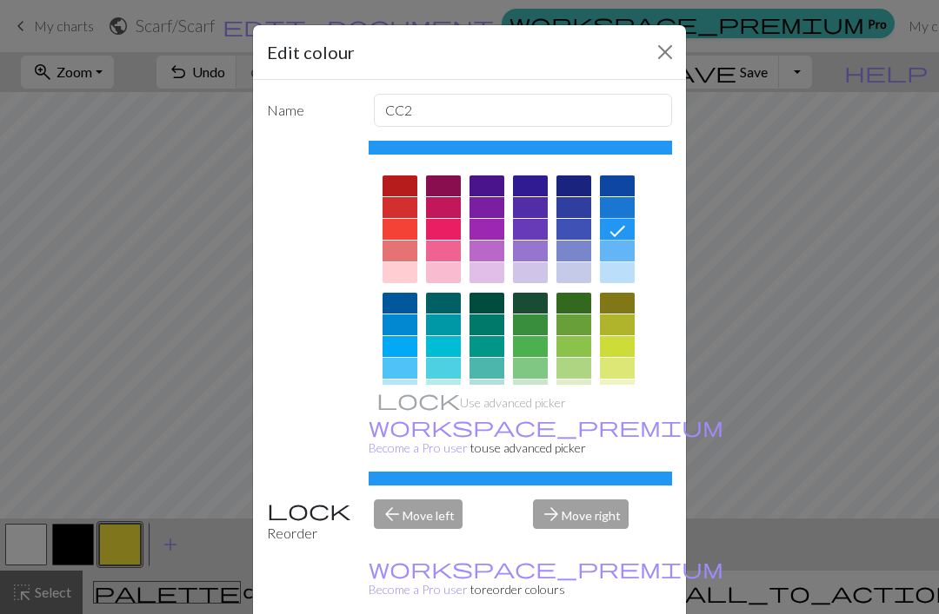
scroll to position [0, 0]
click at [309, 542] on div "Reorder" at bounding box center [309, 522] width 107 height 44
click at [630, 199] on div at bounding box center [617, 207] width 35 height 21
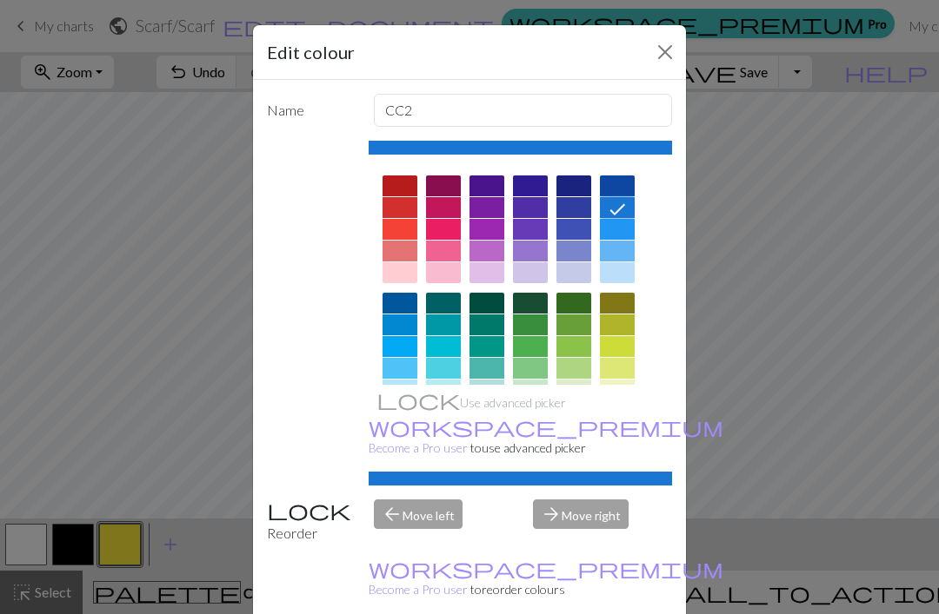
click at [617, 233] on div at bounding box center [617, 229] width 35 height 21
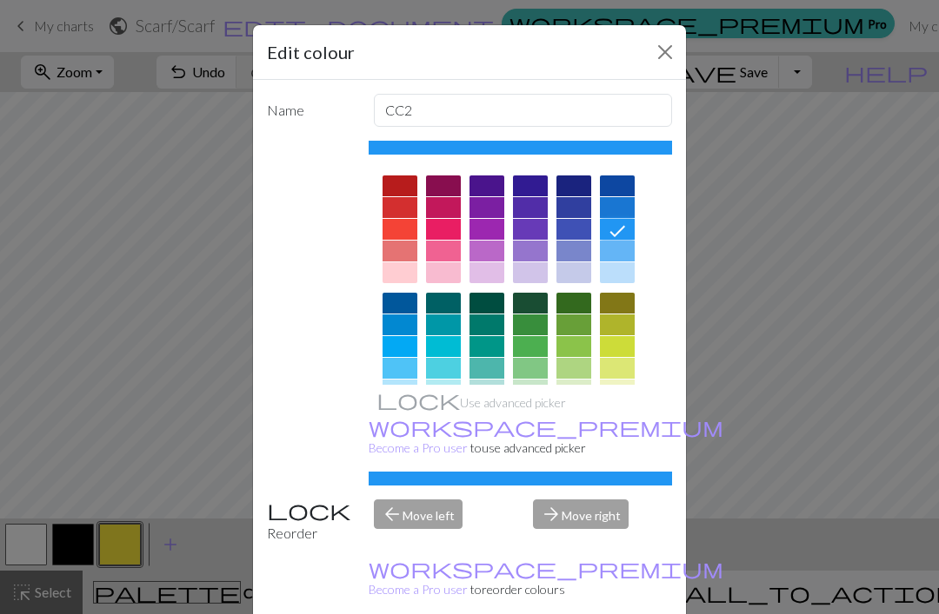
click at [535, 486] on div "Use advanced picker workspace_premium Become a Pro user to use advanced picker" at bounding box center [520, 313] width 304 height 345
click at [608, 163] on div at bounding box center [520, 406] width 304 height 488
click at [657, 51] on button "Close" at bounding box center [665, 52] width 28 height 28
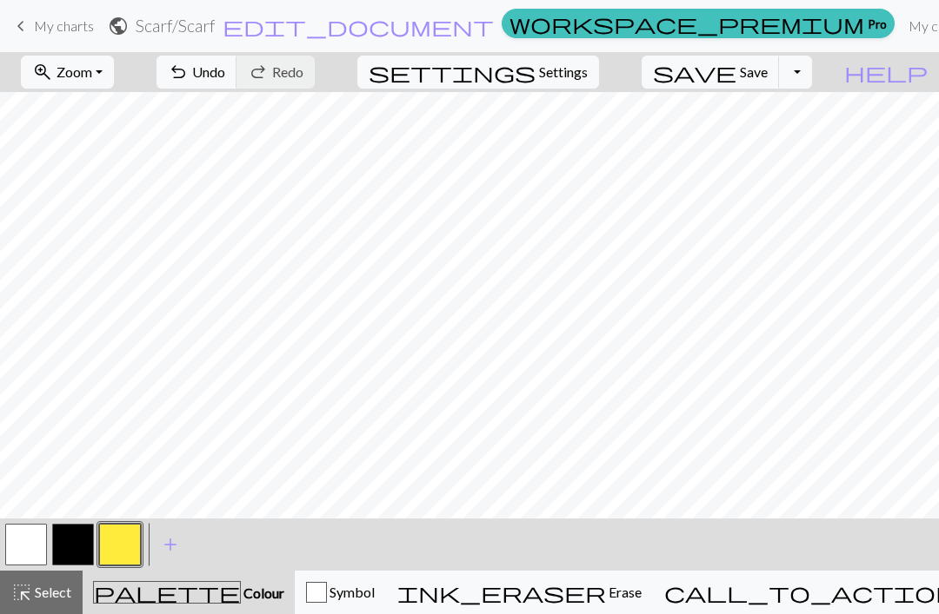
click at [76, 542] on button "button" at bounding box center [73, 545] width 42 height 42
click at [189, 82] on span "undo" at bounding box center [178, 72] width 21 height 24
click at [277, 81] on div "undo Undo Undo redo Redo Redo" at bounding box center [235, 72] width 184 height 40
click at [76, 556] on div ">" at bounding box center [83, 544] width 28 height 47
click at [91, 548] on div ">" at bounding box center [83, 544] width 28 height 47
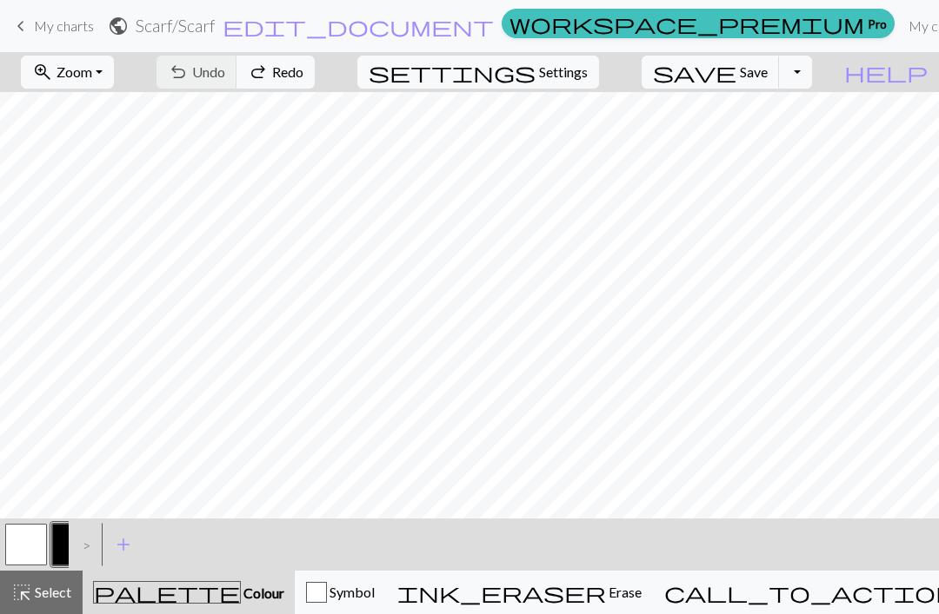
click at [33, 23] on link "keyboard_arrow_left My charts" at bounding box center [51, 26] width 83 height 30
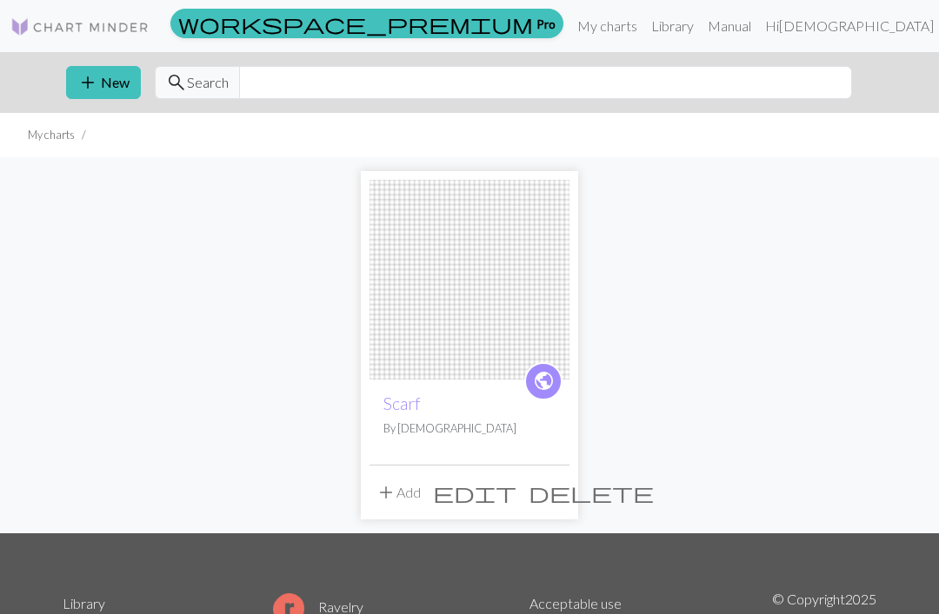
click at [507, 494] on button "edit" at bounding box center [475, 492] width 96 height 33
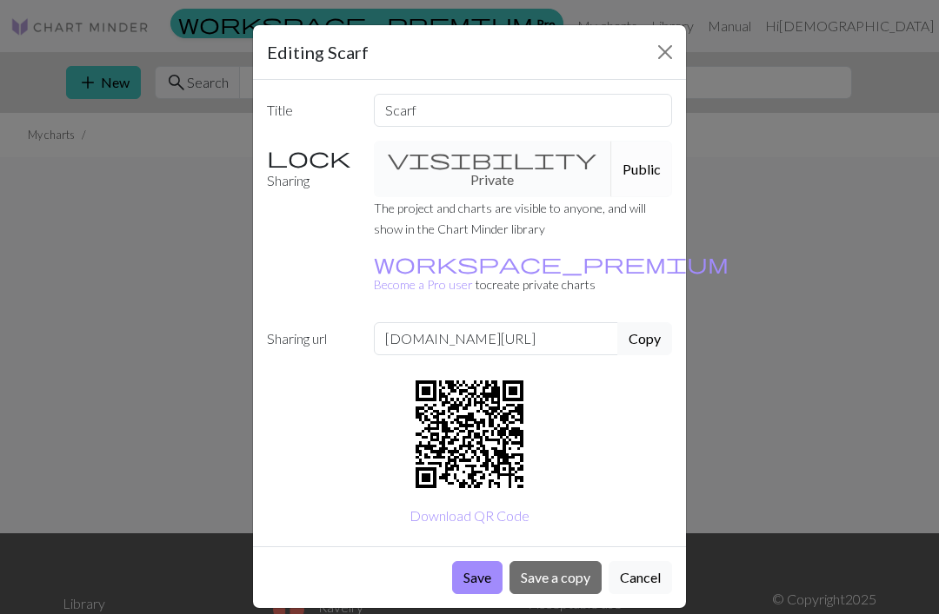
click at [800, 428] on div "Editing Scarf Title Scarf Sharing visibility Private Public The project and cha…" at bounding box center [469, 307] width 939 height 614
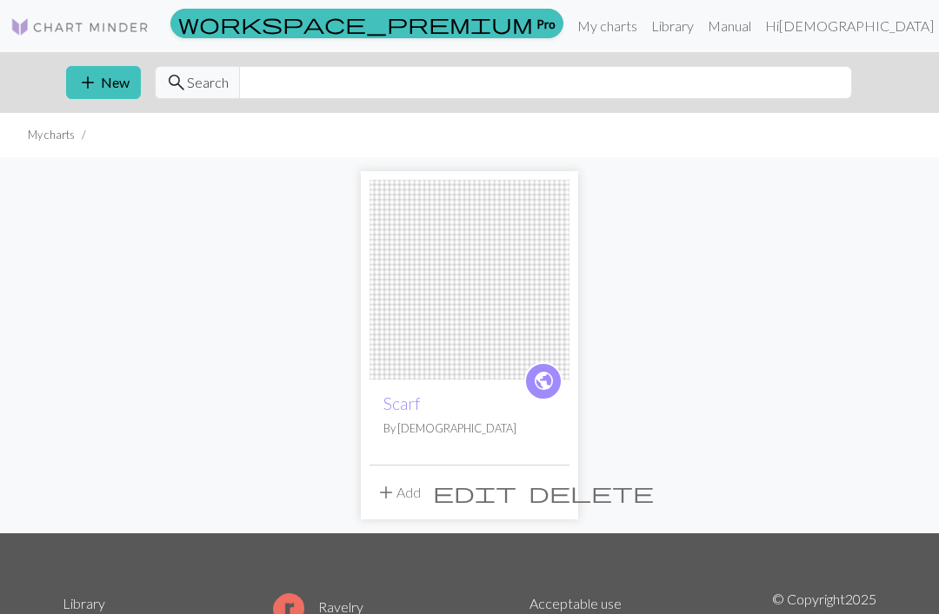
click at [473, 335] on img at bounding box center [469, 280] width 200 height 200
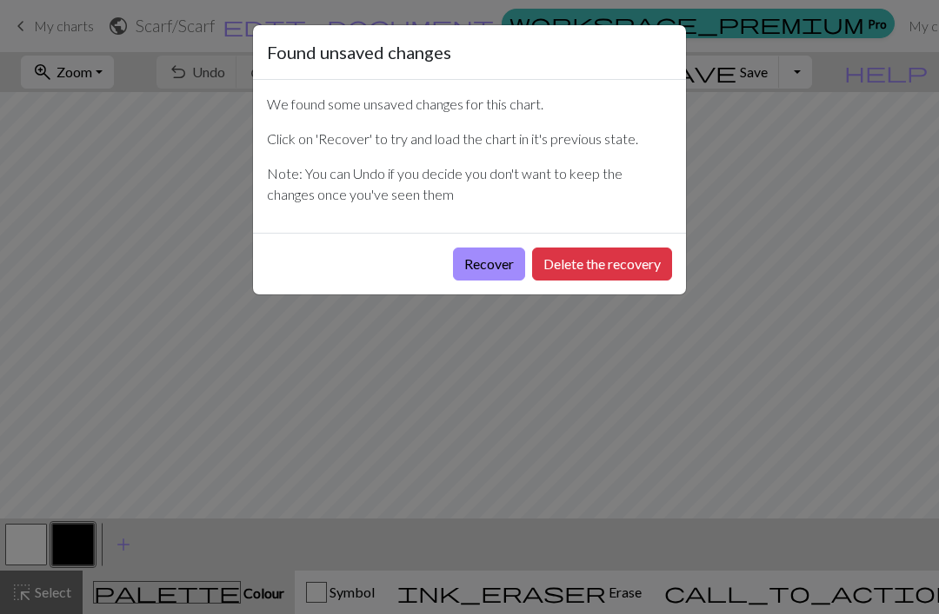
click at [483, 260] on button "Recover" at bounding box center [489, 264] width 72 height 33
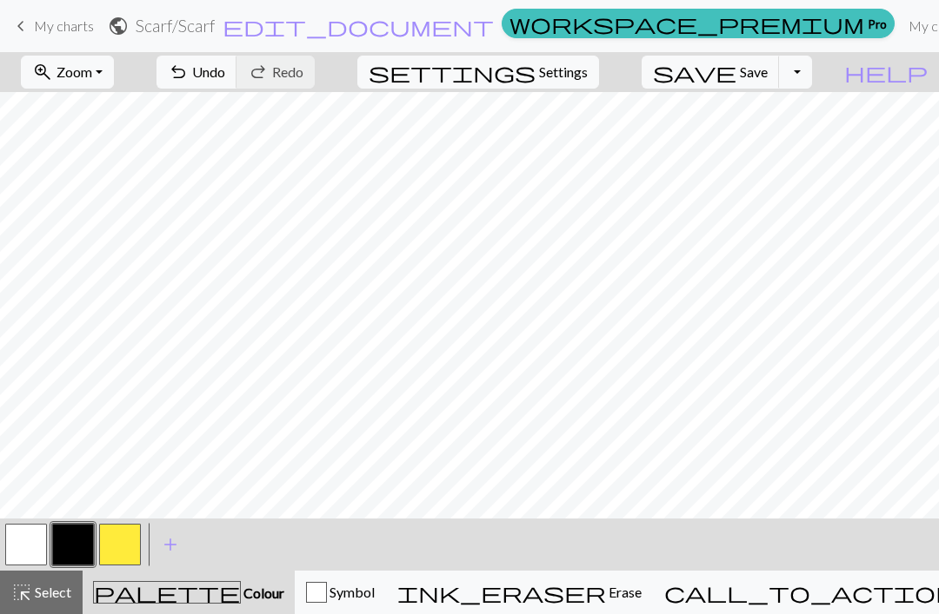
click at [124, 545] on button "button" at bounding box center [120, 545] width 42 height 42
click at [172, 547] on span "add" at bounding box center [170, 545] width 21 height 24
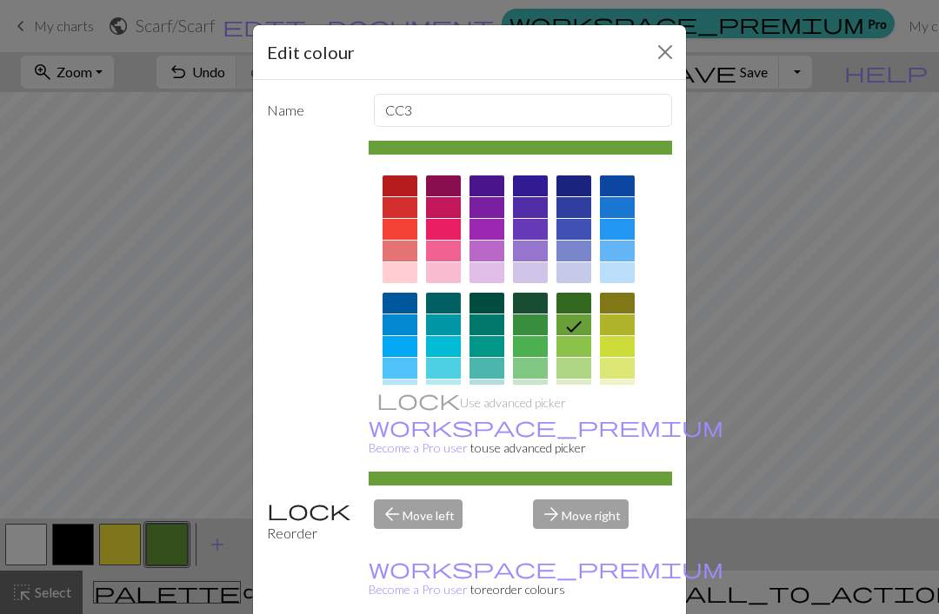
click at [613, 241] on div at bounding box center [617, 251] width 35 height 21
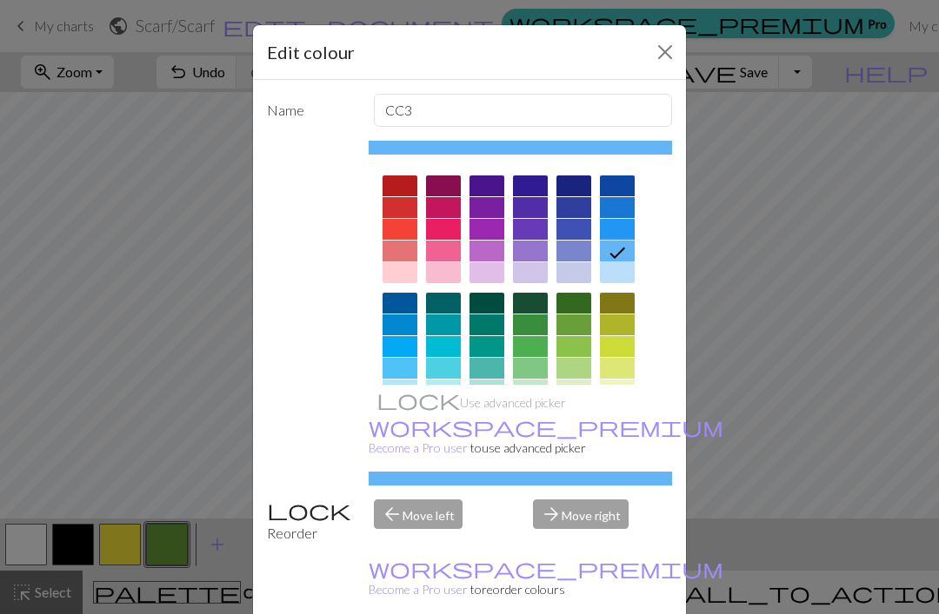
click at [616, 222] on div at bounding box center [617, 229] width 35 height 21
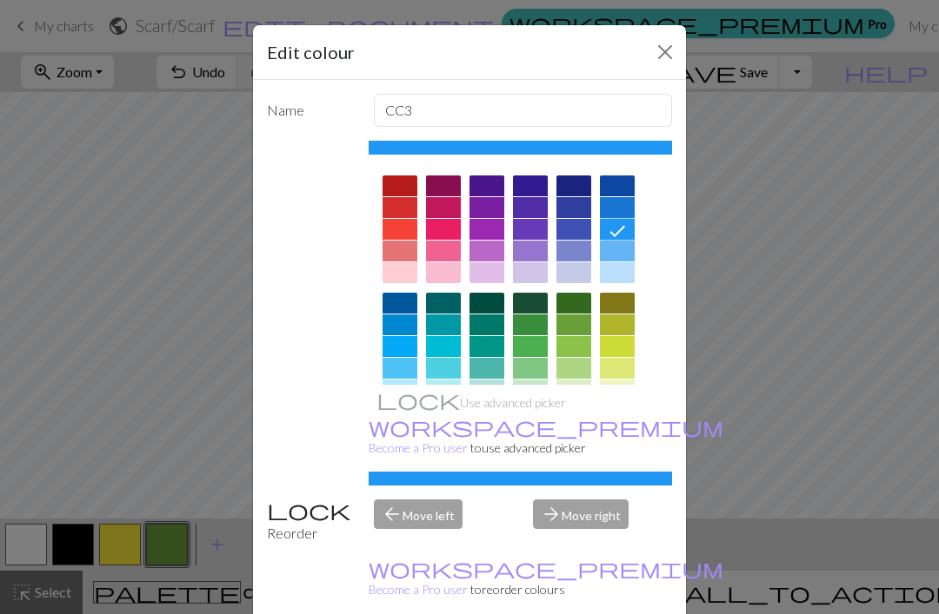
click at [813, 500] on div "Edit colour Name CC3 Use advanced picker workspace_premium Become a Pro user to…" at bounding box center [469, 307] width 939 height 614
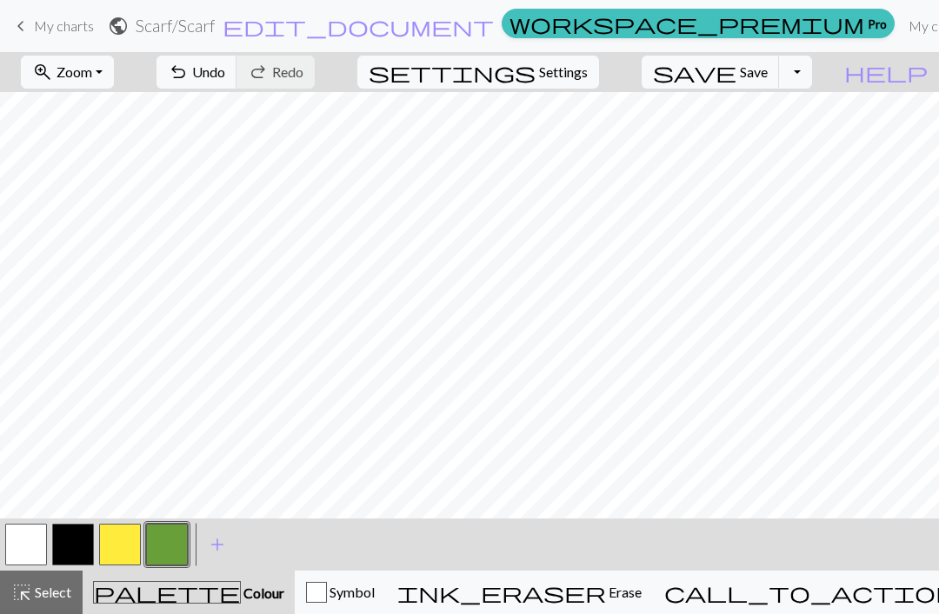
click at [222, 541] on span "add" at bounding box center [217, 545] width 21 height 24
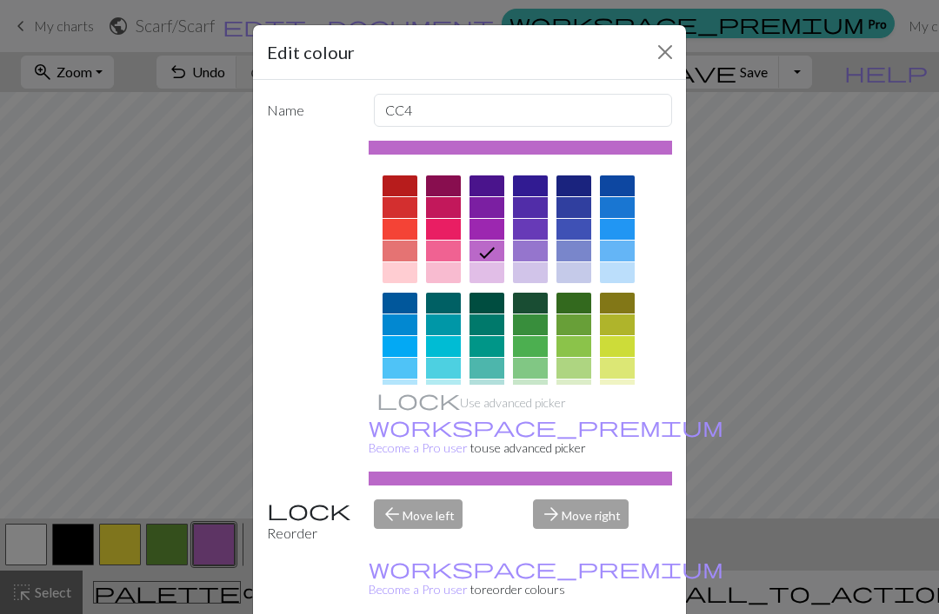
click at [786, 492] on div "Edit colour Name CC4 Use advanced picker workspace_premium Become a Pro user to…" at bounding box center [469, 307] width 939 height 614
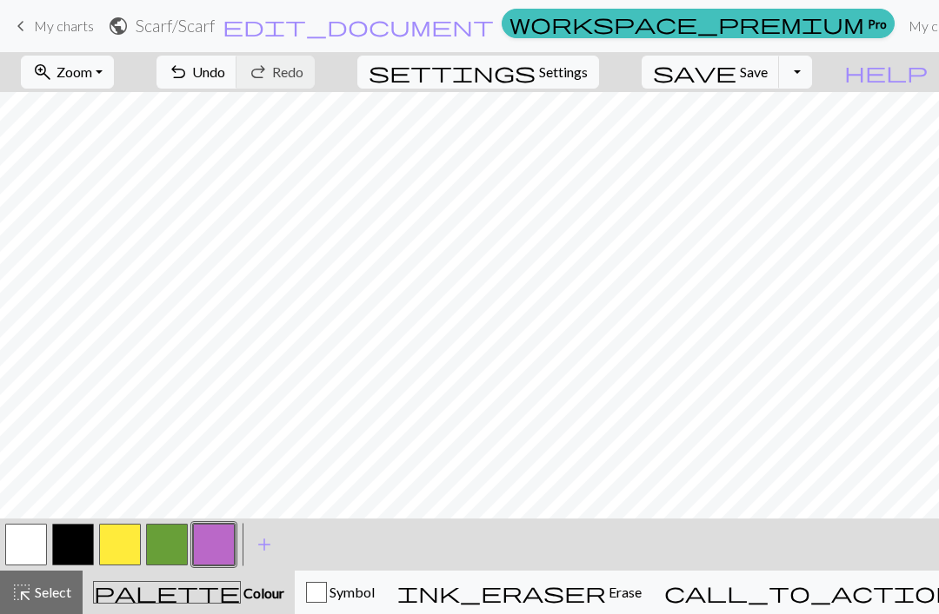
click at [261, 547] on span "add" at bounding box center [264, 545] width 21 height 24
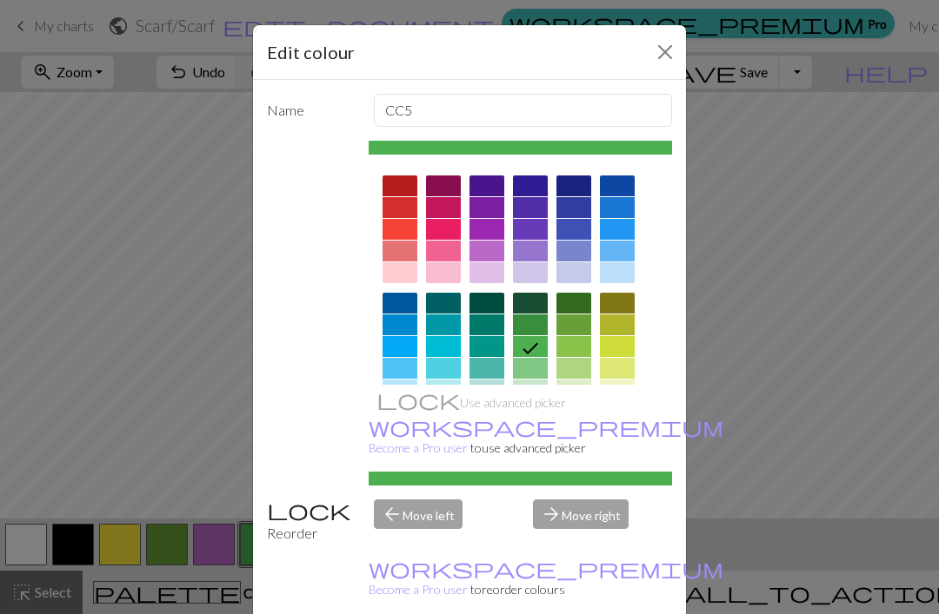
click at [751, 545] on div "Edit colour Name CC5 Use advanced picker workspace_premium Become a Pro user to…" at bounding box center [469, 307] width 939 height 614
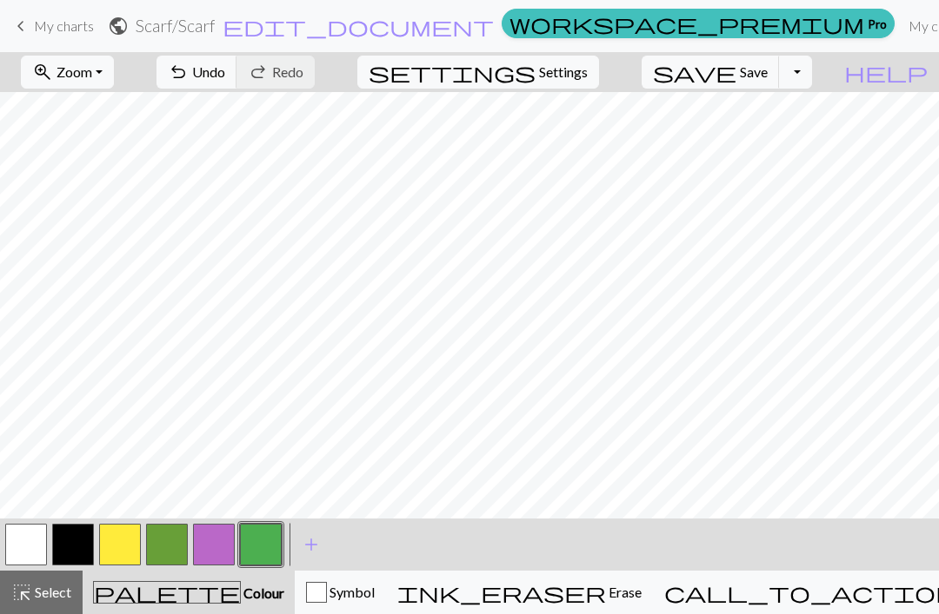
click at [315, 542] on span "add" at bounding box center [311, 545] width 21 height 24
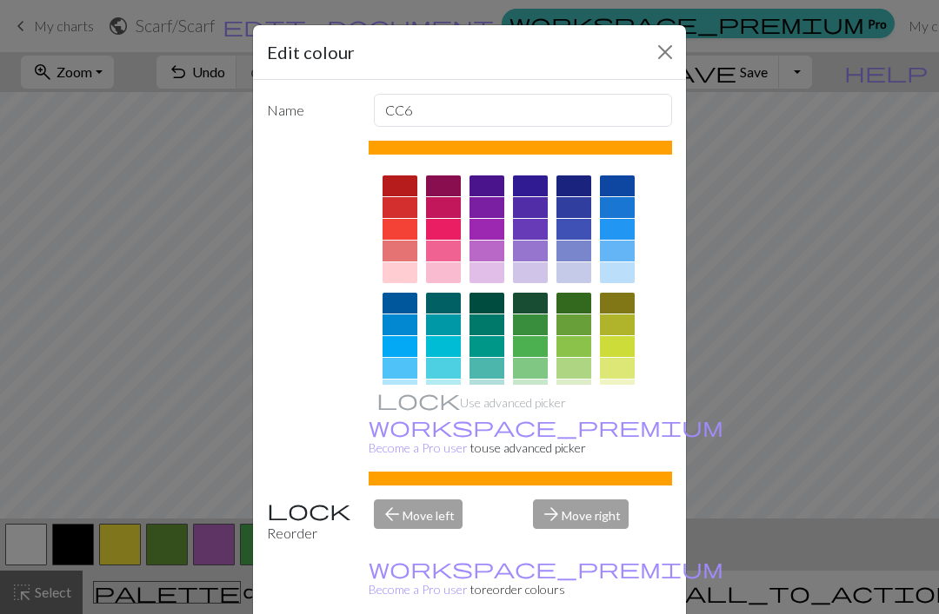
click at [744, 532] on div "Edit colour Name CC6 Use advanced picker workspace_premium Become a Pro user to…" at bounding box center [469, 307] width 939 height 614
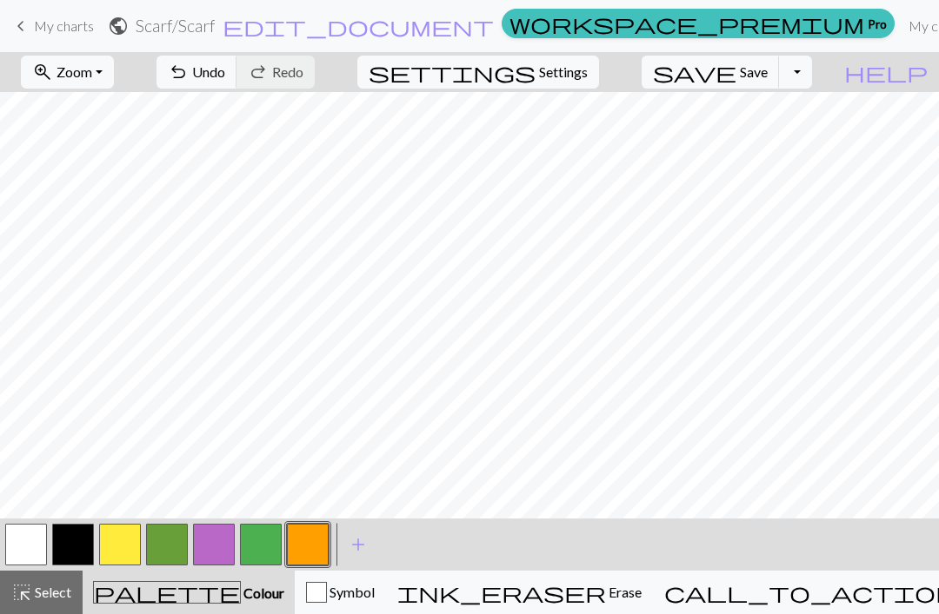
click at [362, 554] on span "add" at bounding box center [358, 545] width 21 height 24
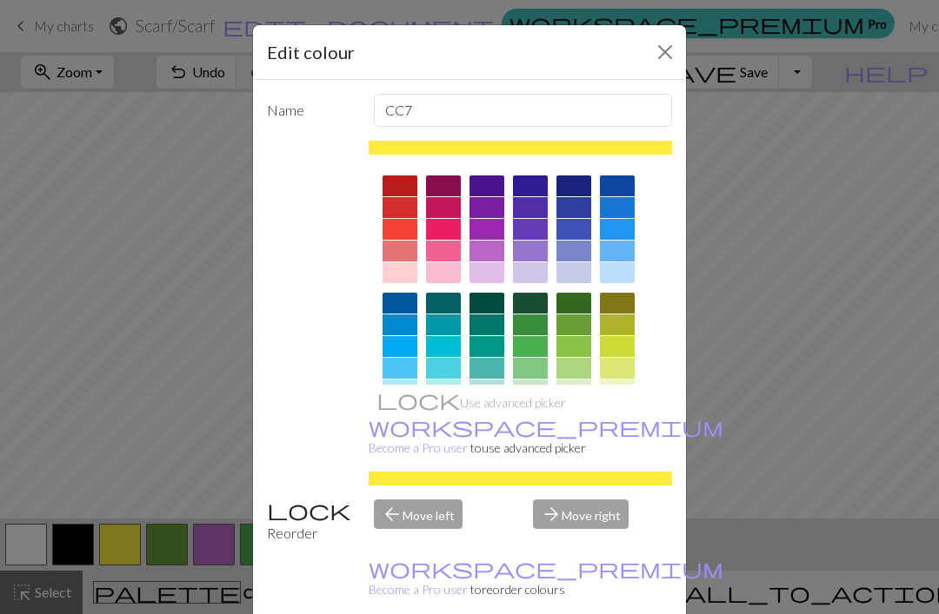
click at [717, 512] on div "Edit colour Name CC7 Use advanced picker workspace_premium Become a Pro user to…" at bounding box center [469, 307] width 939 height 614
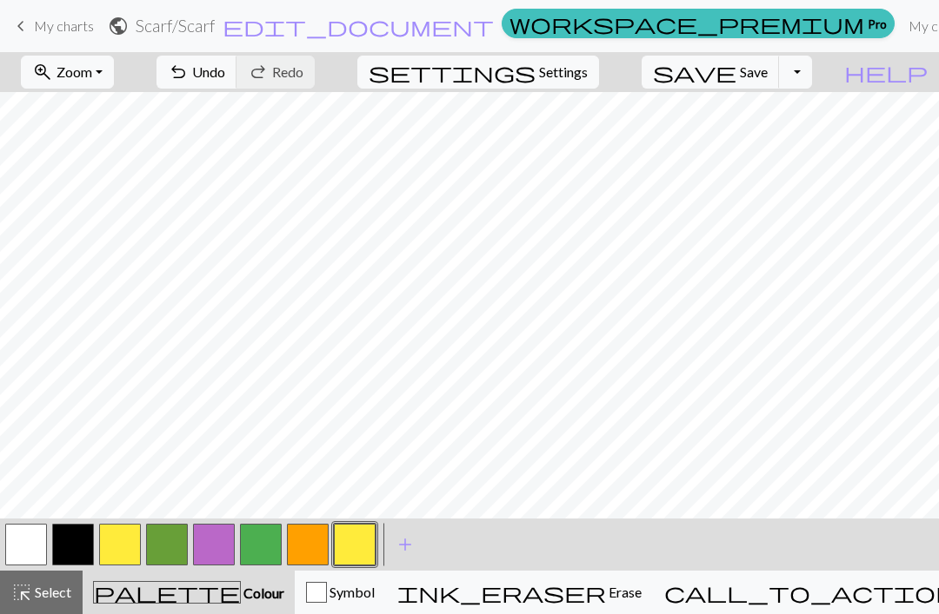
click at [357, 534] on button "button" at bounding box center [355, 545] width 42 height 42
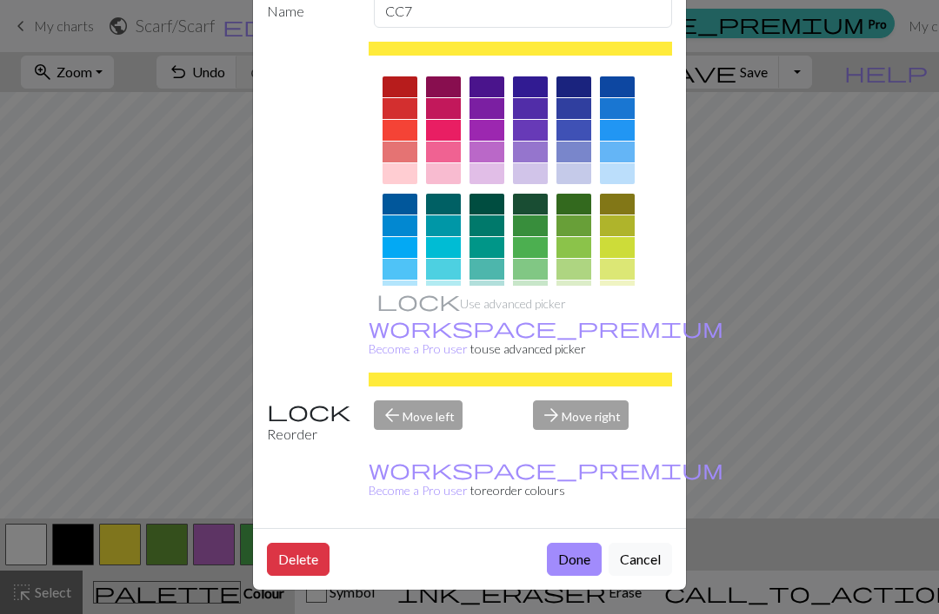
scroll to position [99, 0]
click at [308, 544] on button "Delete" at bounding box center [298, 559] width 63 height 33
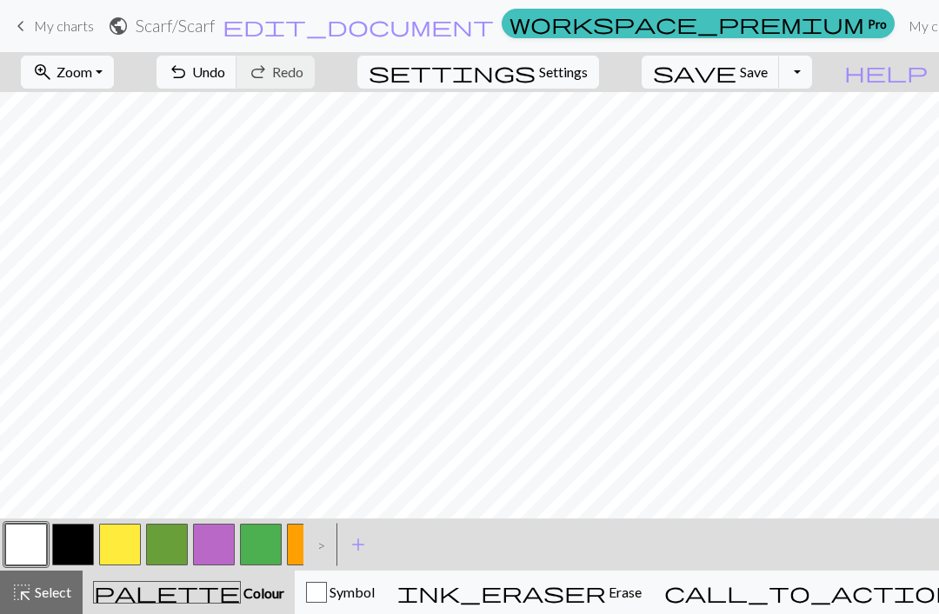
click at [287, 550] on button "button" at bounding box center [308, 545] width 42 height 42
click at [296, 549] on button "button" at bounding box center [308, 545] width 42 height 42
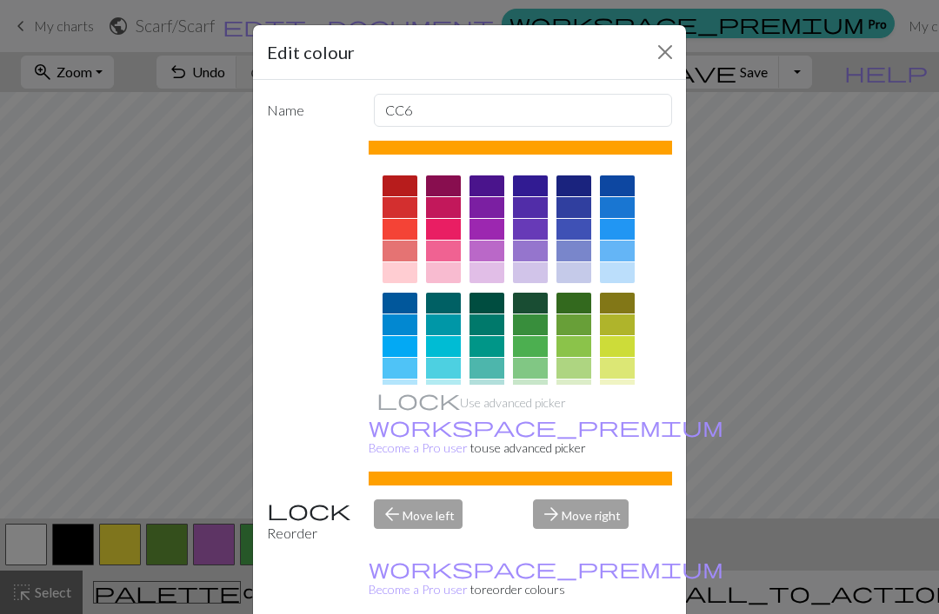
scroll to position [65, 0]
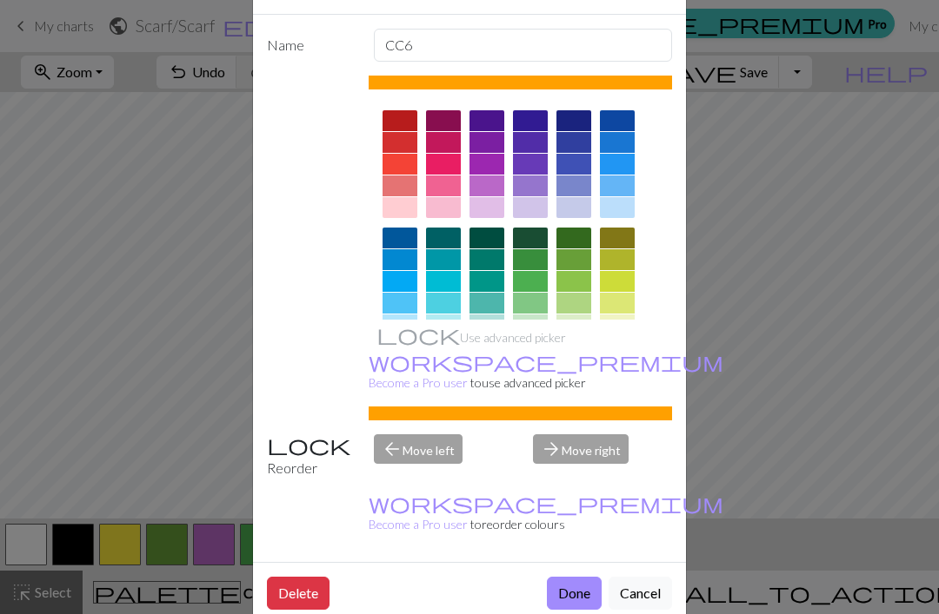
click at [304, 598] on button "Delete" at bounding box center [298, 593] width 63 height 33
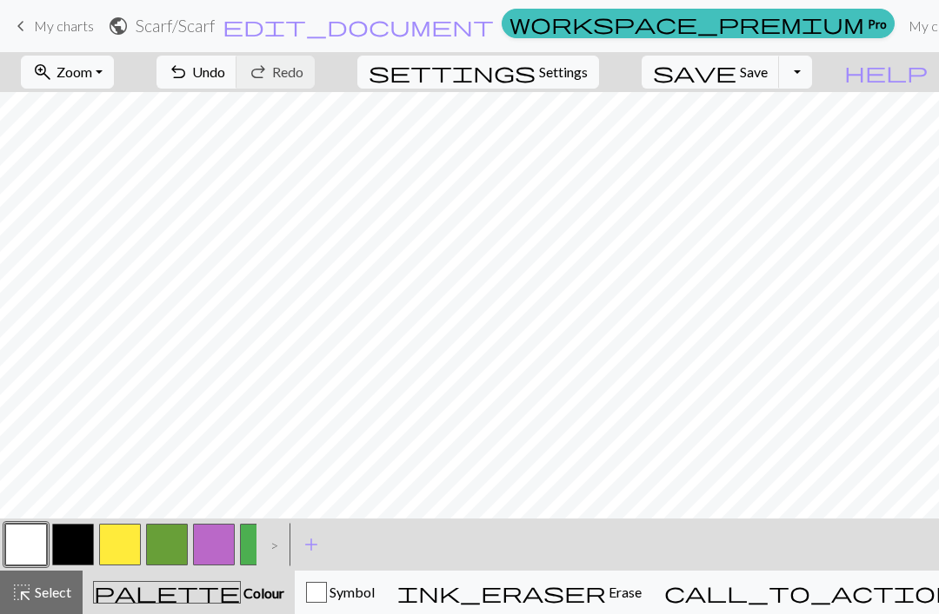
click at [249, 543] on button "button" at bounding box center [261, 545] width 42 height 42
click at [232, 534] on button "button" at bounding box center [214, 545] width 42 height 42
click at [214, 543] on button "button" at bounding box center [214, 545] width 42 height 42
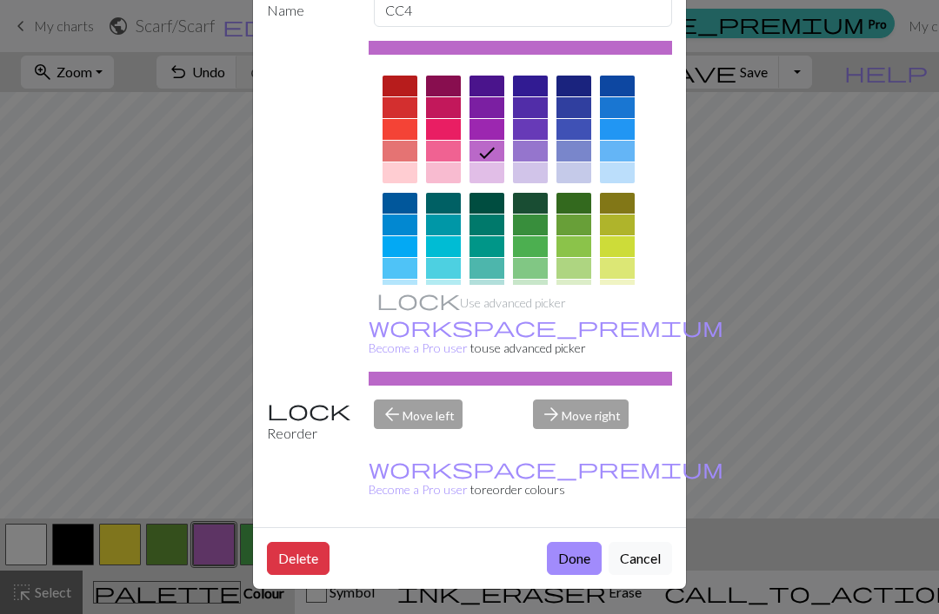
scroll to position [99, 0]
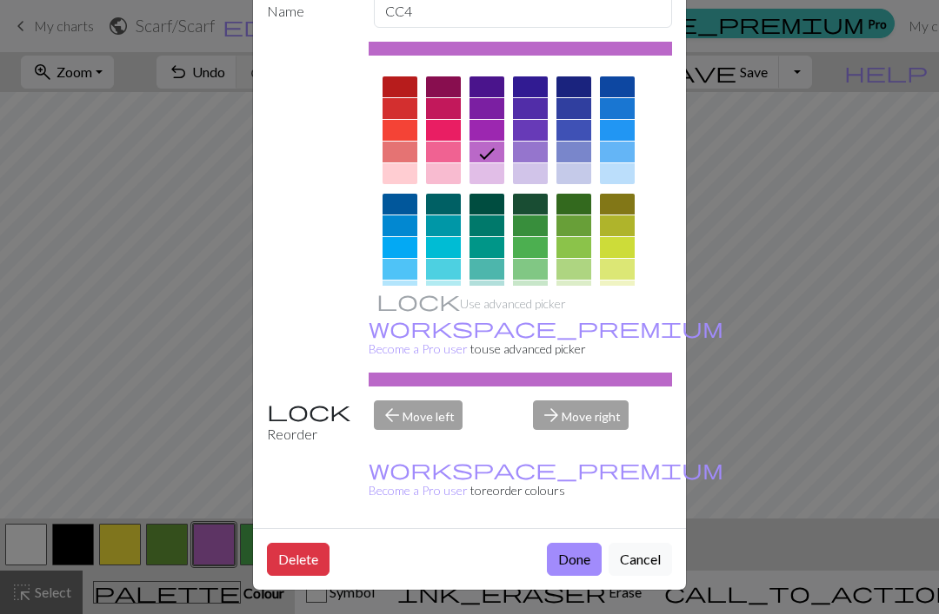
click at [306, 562] on button "Delete" at bounding box center [298, 559] width 63 height 33
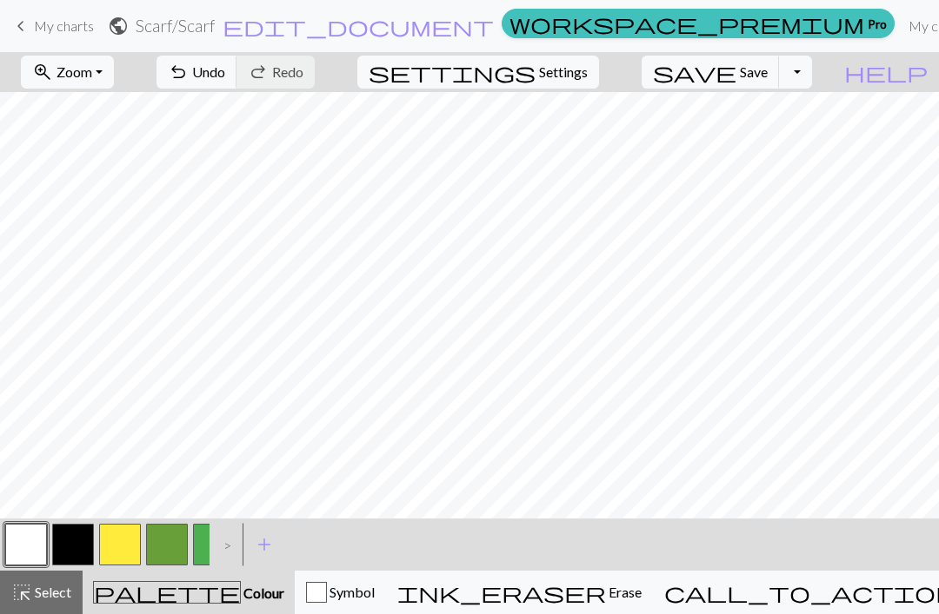
click at [176, 542] on button "button" at bounding box center [167, 545] width 42 height 42
click at [167, 541] on button "button" at bounding box center [167, 545] width 42 height 42
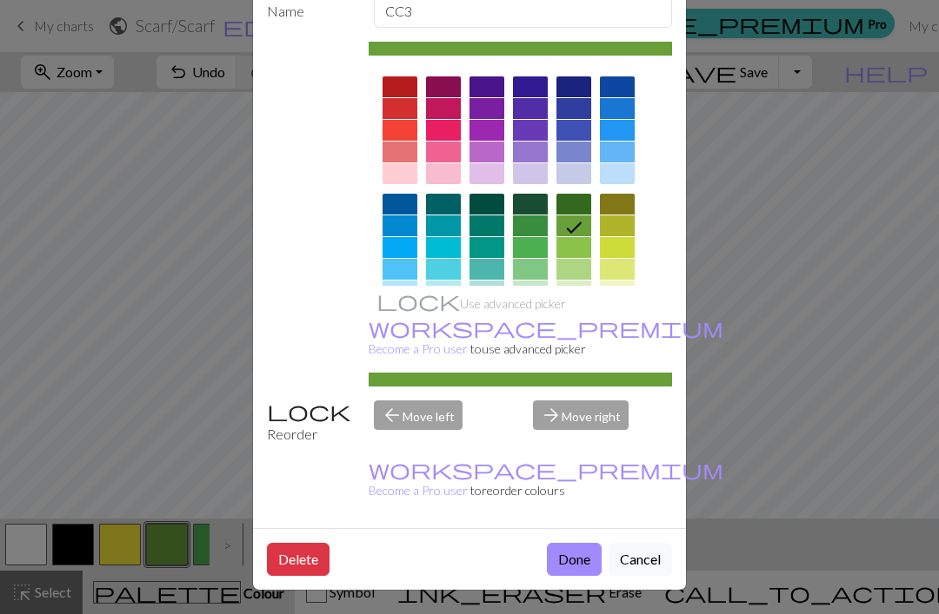
click at [309, 558] on button "Delete" at bounding box center [298, 559] width 63 height 33
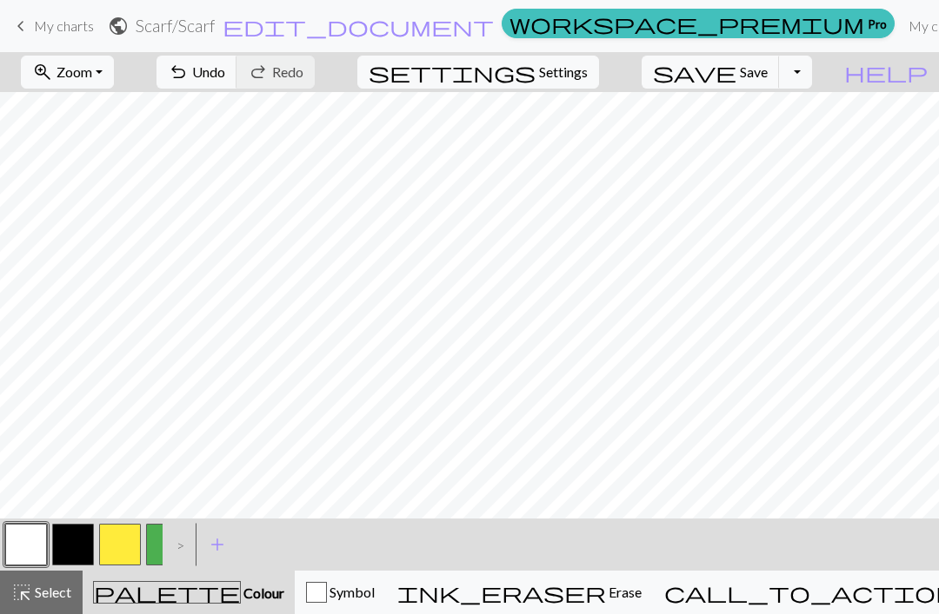
click at [150, 553] on button "button" at bounding box center [167, 545] width 42 height 42
click at [158, 542] on button "button" at bounding box center [167, 545] width 42 height 42
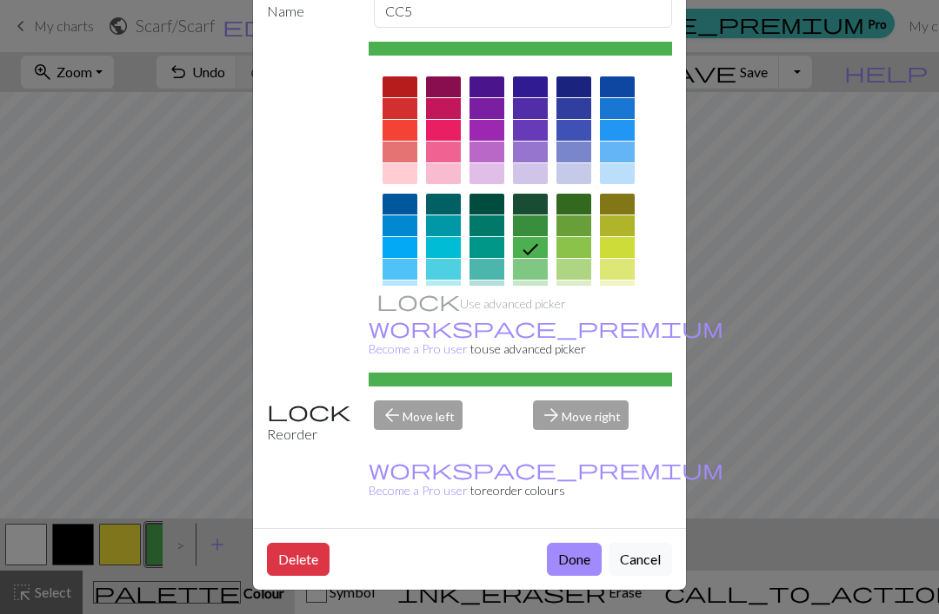
click at [295, 564] on button "Delete" at bounding box center [298, 559] width 63 height 33
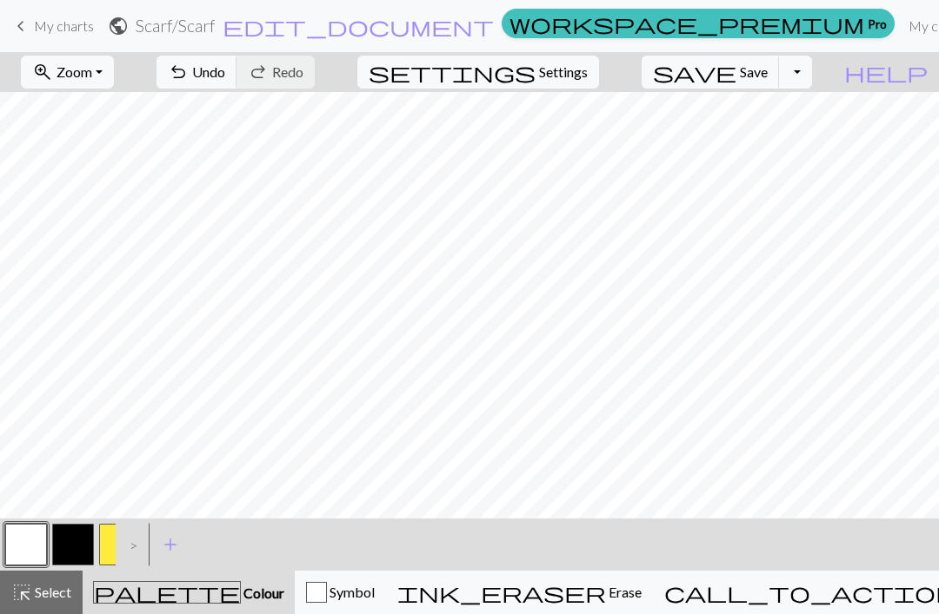
click at [108, 545] on button "button" at bounding box center [120, 545] width 42 height 42
click at [116, 547] on div ">" at bounding box center [130, 544] width 28 height 47
click at [101, 543] on button "button" at bounding box center [120, 545] width 42 height 42
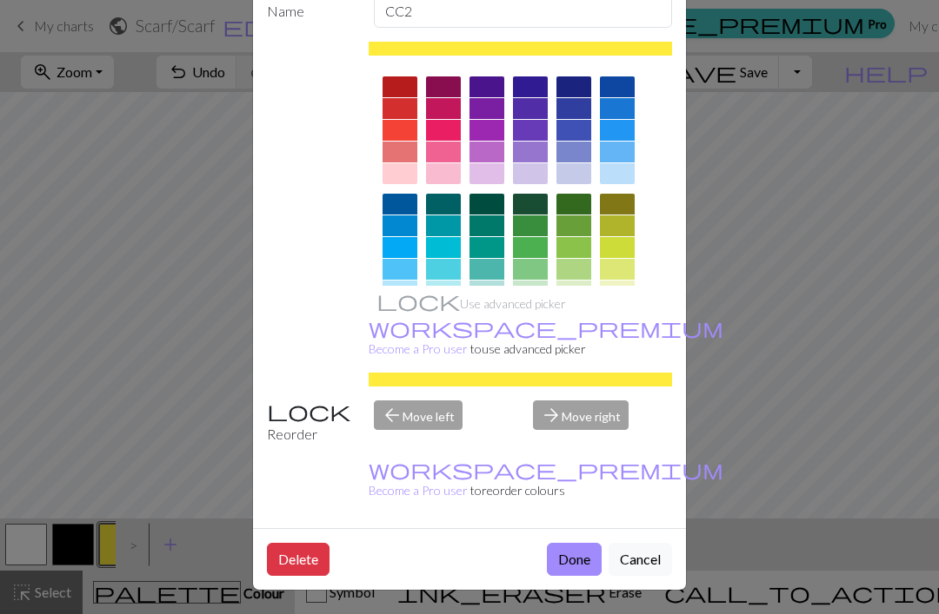
click at [296, 558] on button "Delete" at bounding box center [298, 559] width 63 height 33
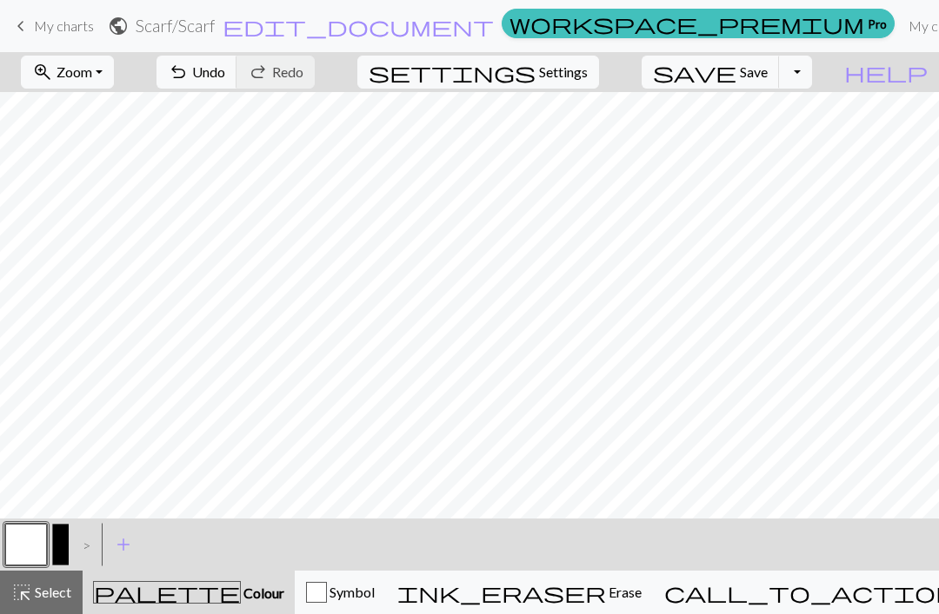
click at [60, 548] on button "button" at bounding box center [73, 545] width 42 height 42
click at [90, 546] on div ">" at bounding box center [83, 544] width 28 height 47
click at [56, 547] on button "button" at bounding box center [73, 545] width 42 height 42
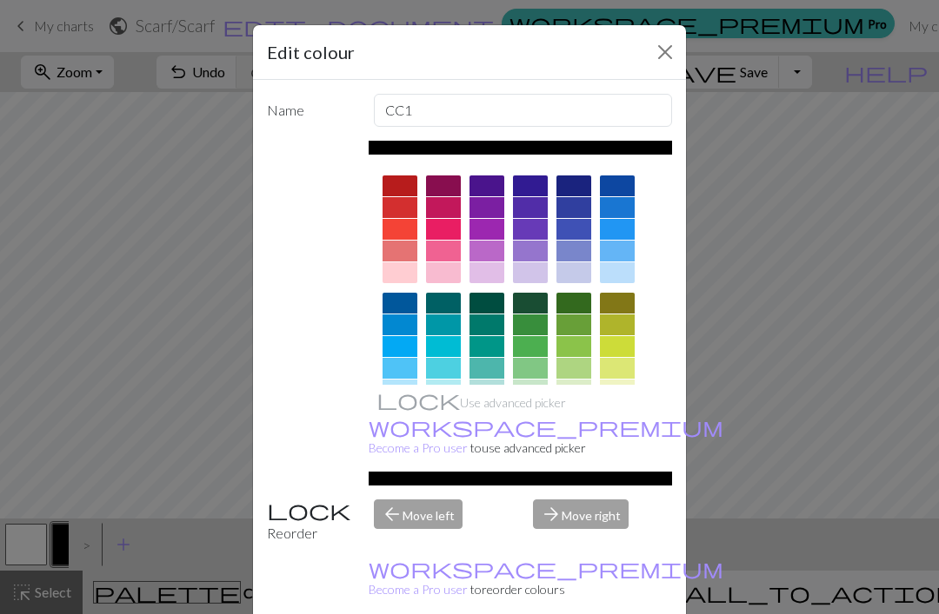
click at [627, 212] on div at bounding box center [617, 207] width 35 height 21
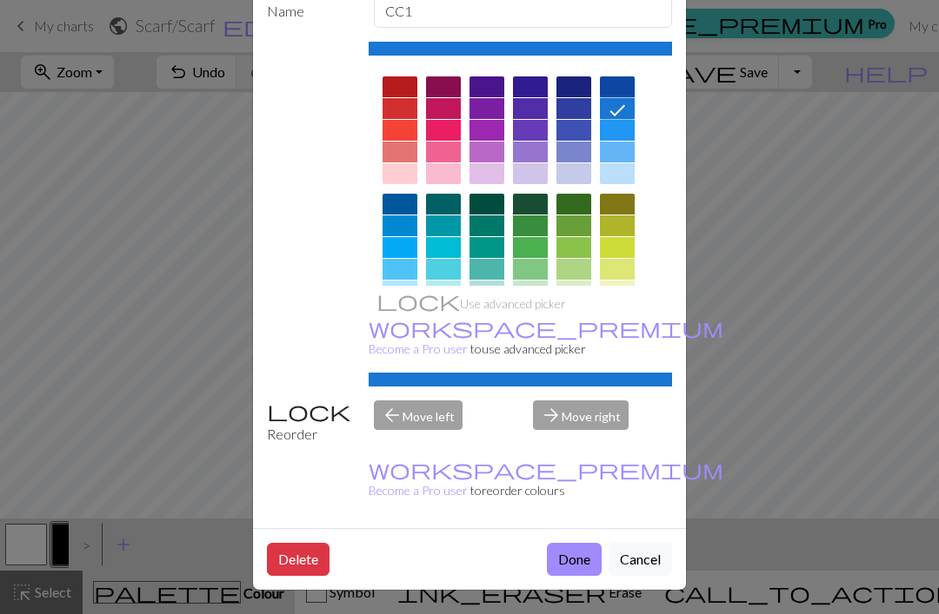
click at [563, 565] on button "Done" at bounding box center [574, 559] width 55 height 33
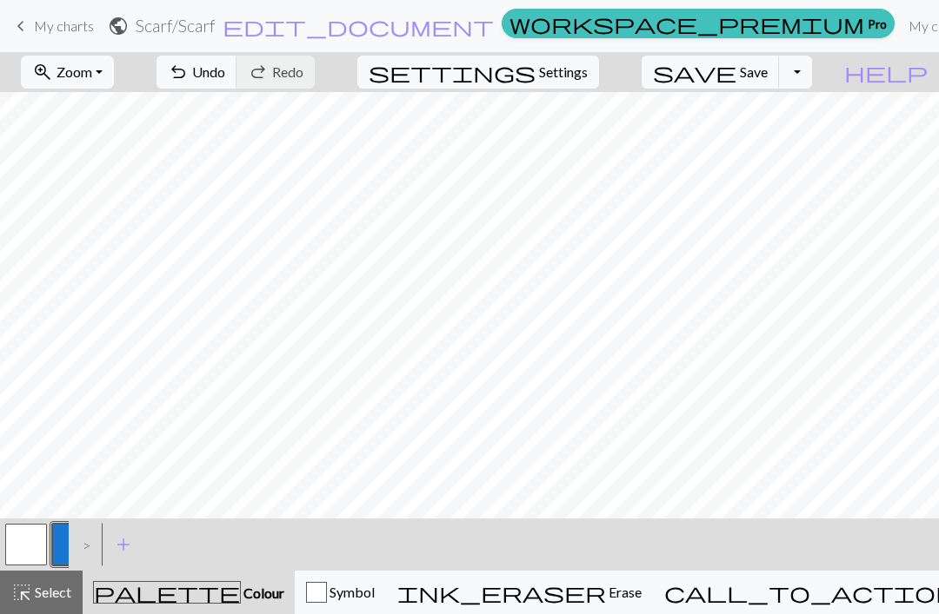
click at [24, 555] on button "button" at bounding box center [26, 545] width 42 height 42
click at [60, 546] on button "button" at bounding box center [73, 545] width 42 height 42
